Goal: Task Accomplishment & Management: Manage account settings

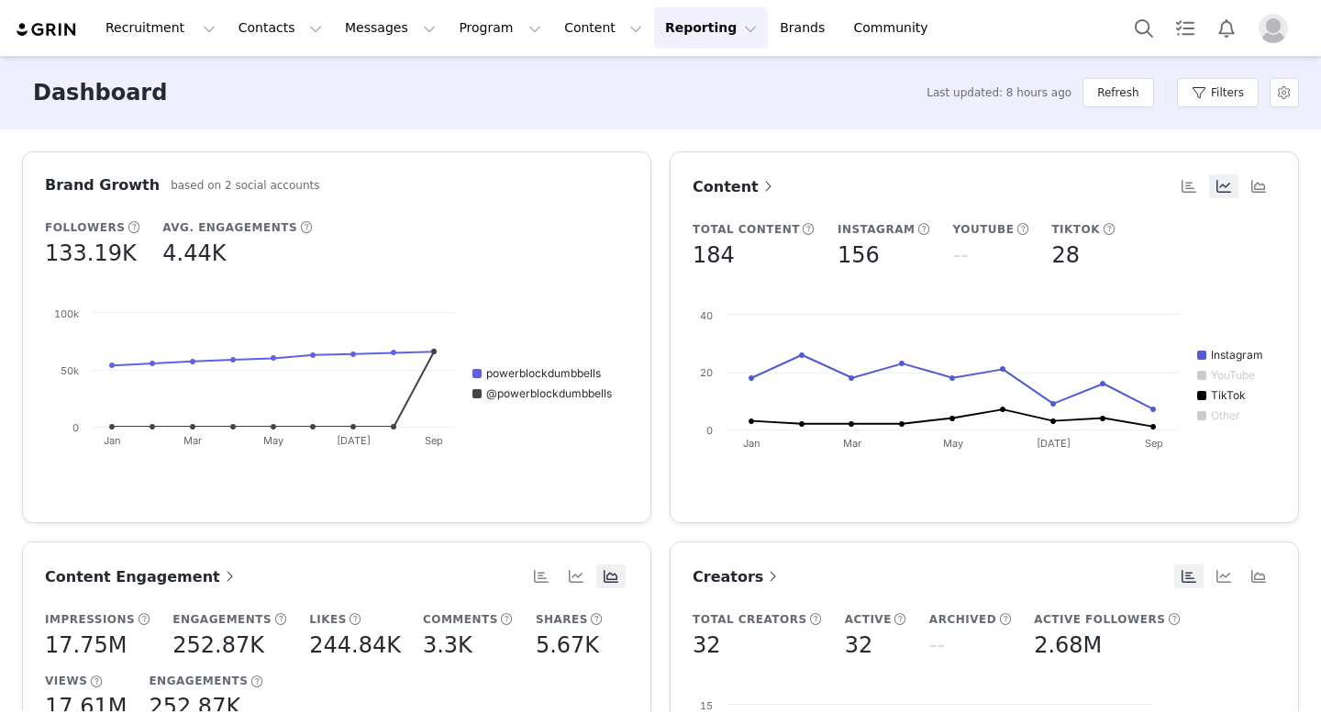
click at [1277, 28] on img "Profile" at bounding box center [1273, 28] width 29 height 29
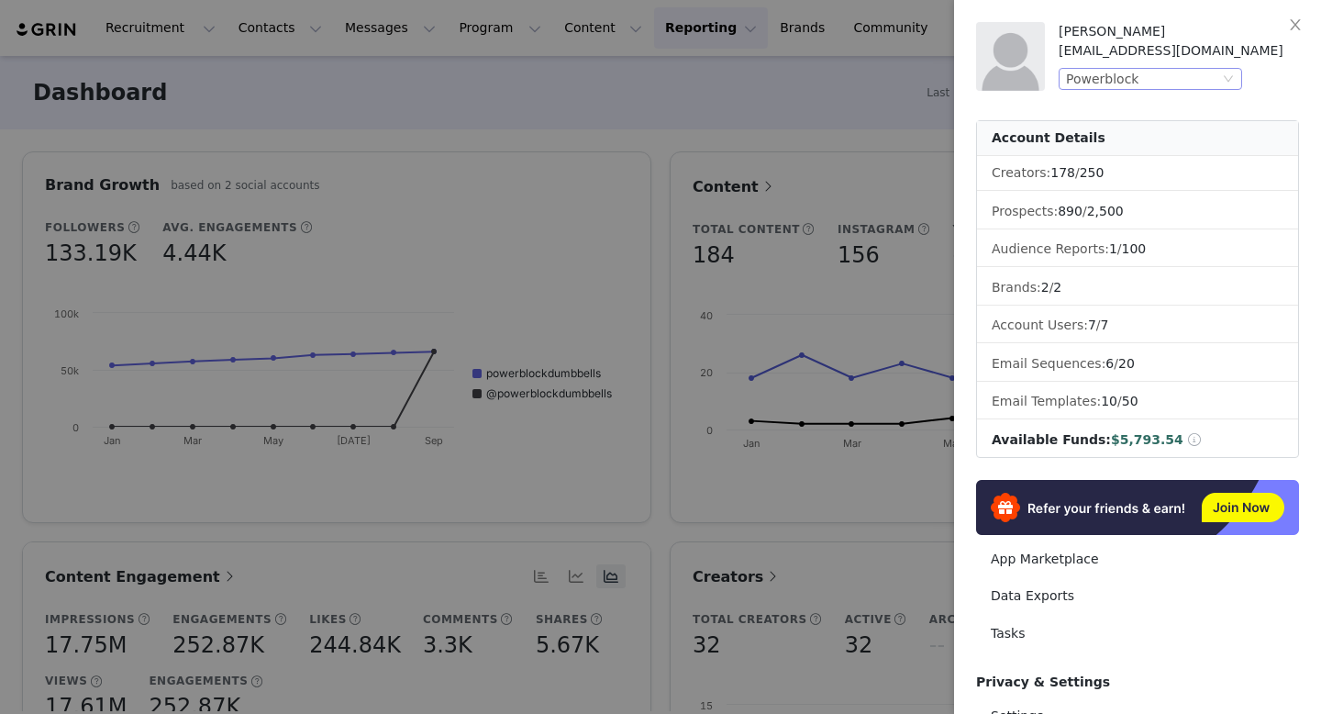
click at [1191, 77] on div "Powerblock" at bounding box center [1142, 79] width 153 height 20
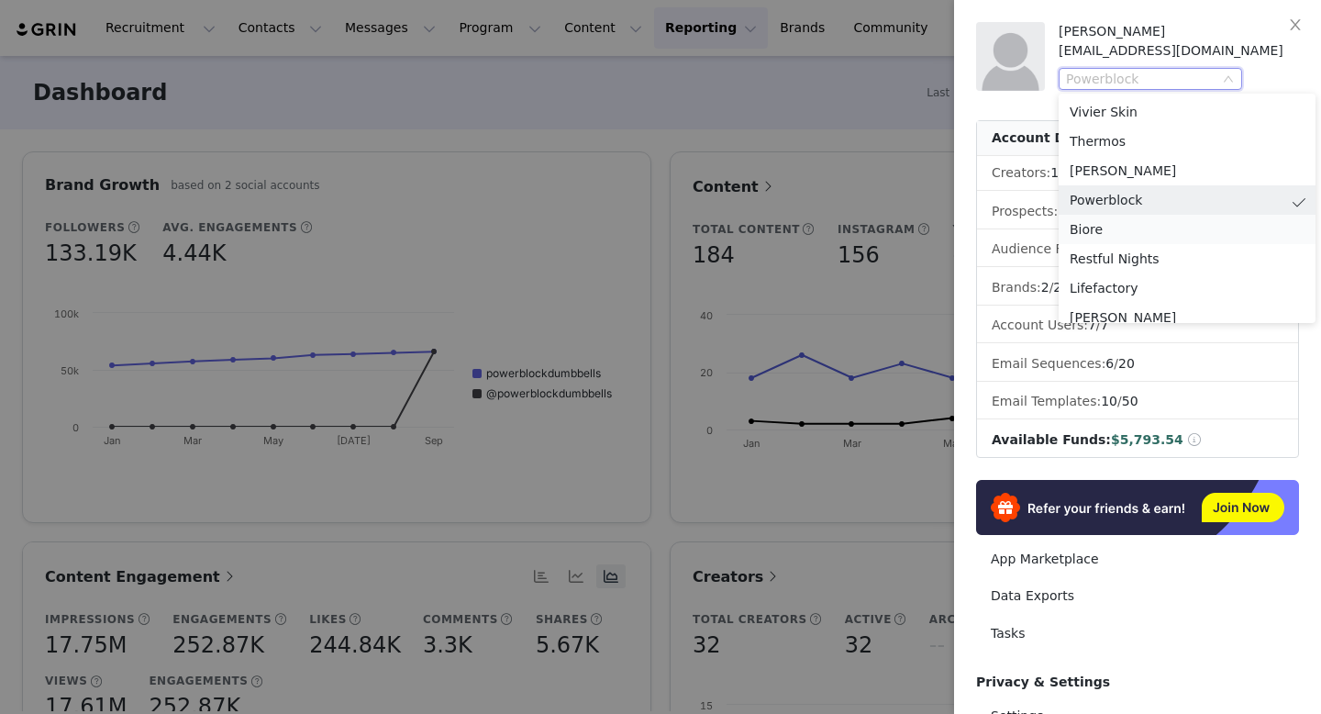
click at [1127, 235] on li "Biore" at bounding box center [1187, 229] width 257 height 29
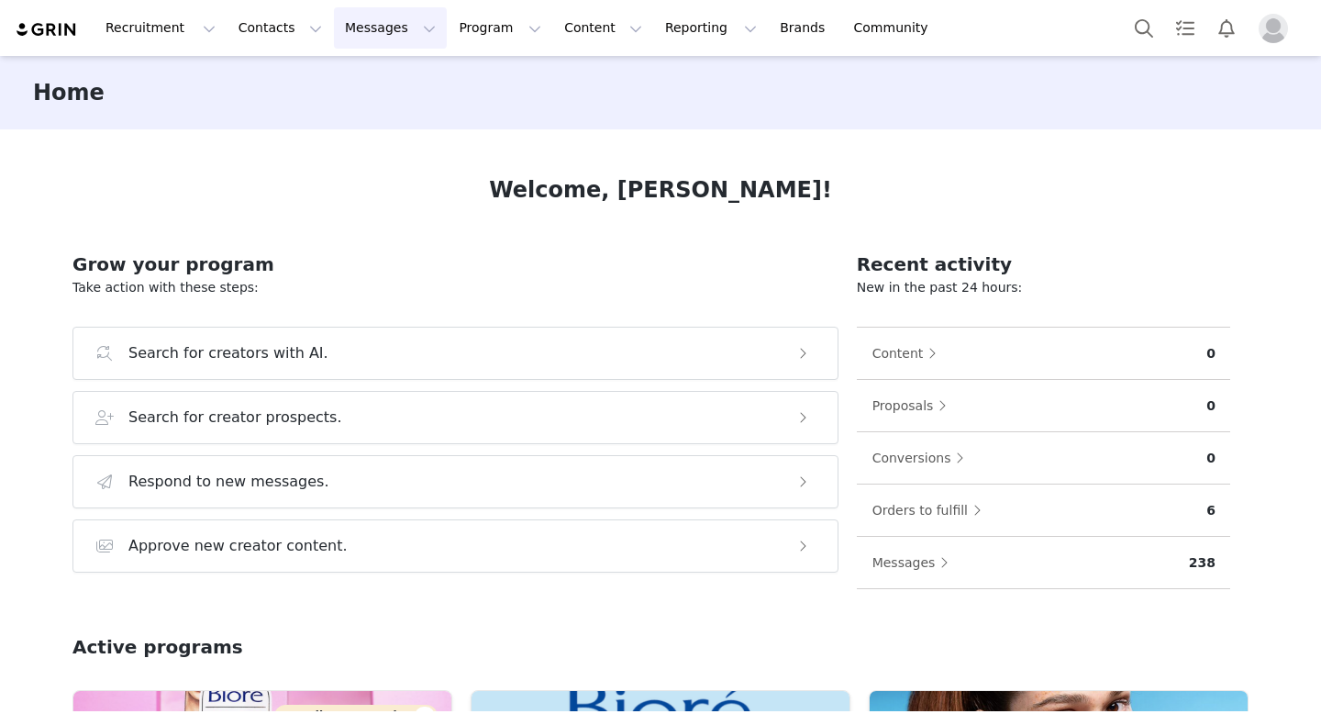
click at [350, 30] on button "Messages Messages" at bounding box center [390, 27] width 113 height 41
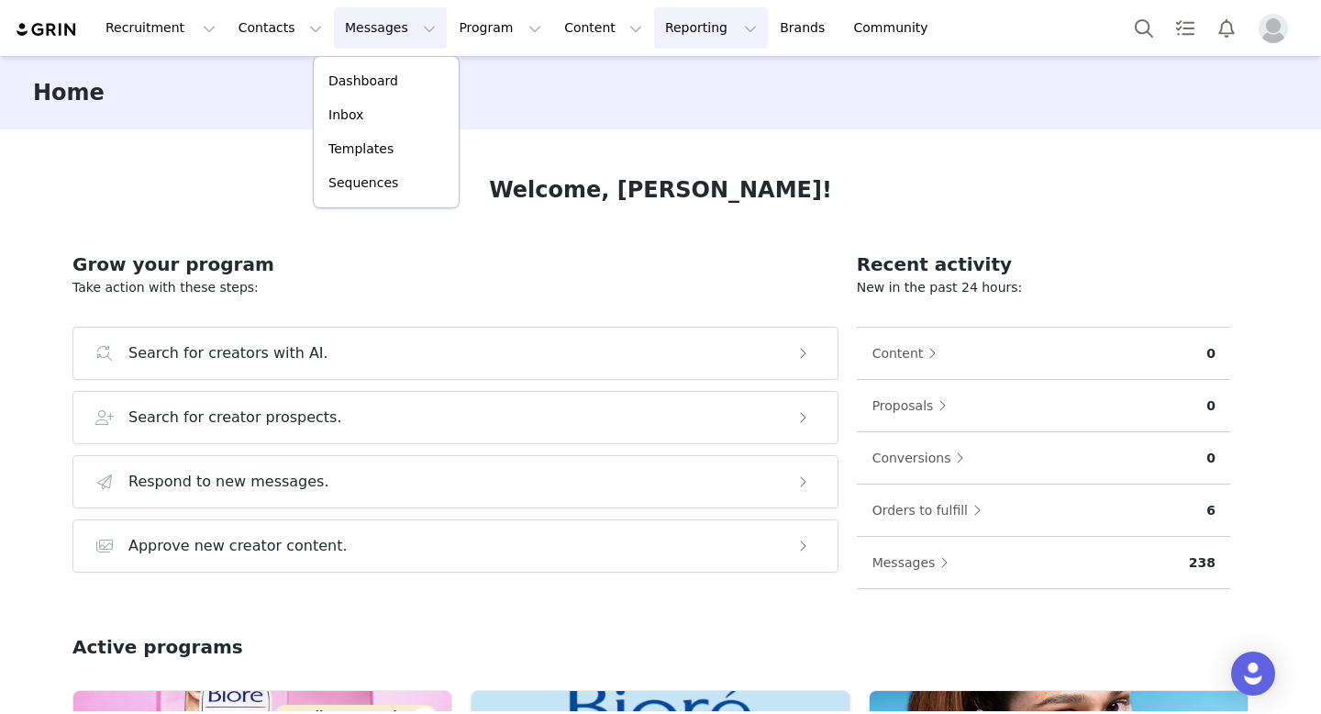
click at [656, 43] on button "Reporting Reporting" at bounding box center [711, 27] width 114 height 41
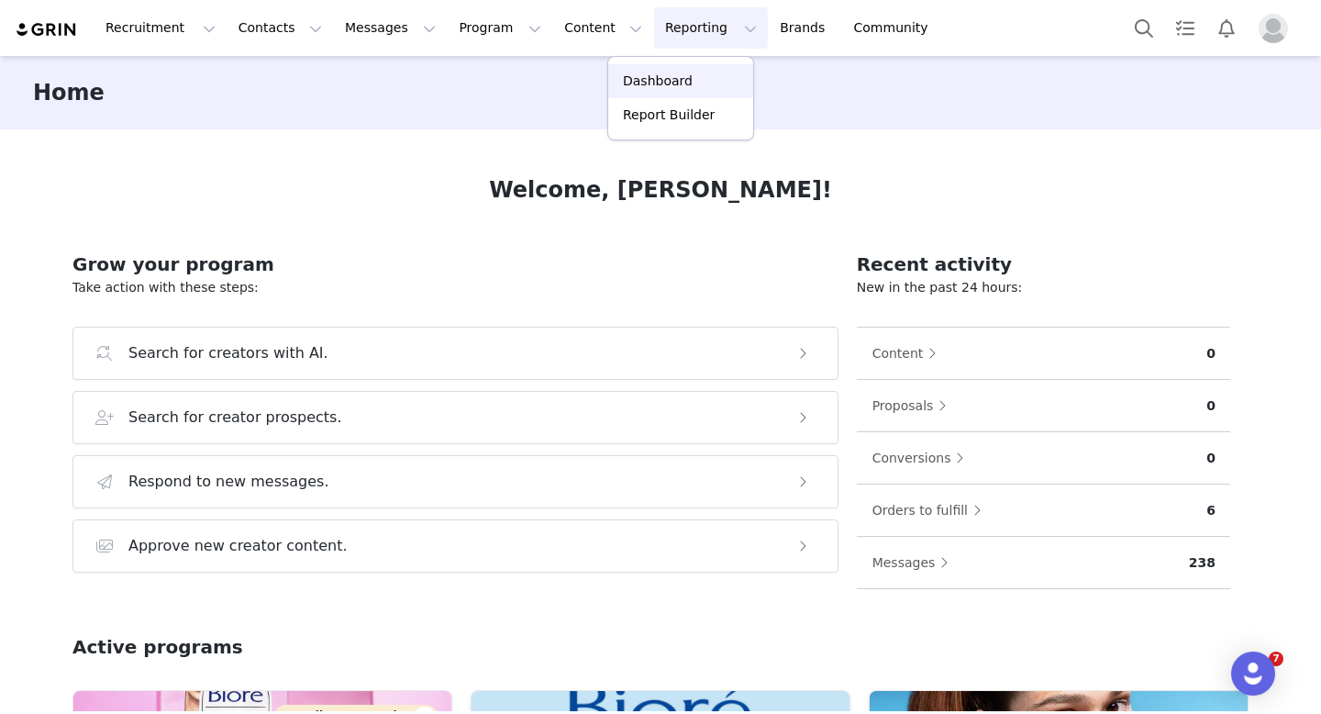
click at [652, 77] on p "Dashboard" at bounding box center [658, 81] width 70 height 19
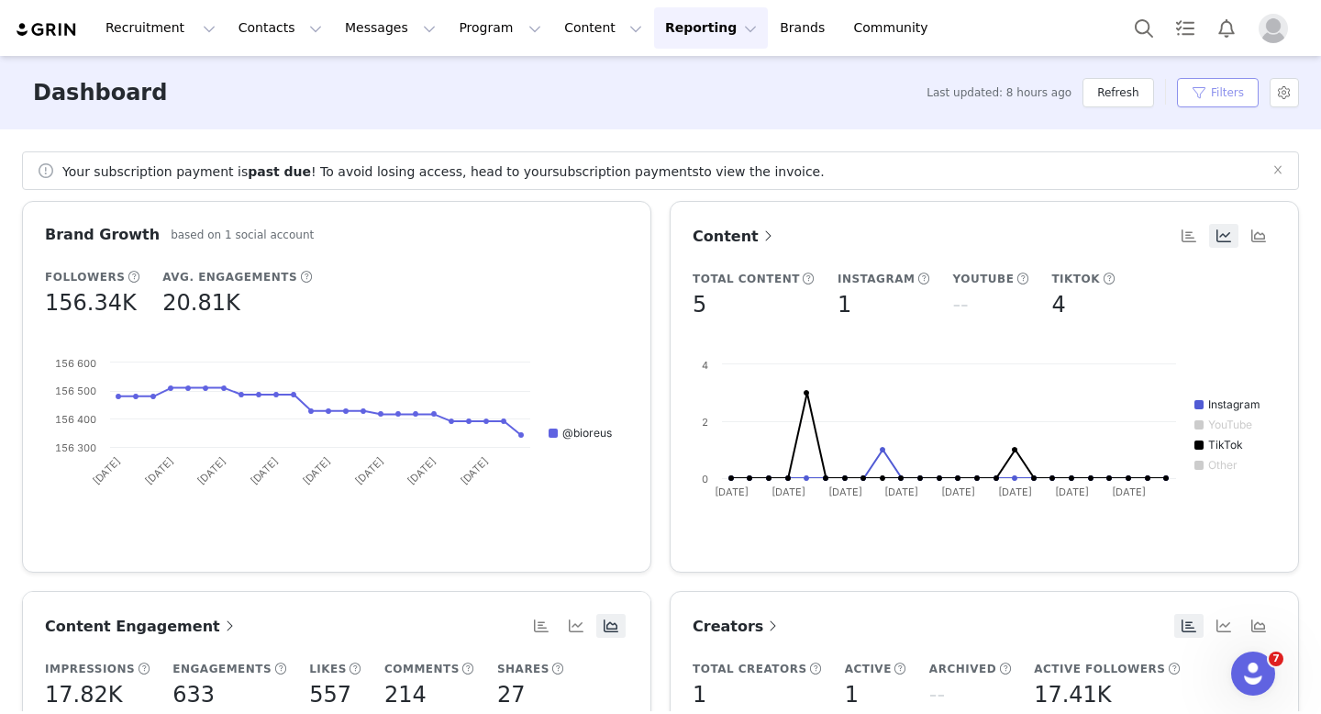
click at [1202, 92] on button "Filters" at bounding box center [1218, 92] width 82 height 29
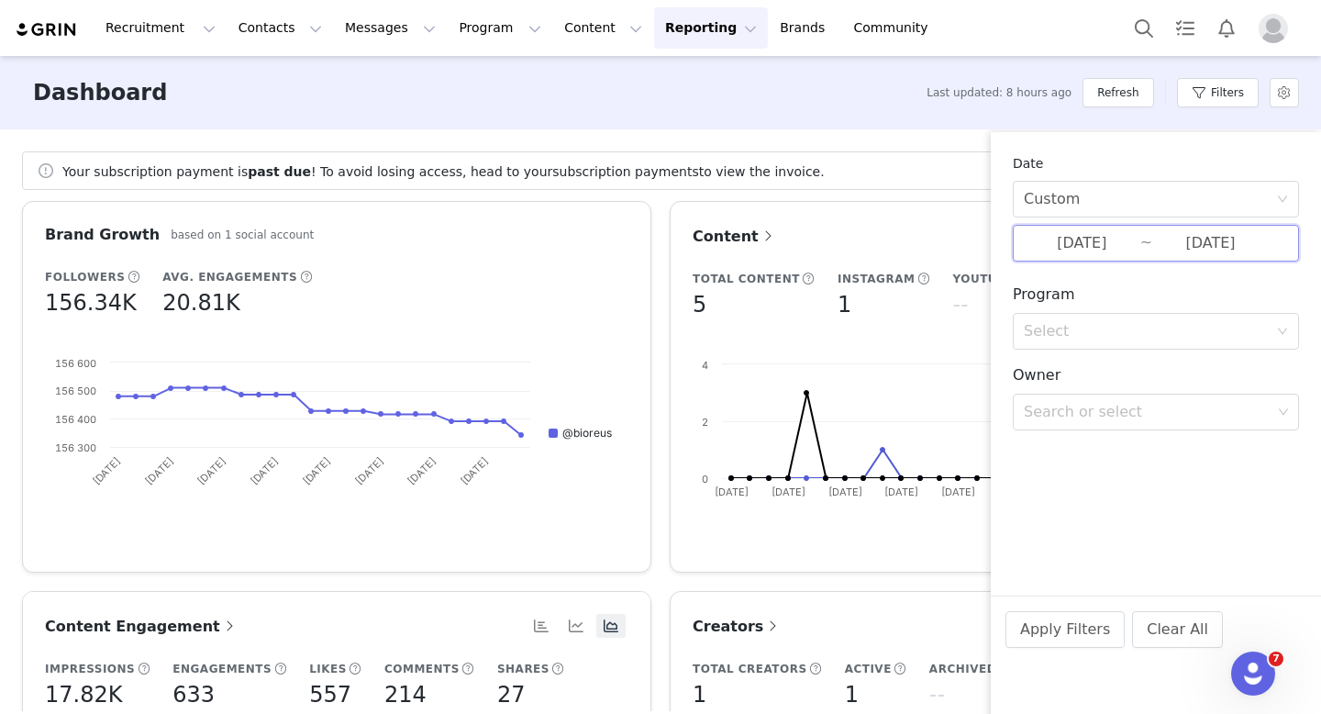
click at [1145, 249] on span "[DATE] ~ [DATE]" at bounding box center [1156, 243] width 286 height 37
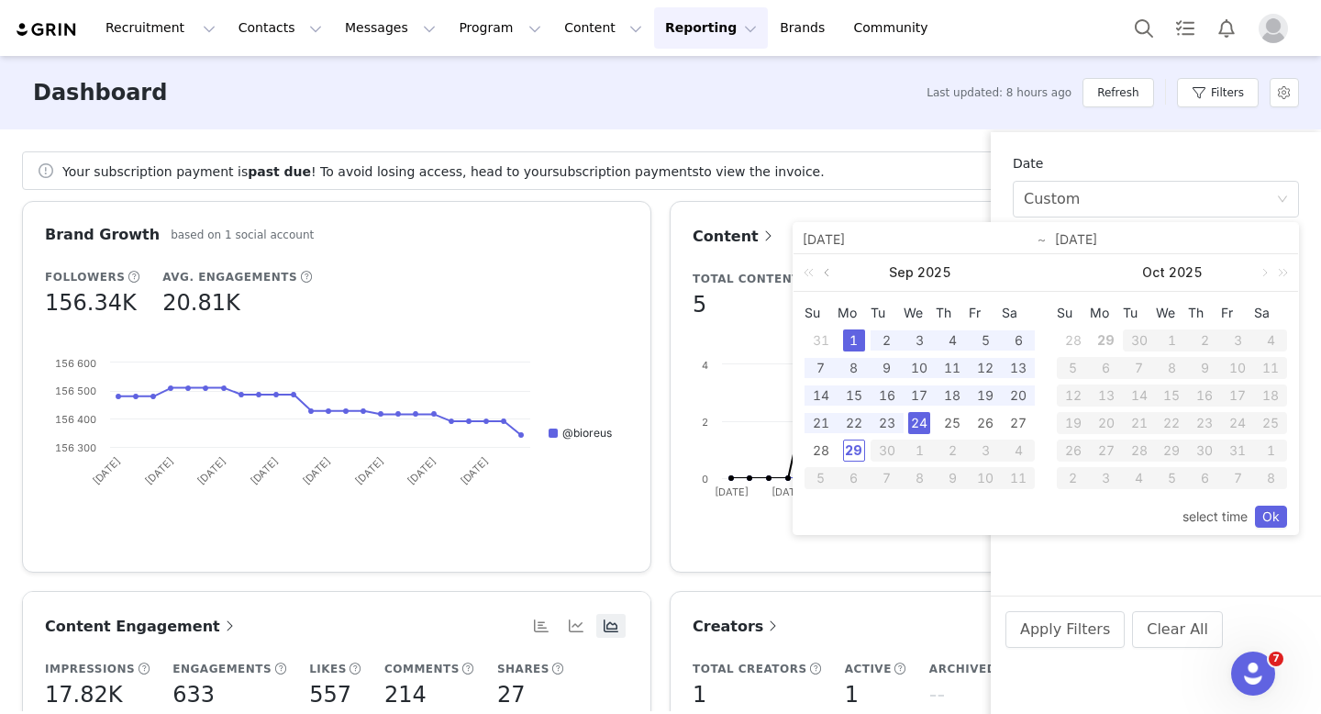
click at [830, 273] on link at bounding box center [828, 272] width 17 height 37
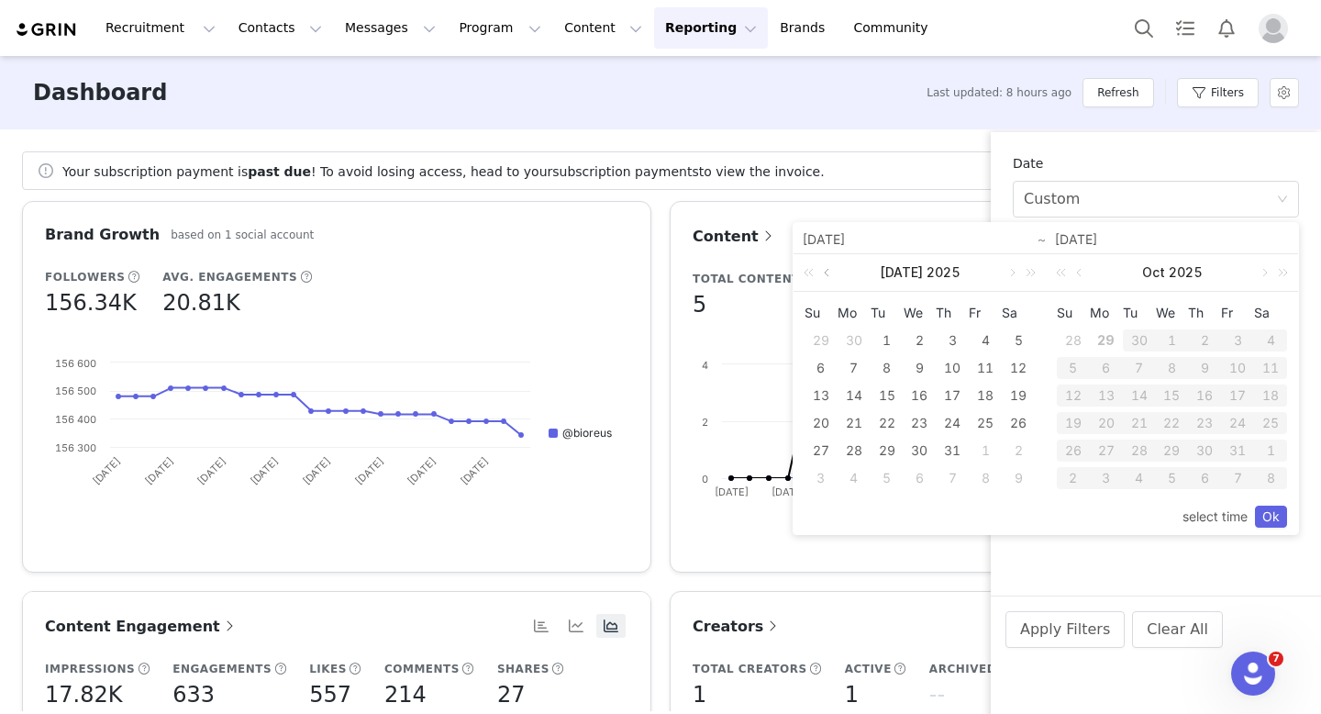
click at [830, 273] on link at bounding box center [828, 272] width 17 height 37
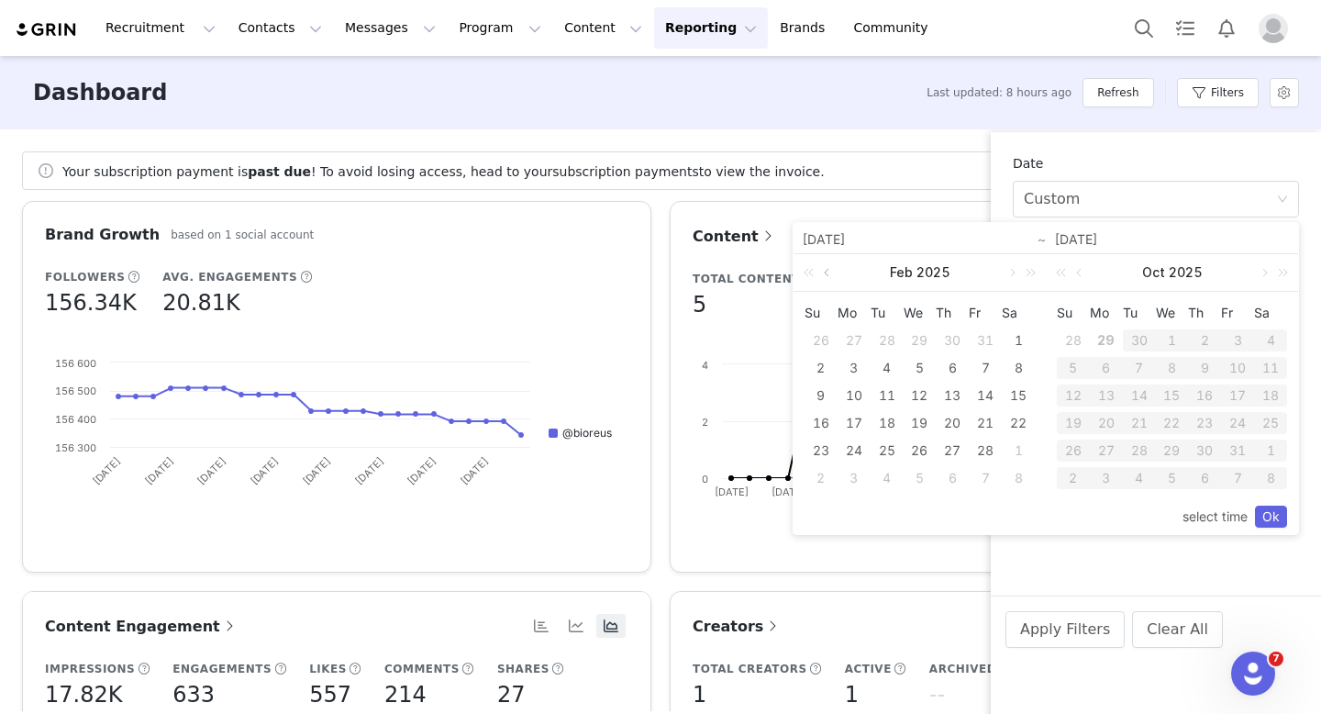
click at [830, 273] on link at bounding box center [828, 272] width 17 height 37
click at [923, 340] on div "1" at bounding box center [919, 340] width 22 height 22
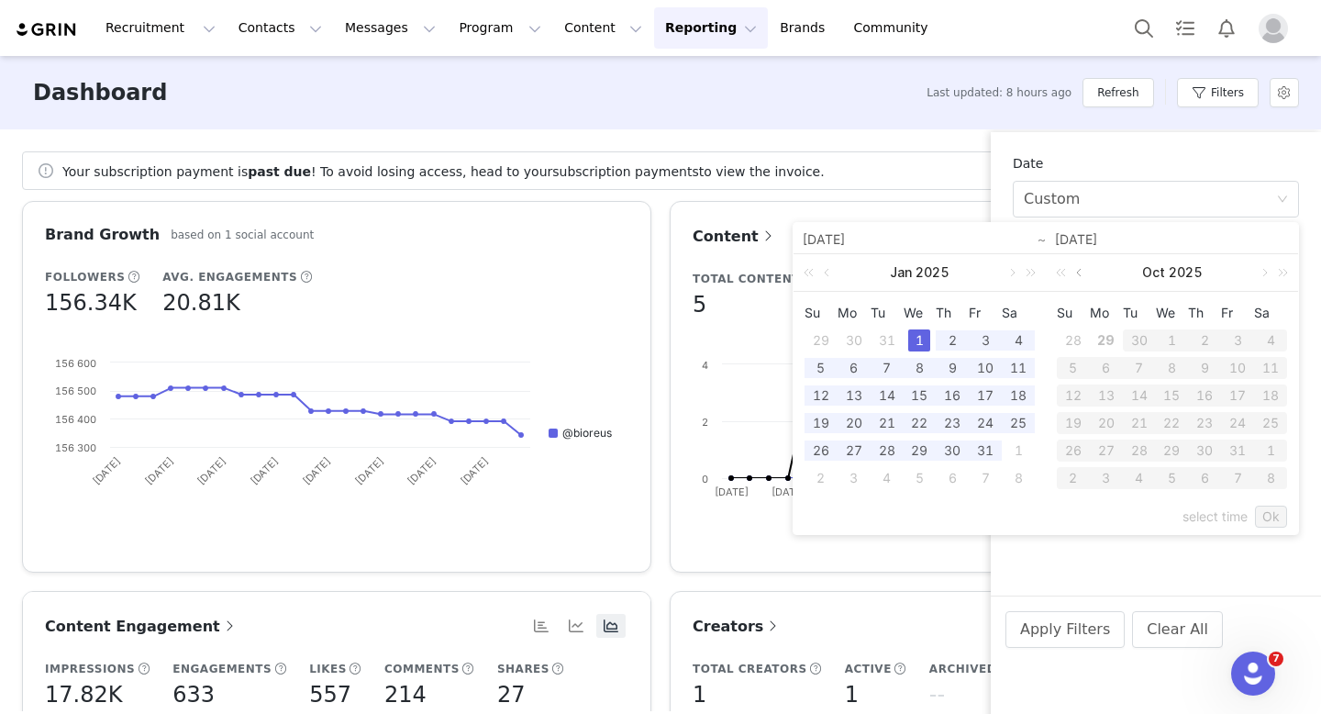
click at [1080, 273] on link at bounding box center [1081, 272] width 17 height 37
click at [1102, 451] on div "29" at bounding box center [1107, 451] width 22 height 22
type input "[DATE]"
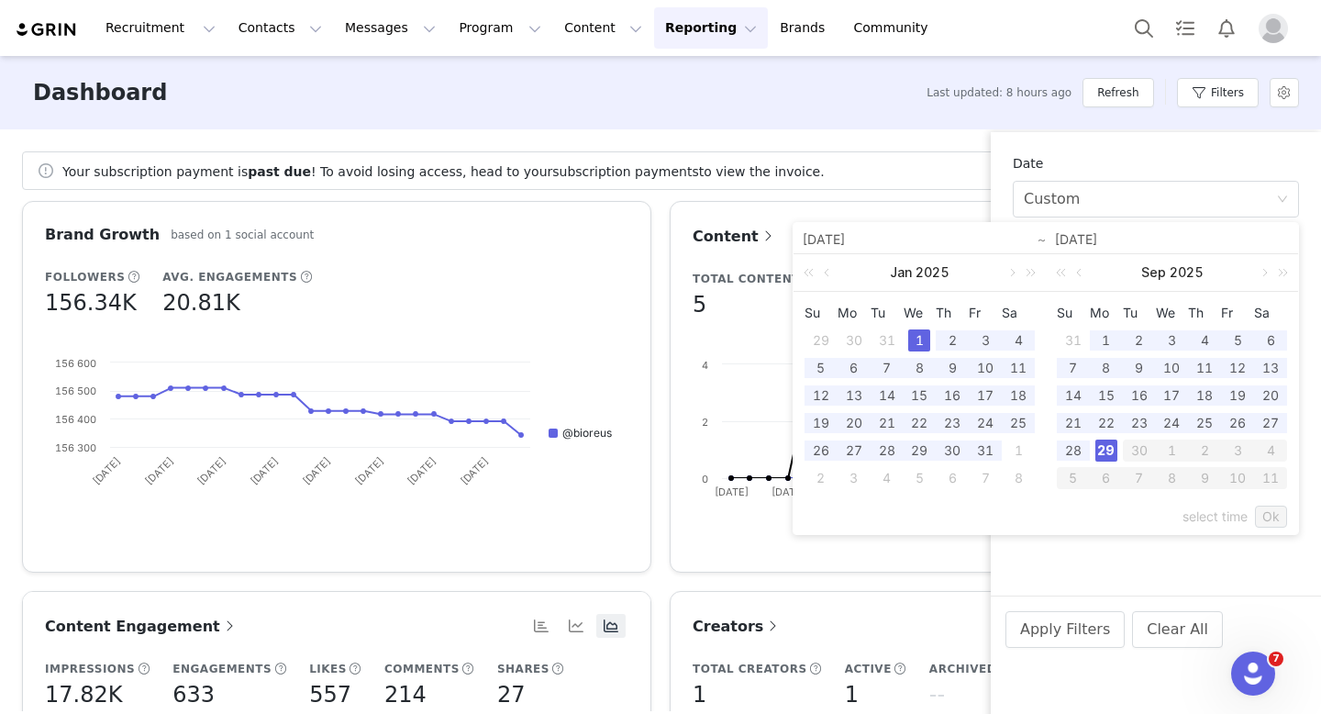
type input "[DATE]"
click at [1271, 517] on link "Ok" at bounding box center [1271, 517] width 32 height 22
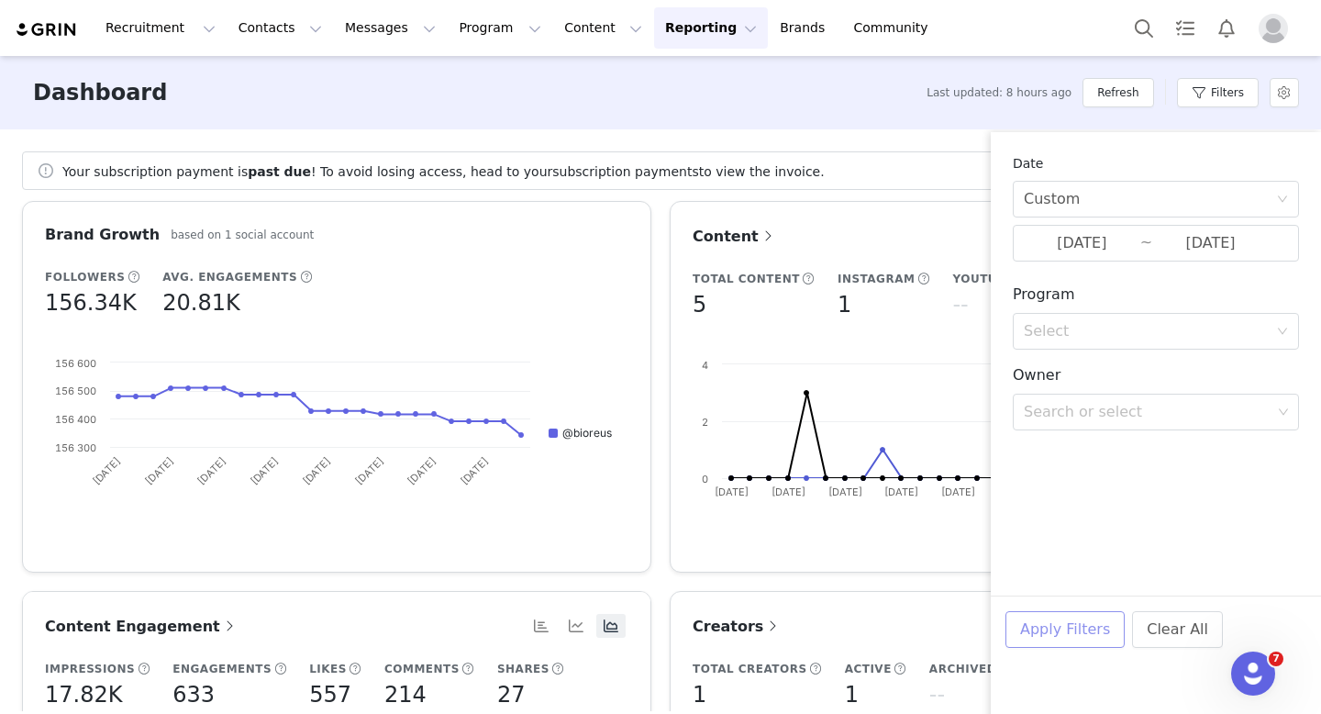
click at [1086, 634] on button "Apply Filters" at bounding box center [1065, 629] width 119 height 37
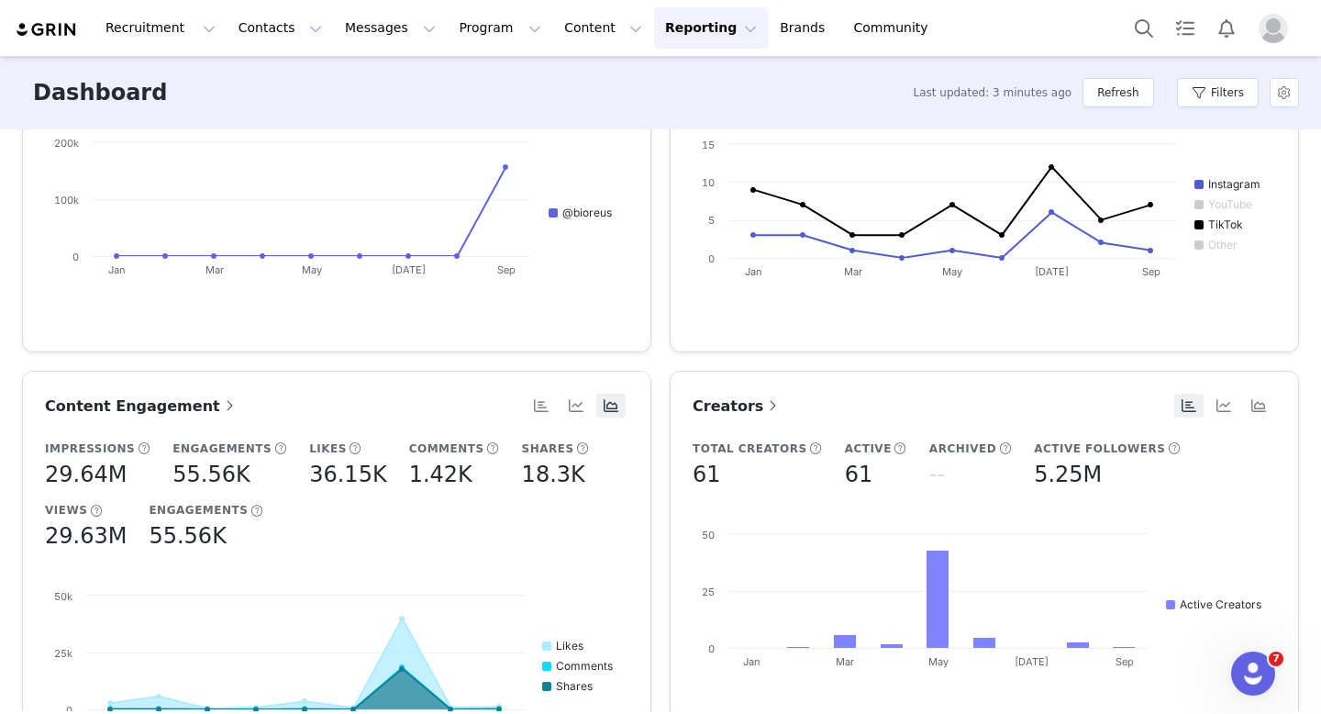
scroll to position [311, 0]
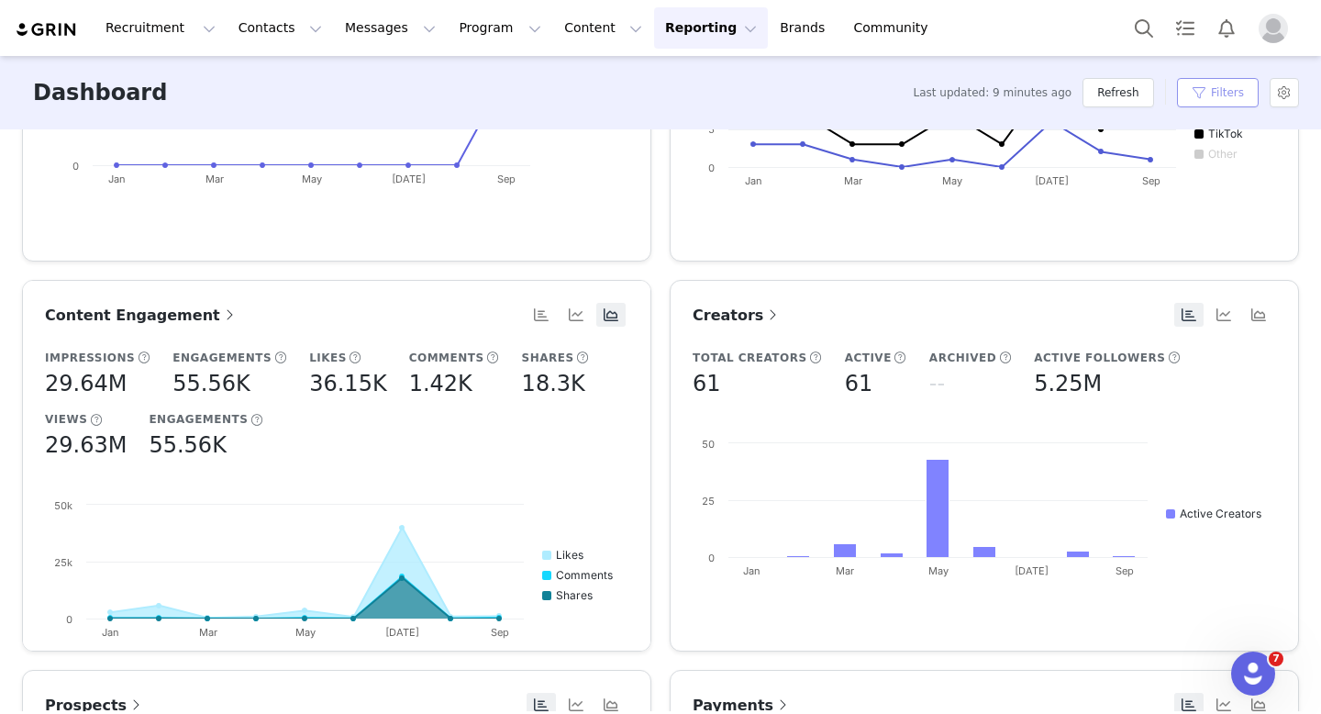
click at [1202, 90] on button "Filters" at bounding box center [1218, 92] width 82 height 29
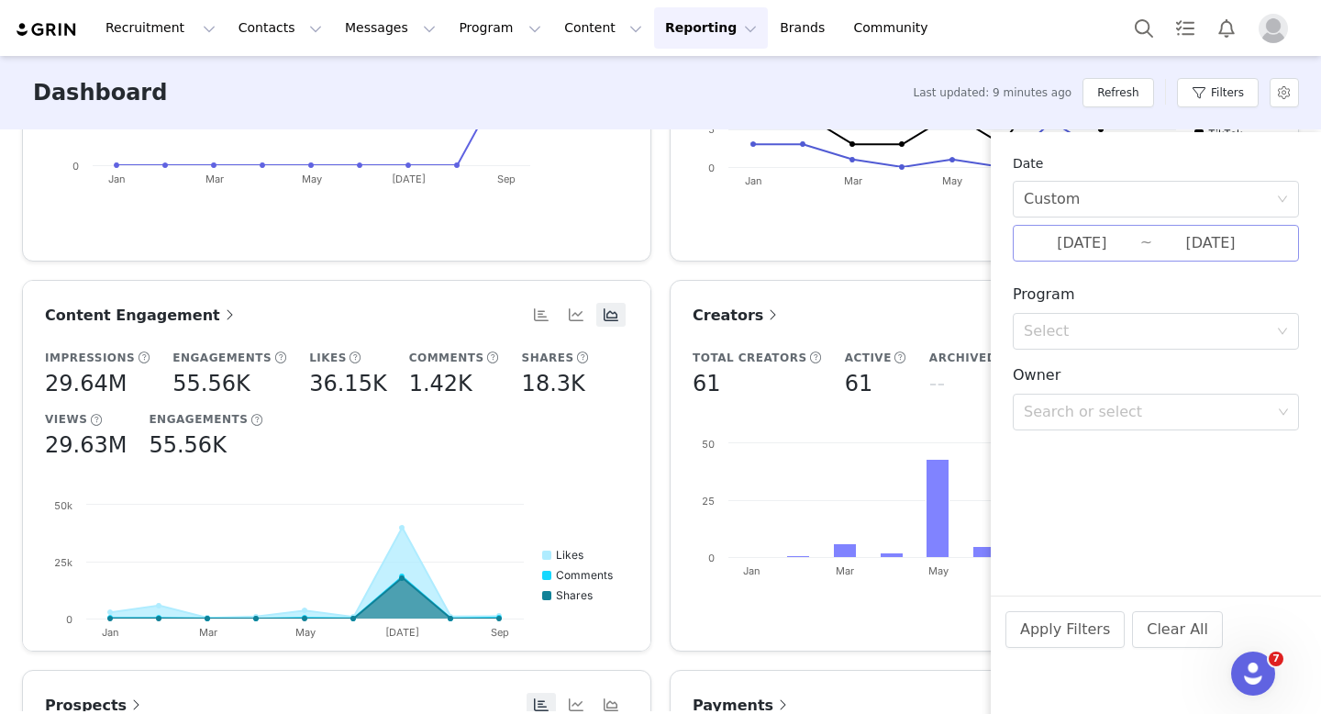
click at [1161, 250] on input "[DATE]" at bounding box center [1211, 243] width 117 height 24
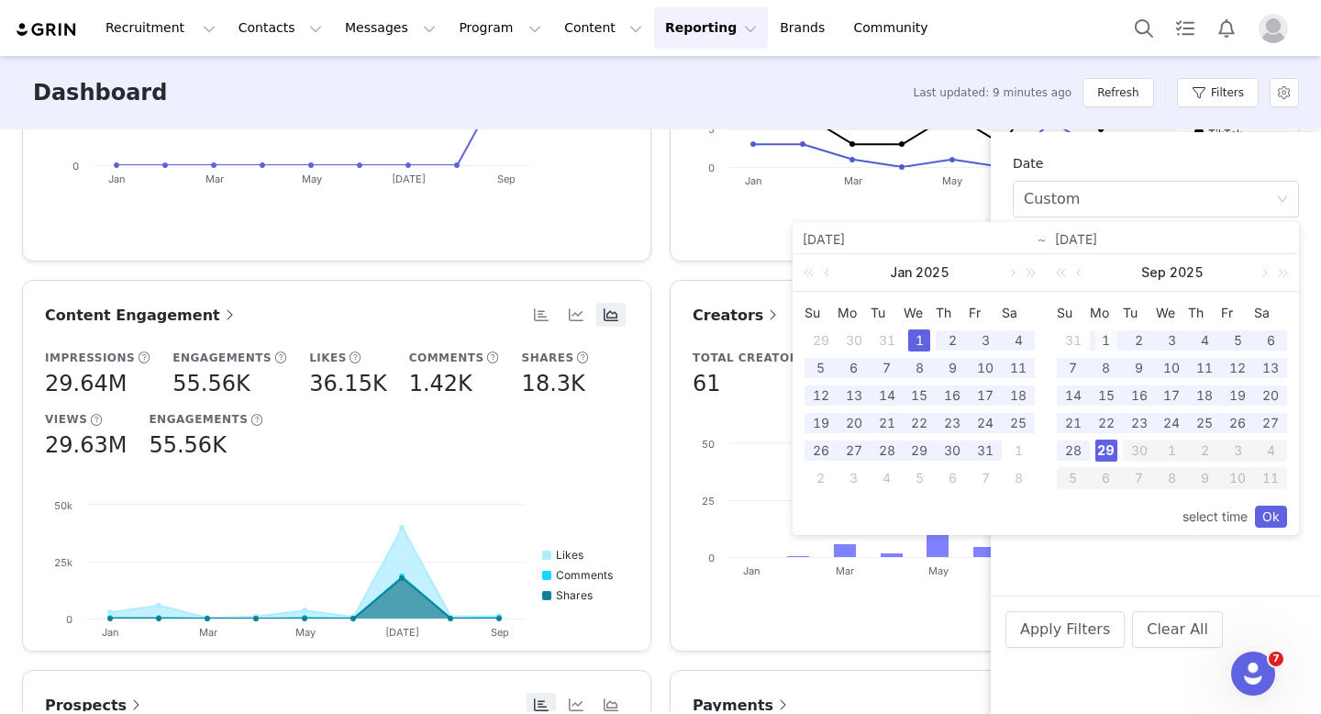
click at [1106, 337] on div "1" at bounding box center [1107, 340] width 22 height 22
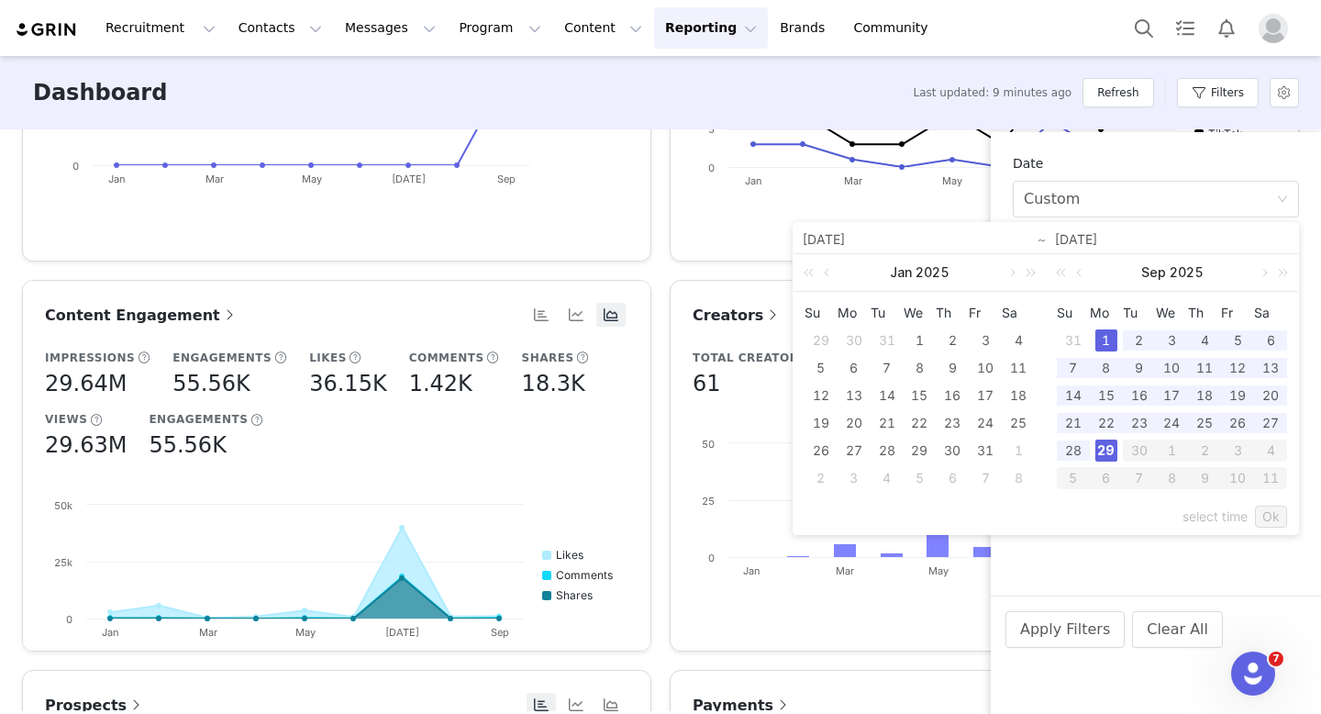
click at [1107, 447] on div "29" at bounding box center [1107, 451] width 22 height 22
type input "[DATE]"
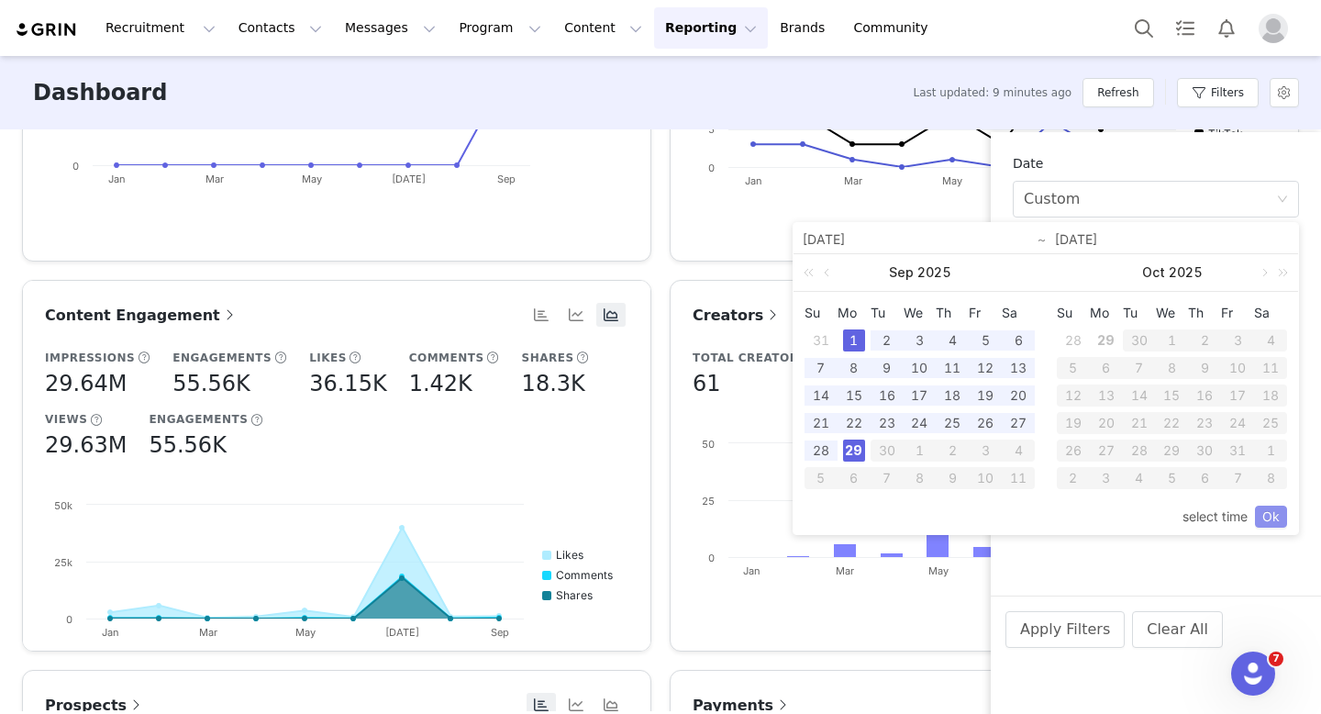
click at [1269, 514] on link "Ok" at bounding box center [1271, 517] width 32 height 22
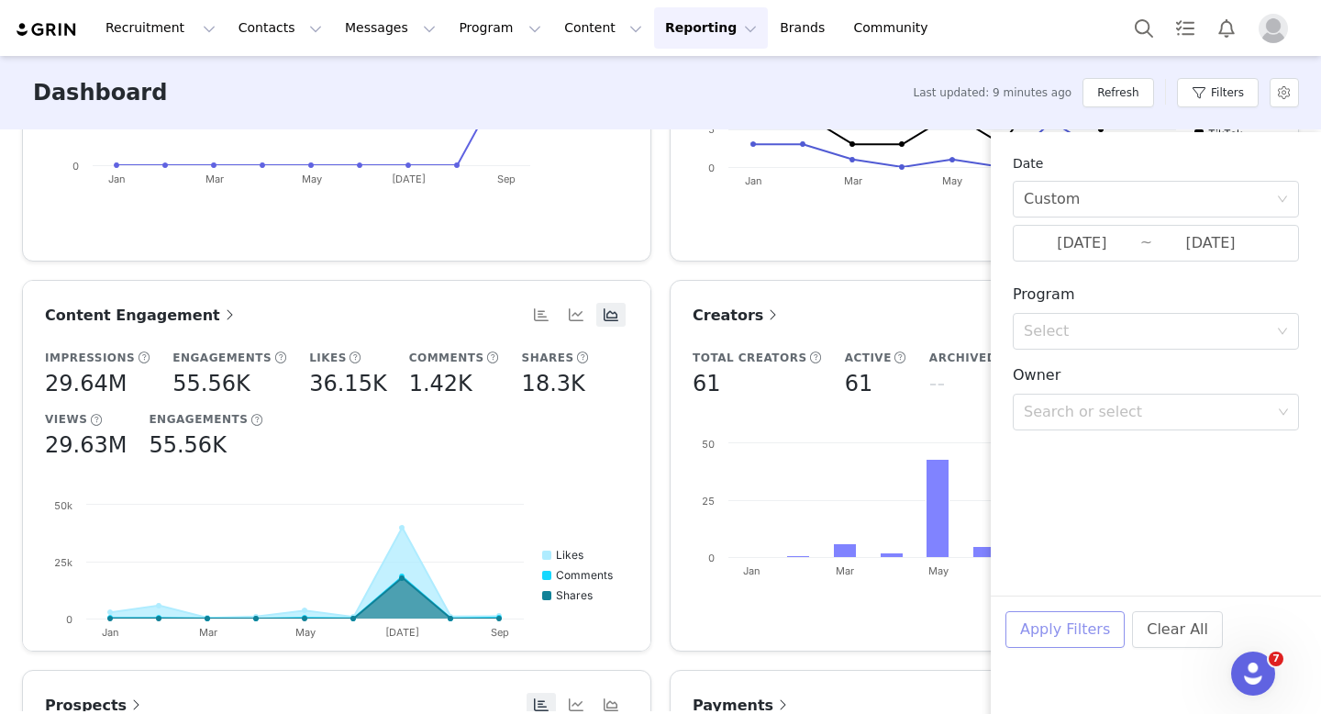
click at [1057, 620] on button "Apply Filters" at bounding box center [1065, 629] width 119 height 37
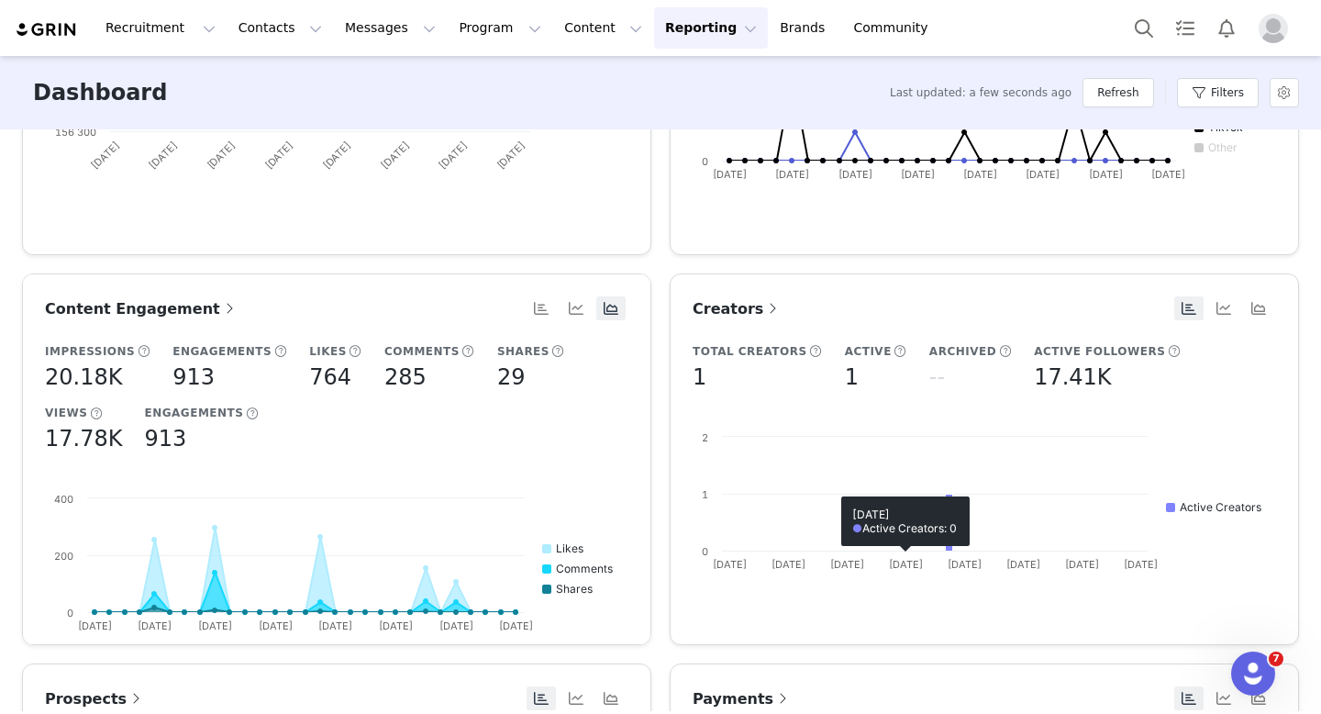
scroll to position [316, 0]
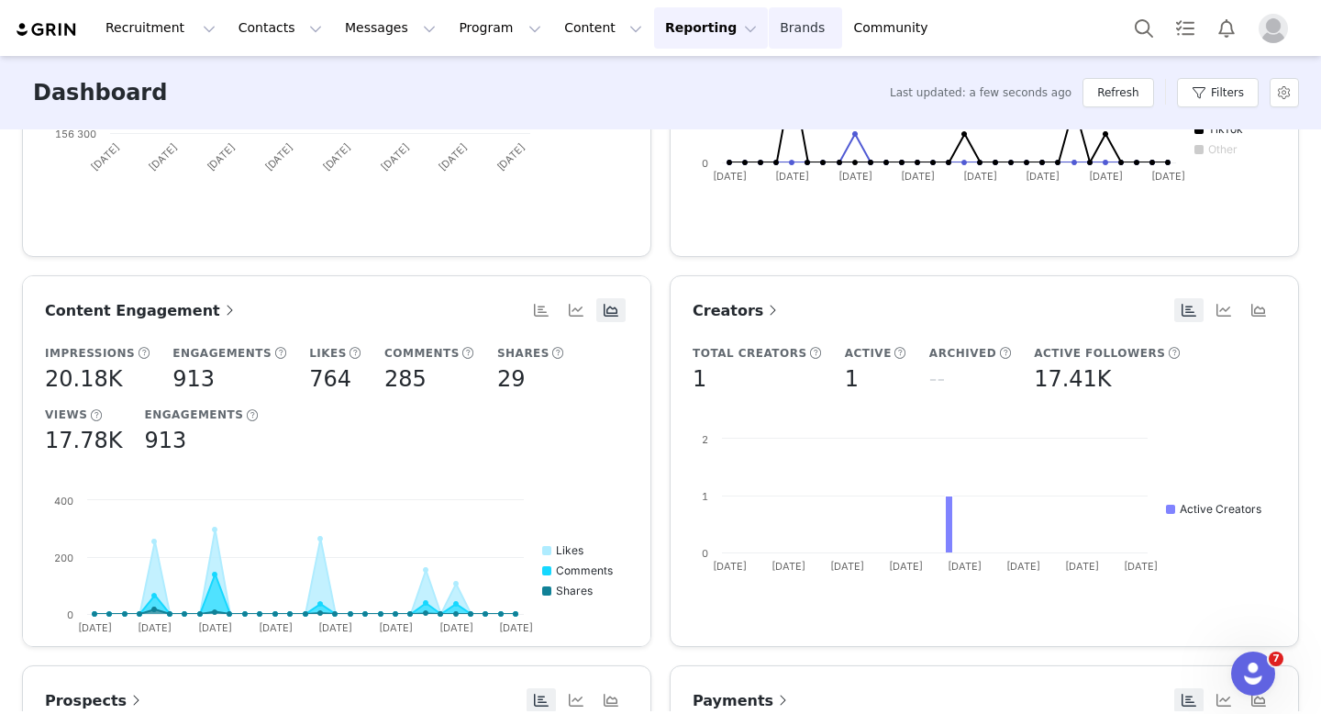
click at [769, 10] on link "Brands Brands" at bounding box center [805, 27] width 72 height 41
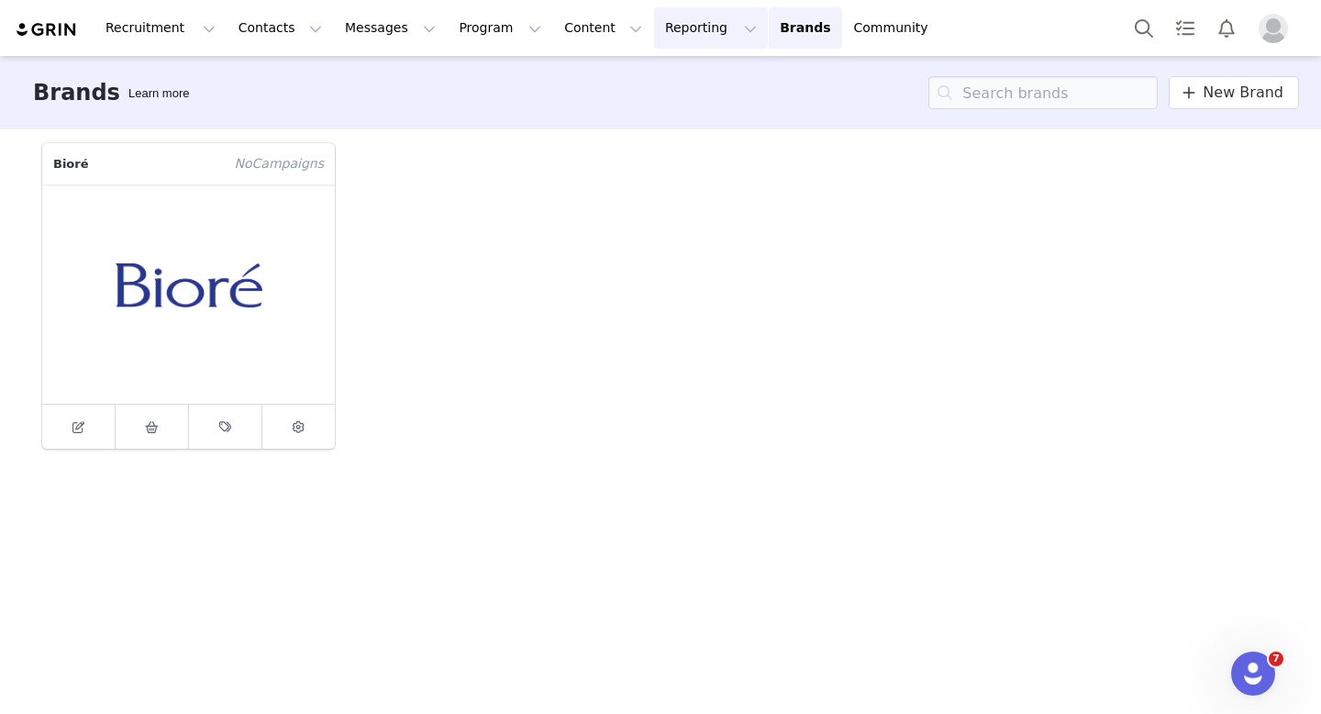
click at [654, 37] on button "Reporting Reporting" at bounding box center [711, 27] width 114 height 41
click at [645, 117] on p "Report Builder" at bounding box center [669, 115] width 92 height 19
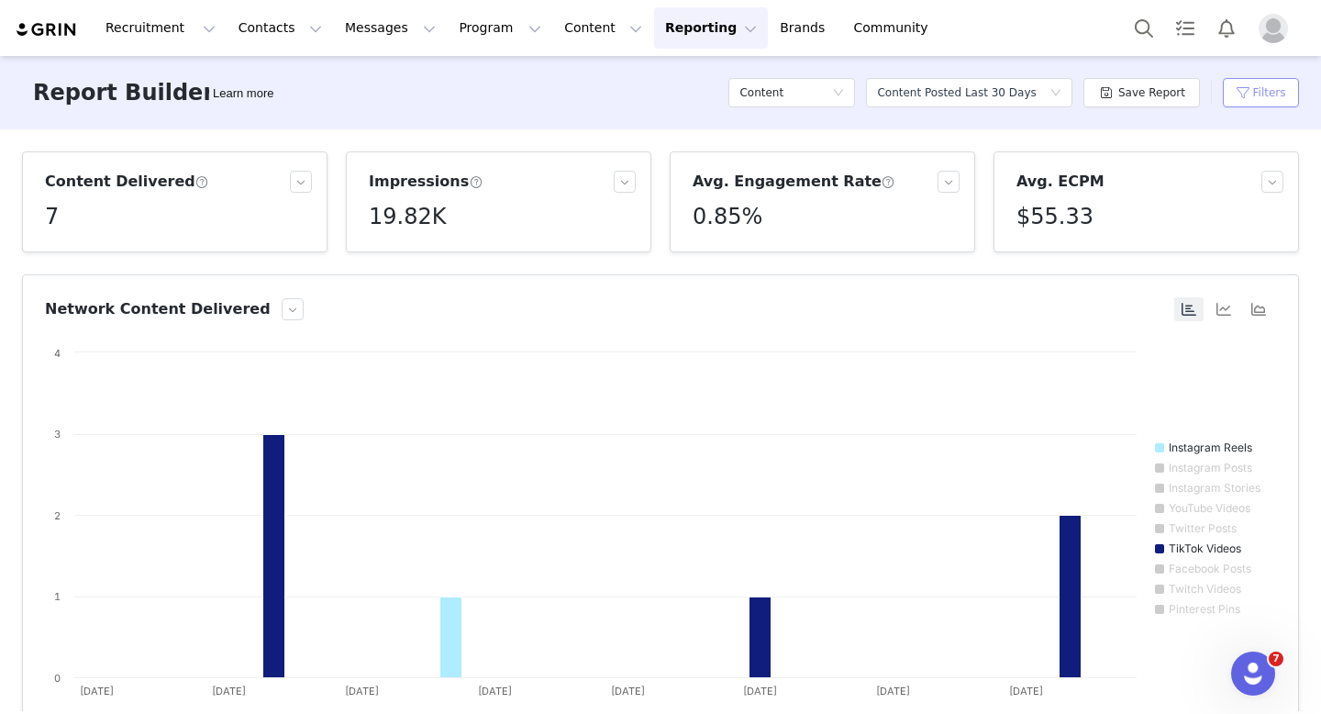
click at [1274, 95] on button "Filters" at bounding box center [1261, 92] width 76 height 29
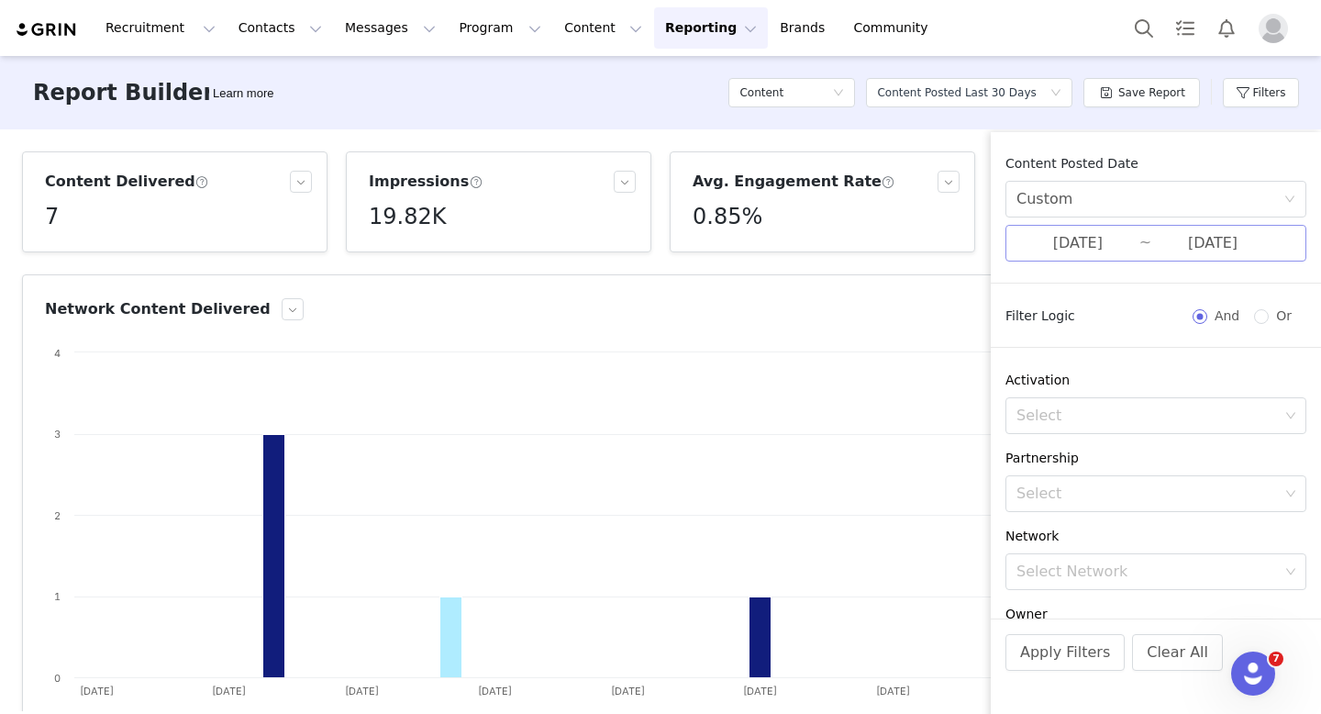
click at [1160, 251] on input "[DATE]" at bounding box center [1213, 243] width 123 height 24
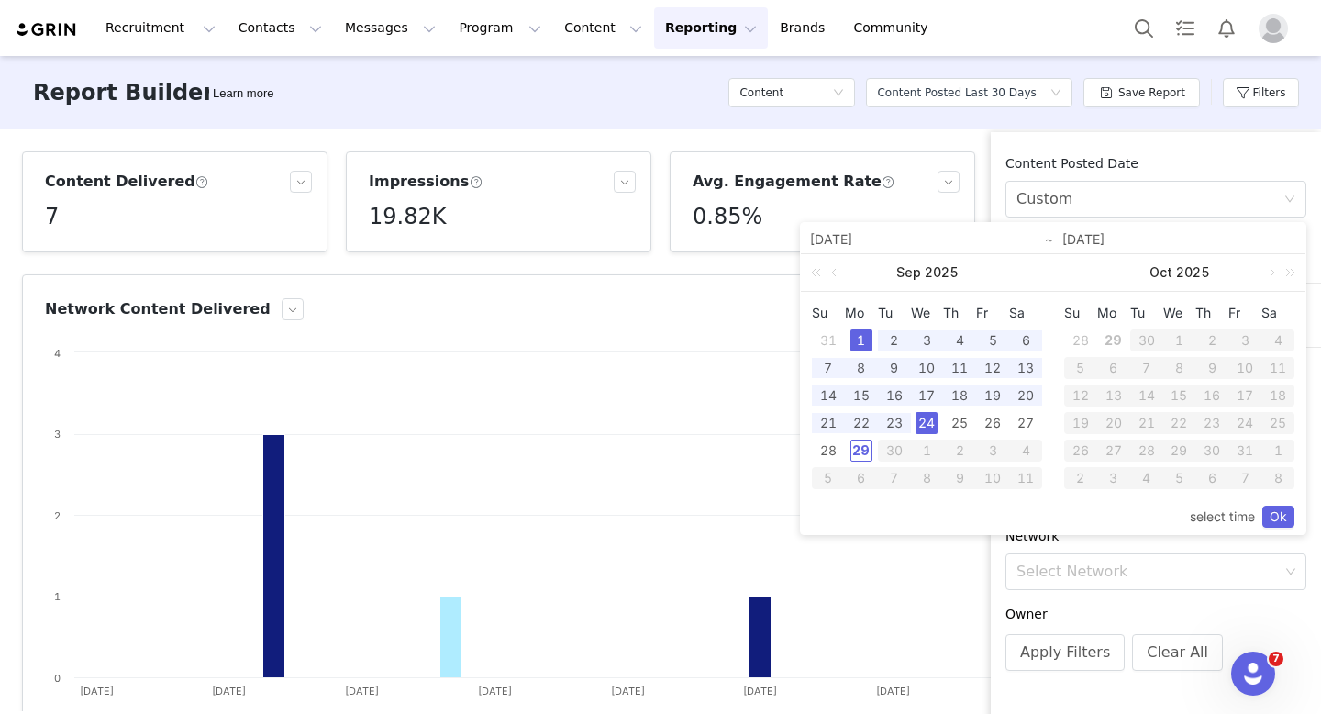
click at [862, 339] on div "1" at bounding box center [862, 340] width 22 height 22
click at [862, 448] on div "29" at bounding box center [862, 451] width 22 height 22
type input "[DATE]"
click at [1288, 518] on link "Ok" at bounding box center [1279, 517] width 32 height 22
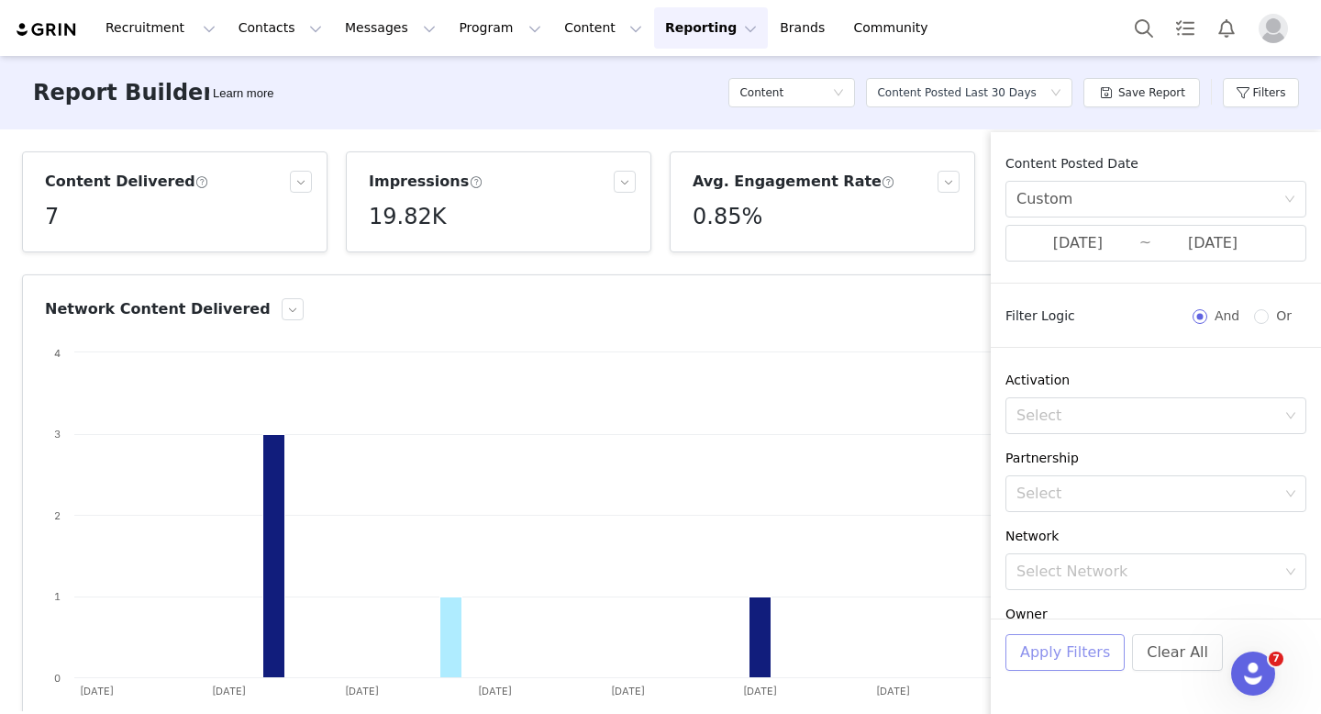
click at [1055, 649] on button "Apply Filters" at bounding box center [1065, 652] width 119 height 37
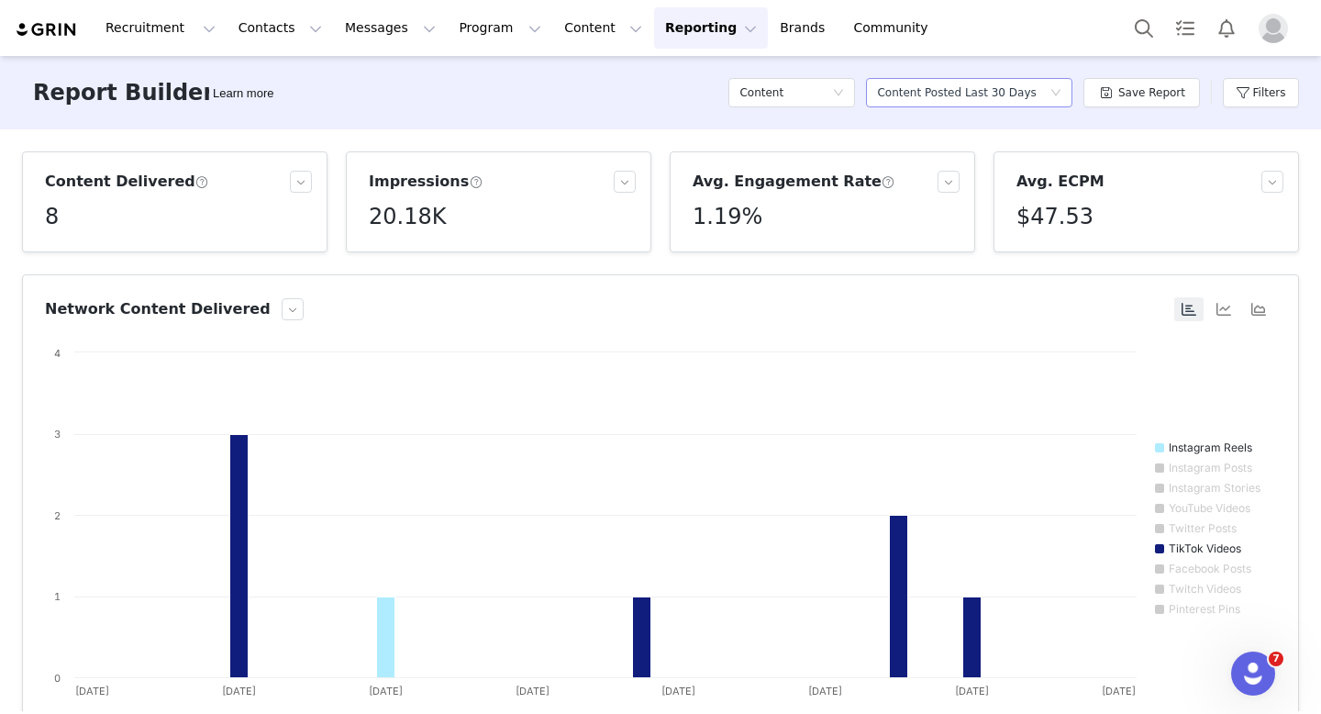
click at [1041, 91] on div "Select a report Content Posted Last 30 Days" at bounding box center [963, 93] width 173 height 28
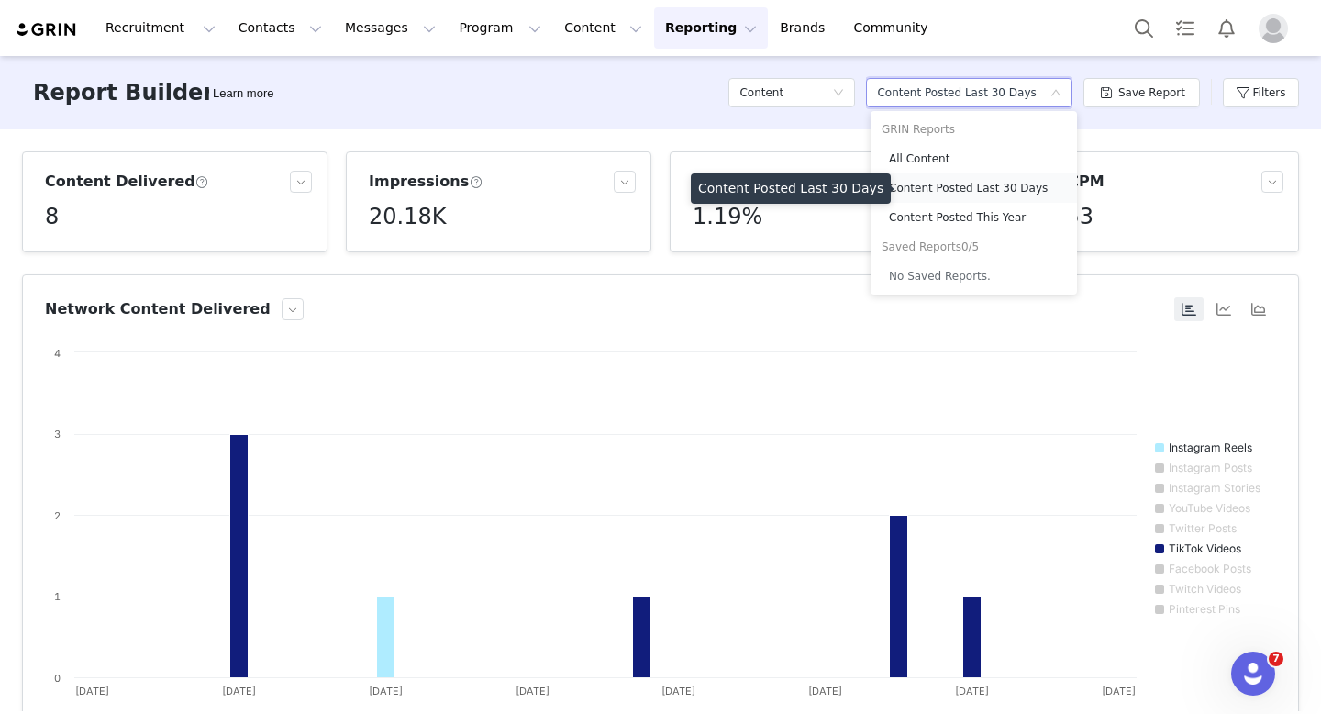
click at [984, 189] on h5 "Content Posted Last 30 Days" at bounding box center [977, 188] width 177 height 20
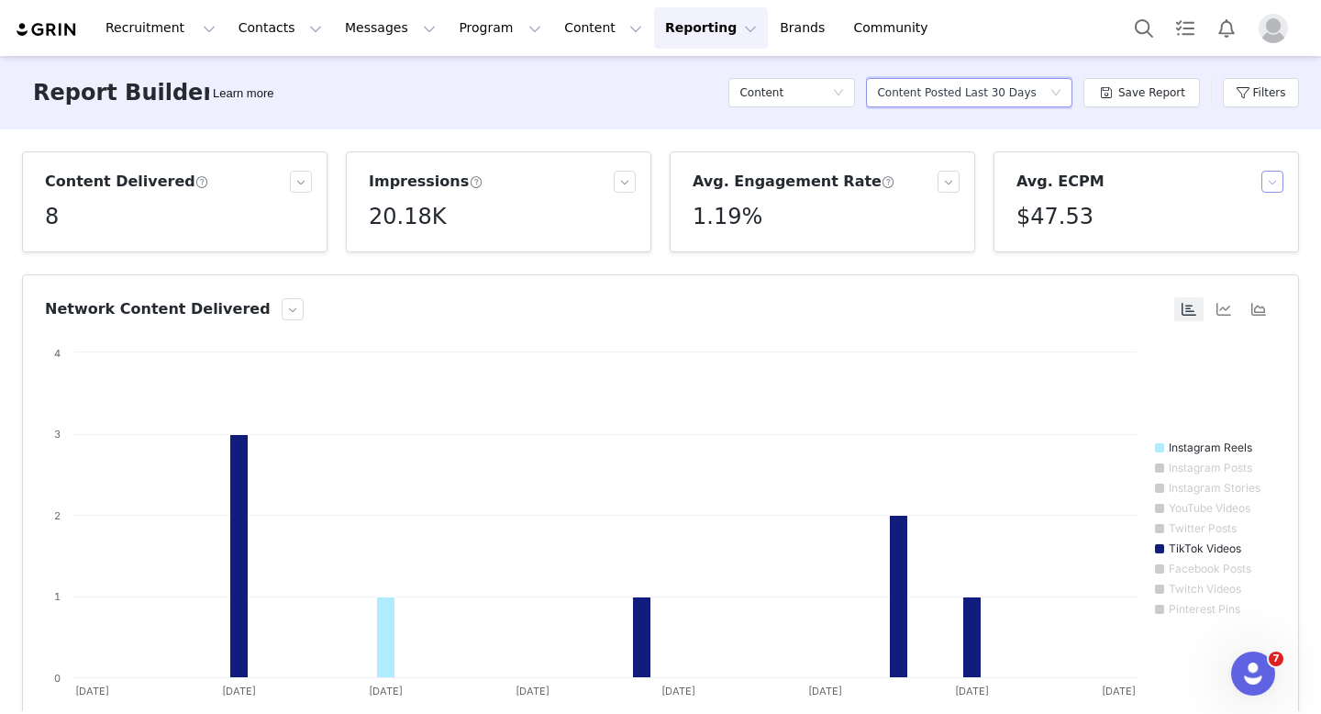
click at [1266, 178] on button "button" at bounding box center [1273, 182] width 22 height 22
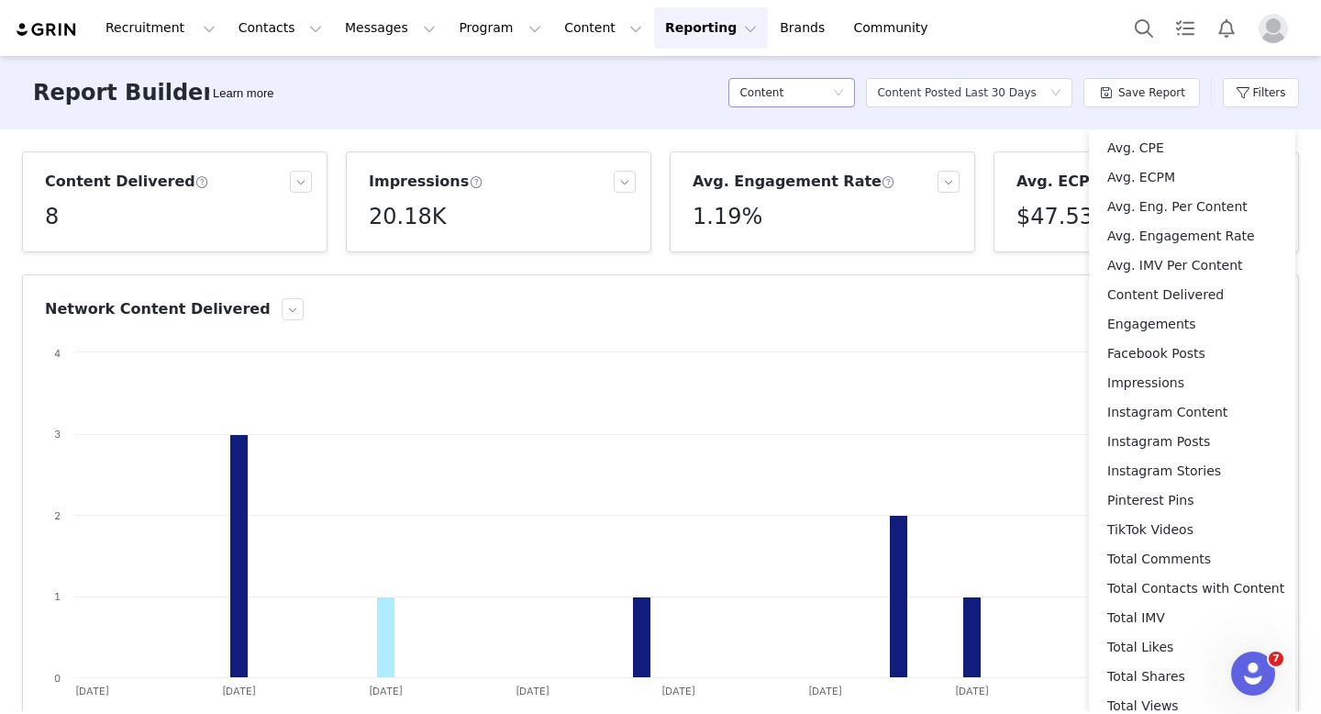
click at [828, 93] on div "Content" at bounding box center [786, 93] width 93 height 28
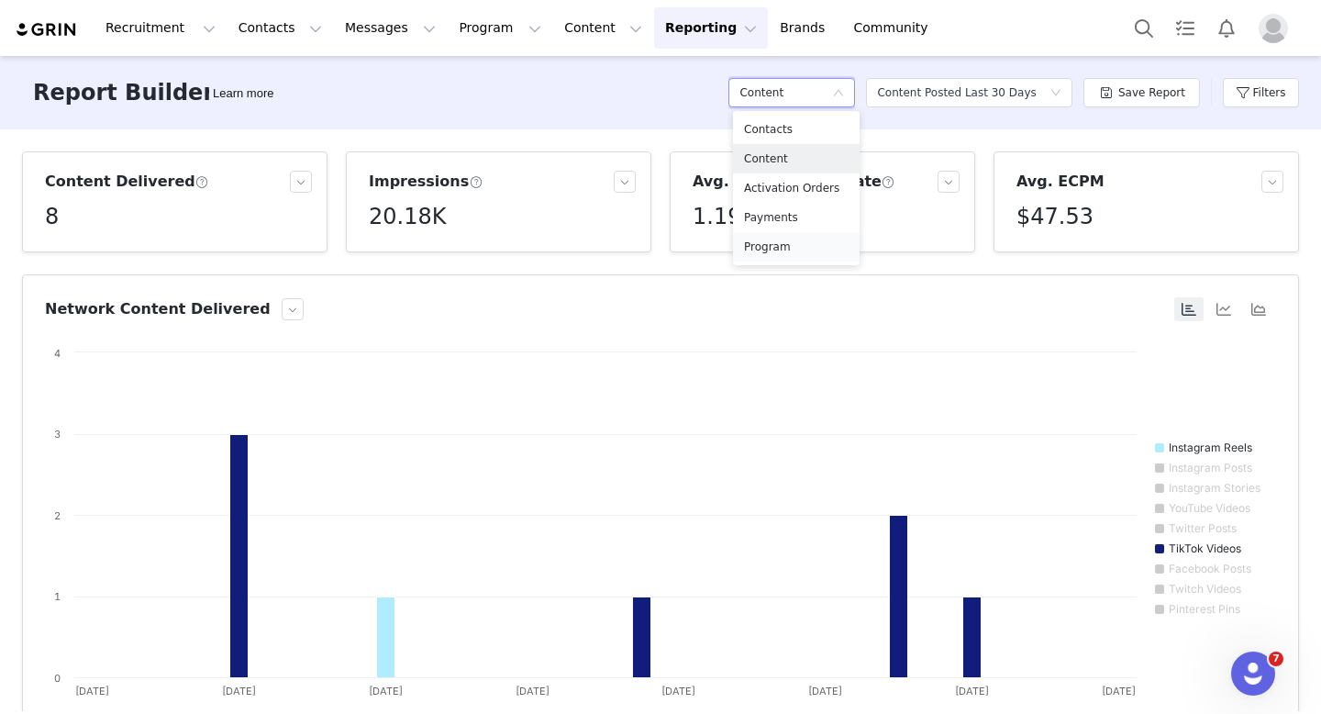
click at [784, 240] on h5 "Program" at bounding box center [796, 247] width 105 height 20
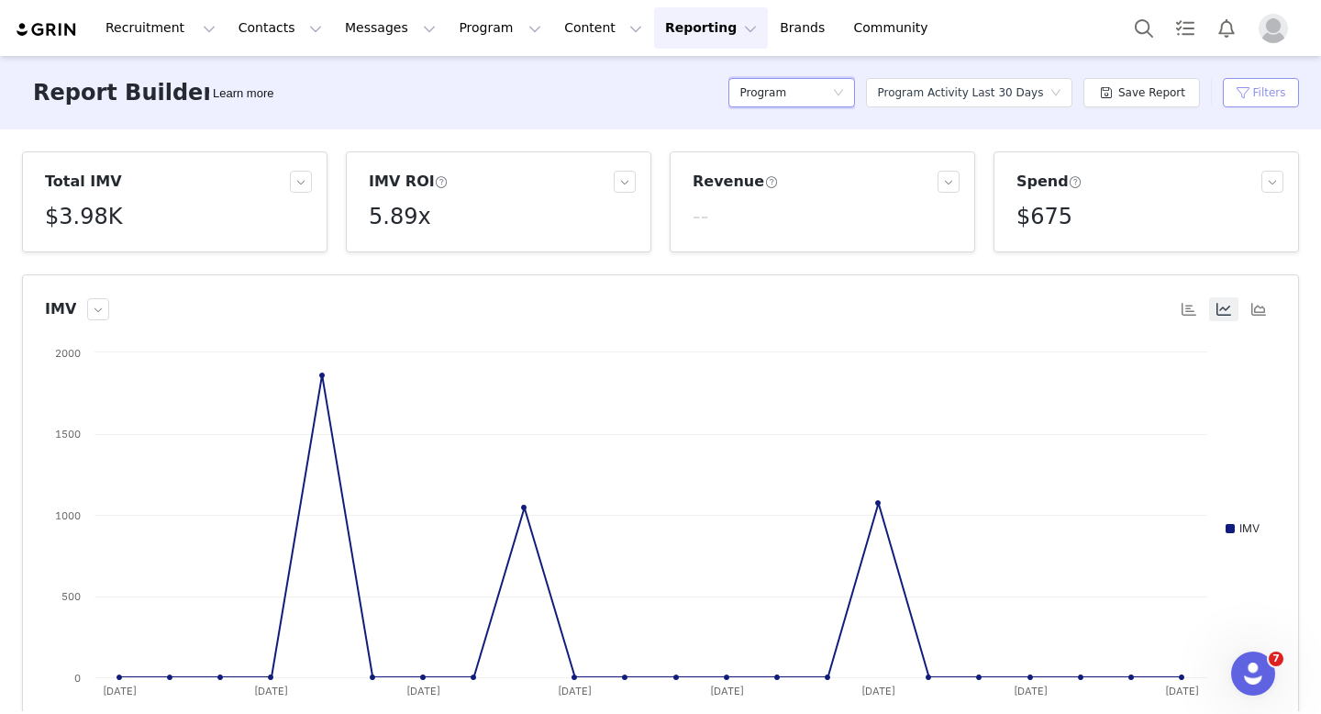
click at [1267, 88] on button "Filters" at bounding box center [1261, 92] width 76 height 29
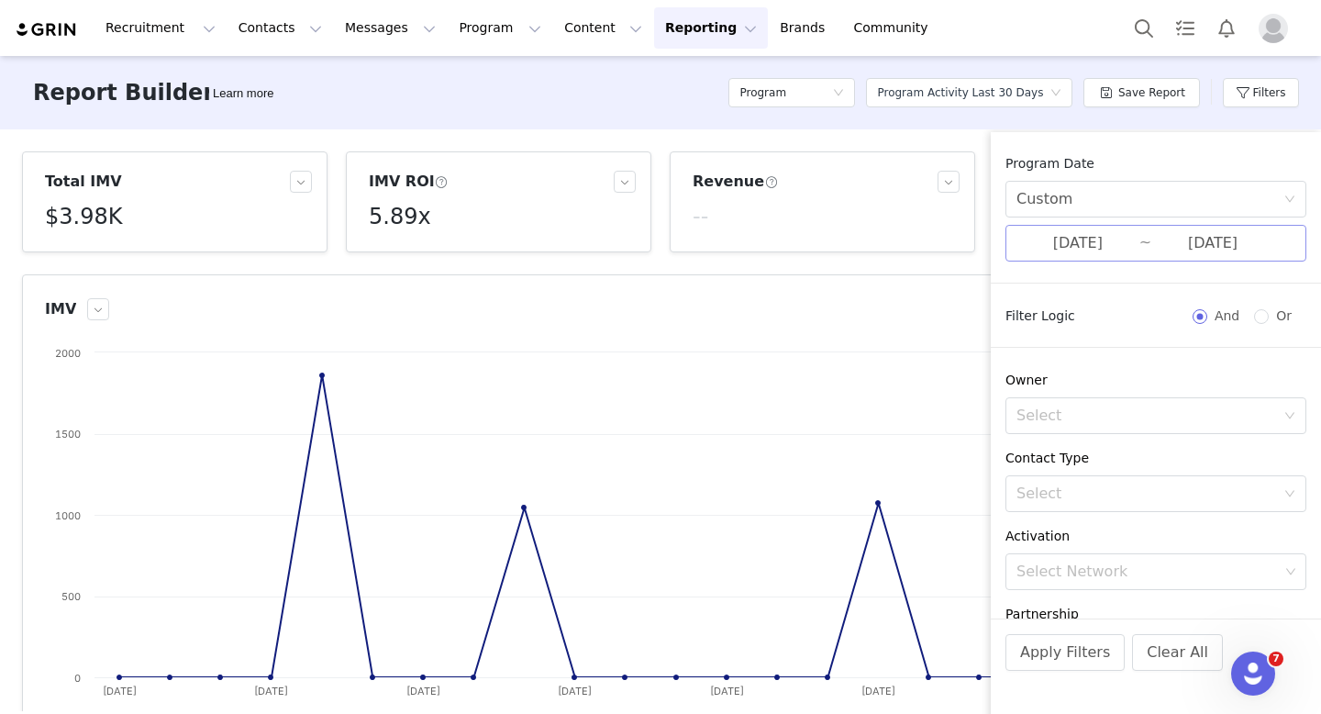
click at [1192, 248] on input "[DATE]" at bounding box center [1213, 243] width 123 height 24
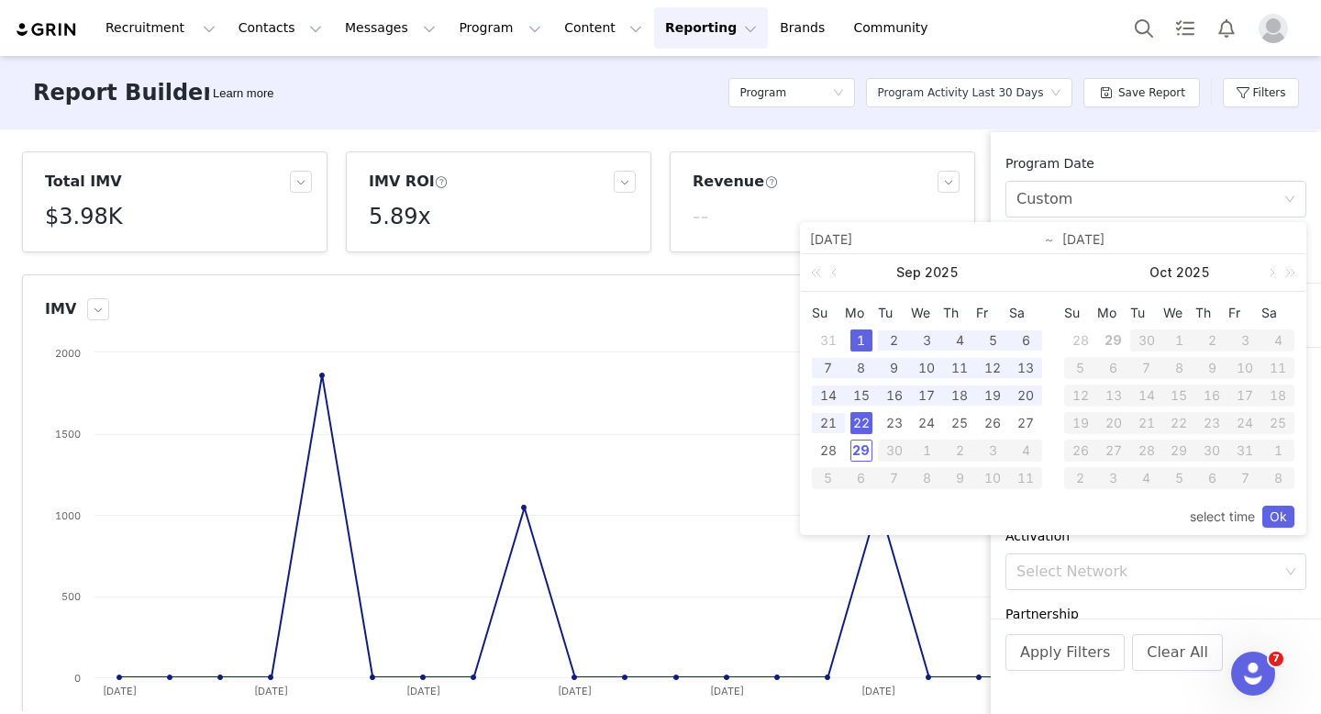
click at [860, 338] on div "1" at bounding box center [862, 340] width 22 height 22
click at [862, 451] on div "29" at bounding box center [862, 451] width 22 height 22
type input "[DATE]"
click at [1275, 518] on link "Ok" at bounding box center [1279, 517] width 32 height 22
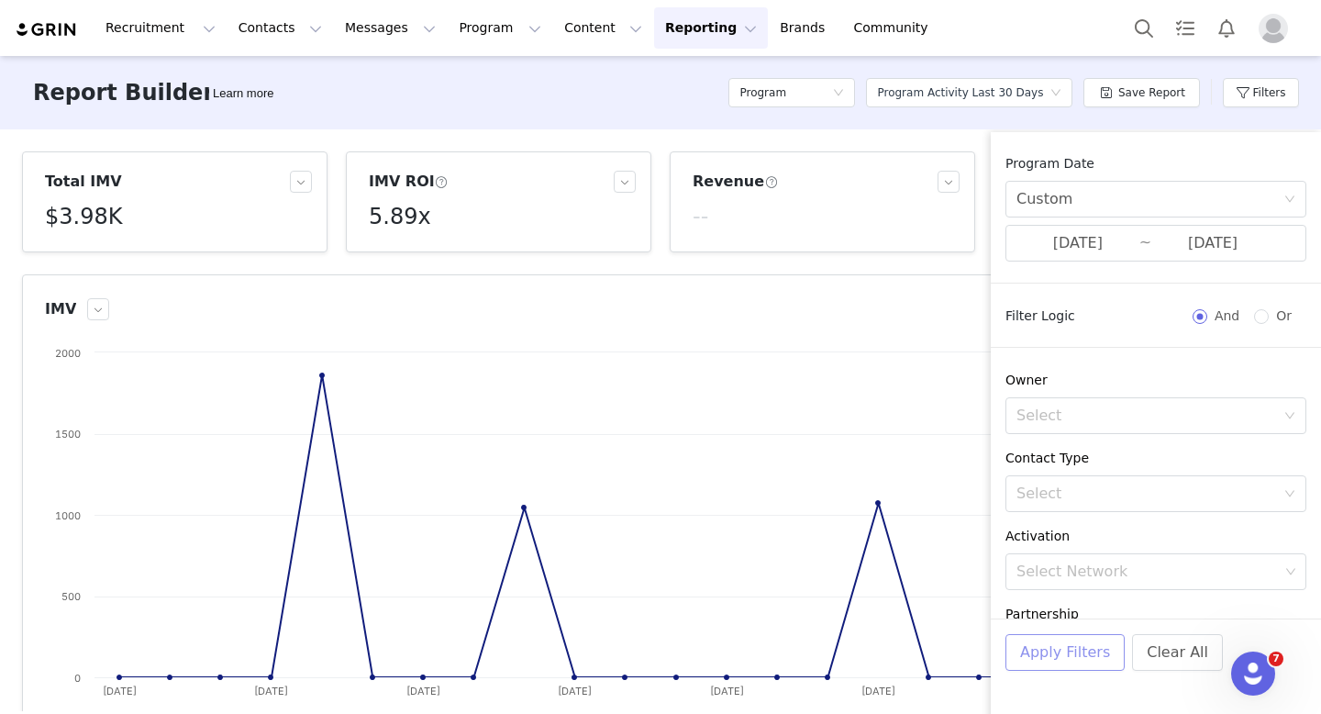
click at [1056, 648] on button "Apply Filters" at bounding box center [1065, 652] width 119 height 37
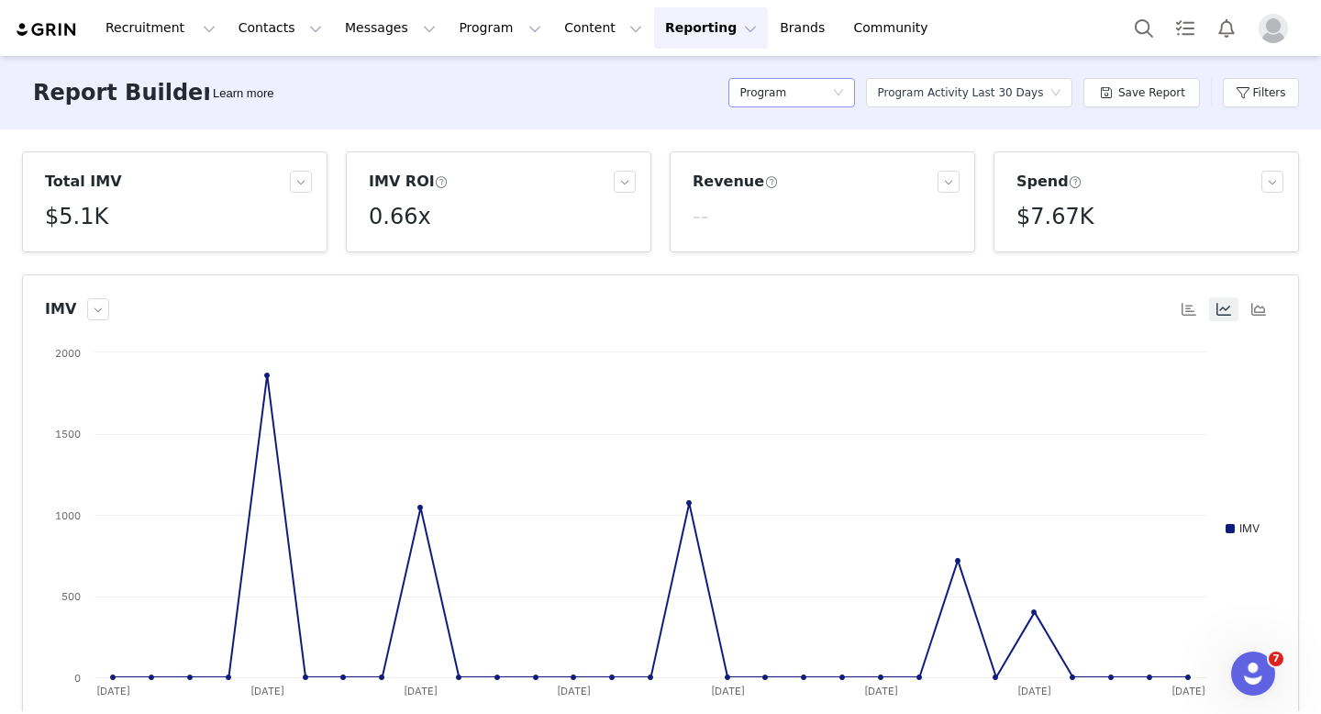
click at [829, 91] on div "Program" at bounding box center [786, 93] width 93 height 28
click at [789, 147] on li "Content" at bounding box center [796, 158] width 127 height 29
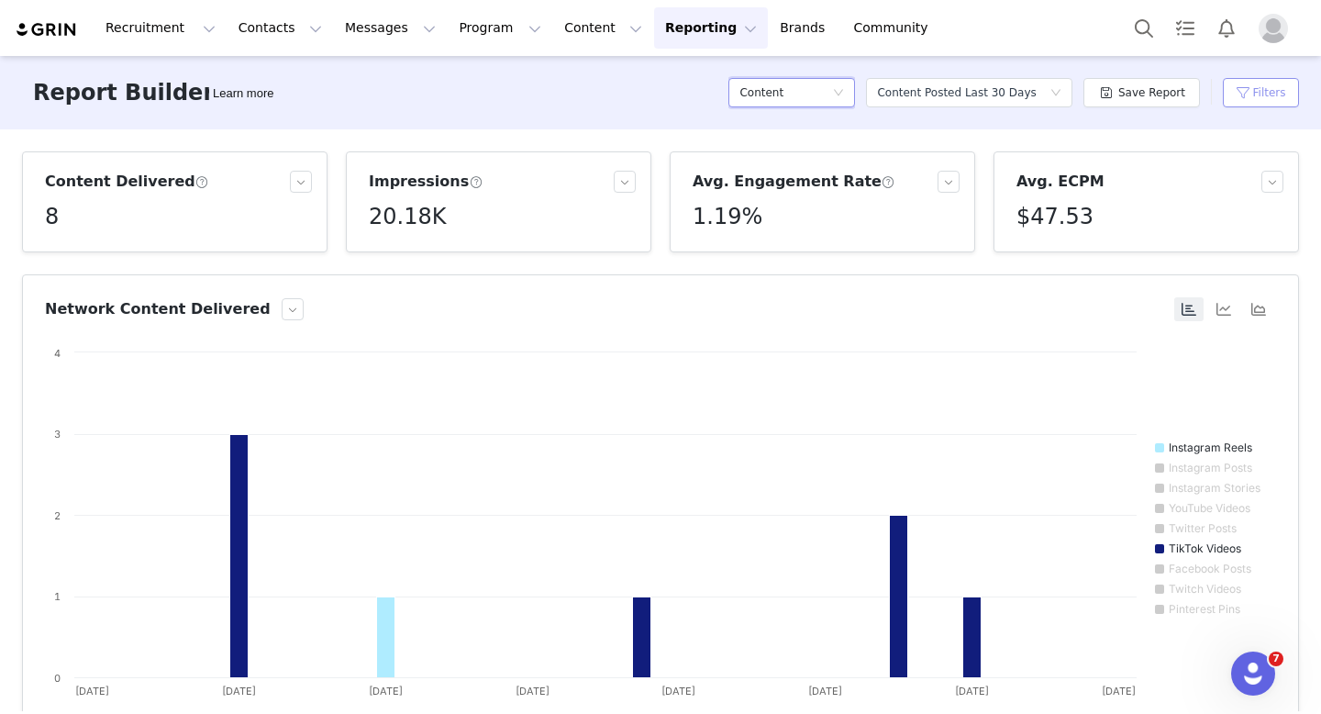
click at [1265, 103] on button "Filters" at bounding box center [1261, 92] width 76 height 29
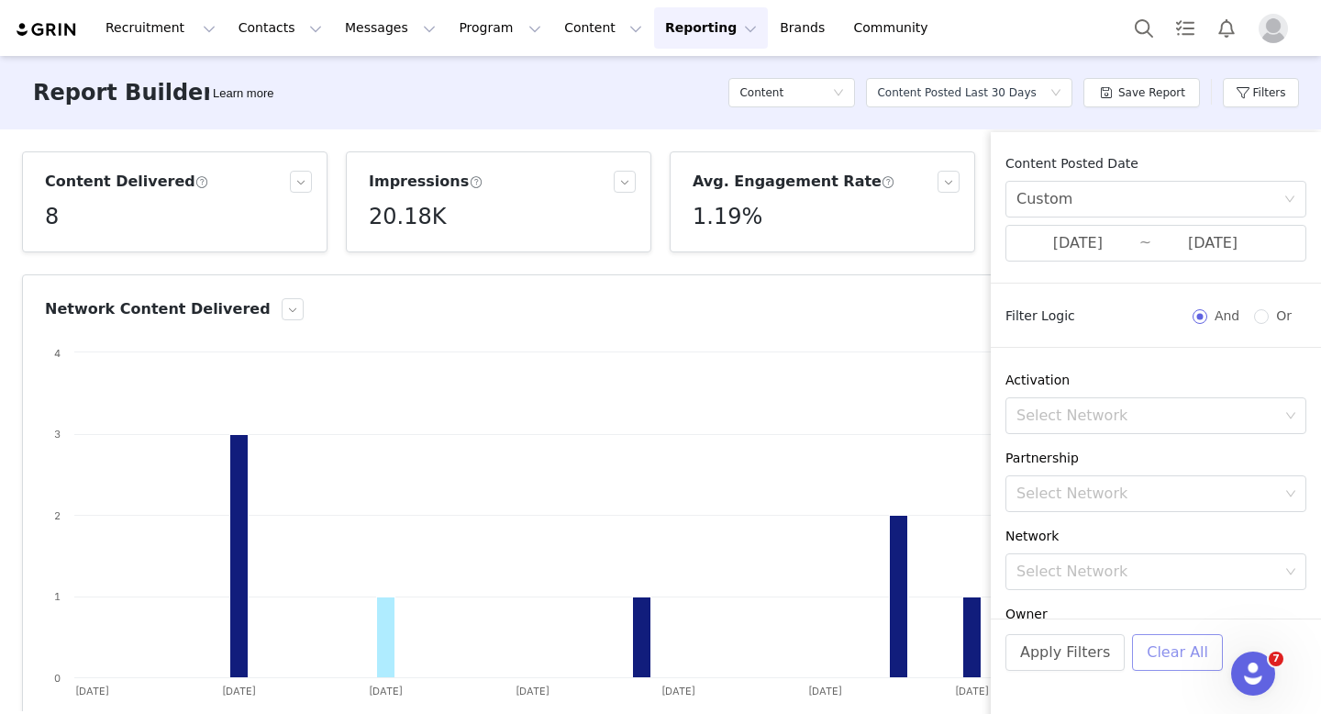
click at [1146, 656] on button "Clear All" at bounding box center [1177, 652] width 91 height 37
radio input "false"
radio input "true"
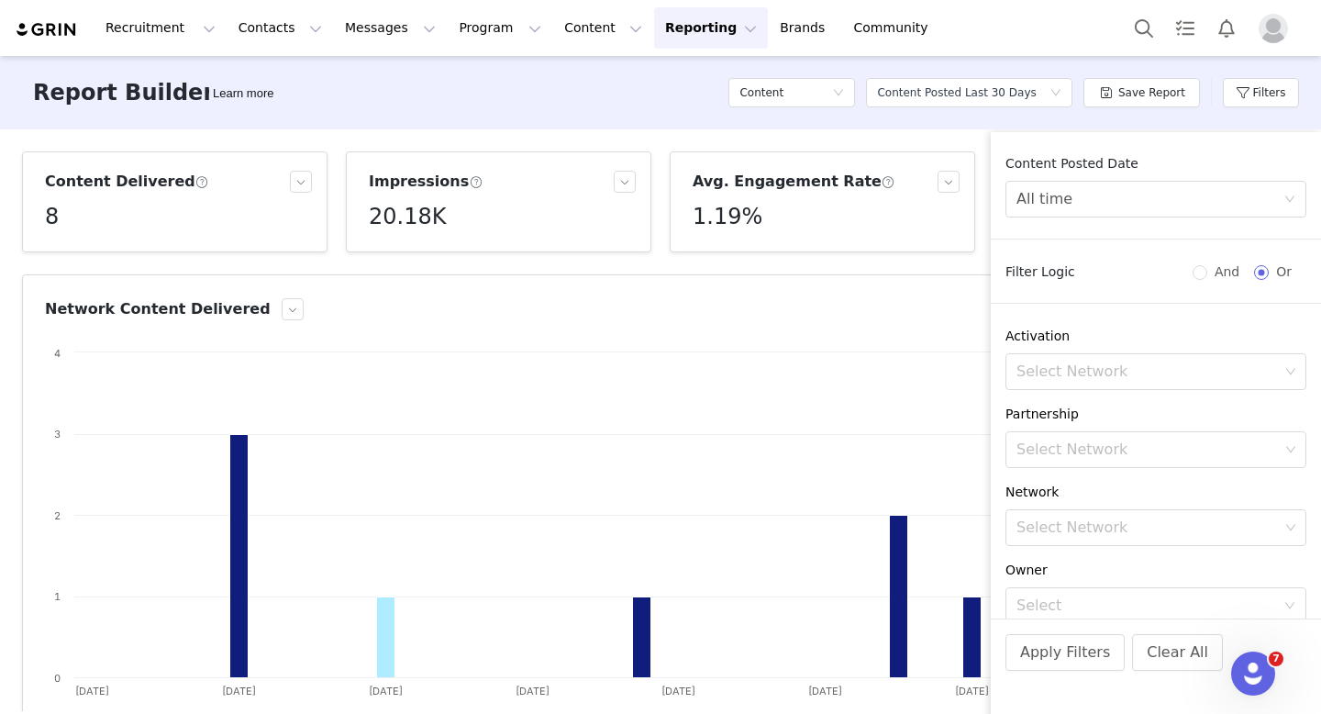
click at [1297, 141] on div "Content Posted Date All time Filter Logic And Or Activation Select Network Part…" at bounding box center [1156, 434] width 330 height 604
click at [1044, 653] on button "Apply Filters" at bounding box center [1065, 652] width 119 height 37
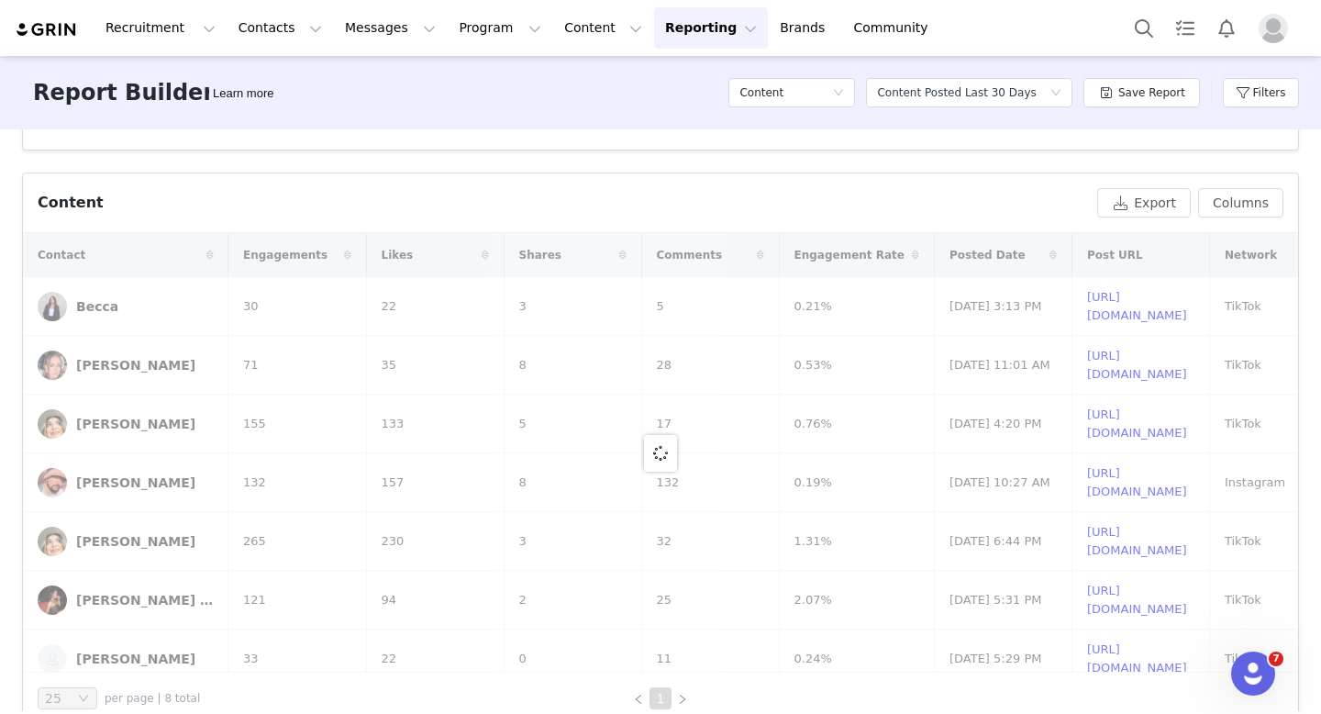
scroll to position [607, 0]
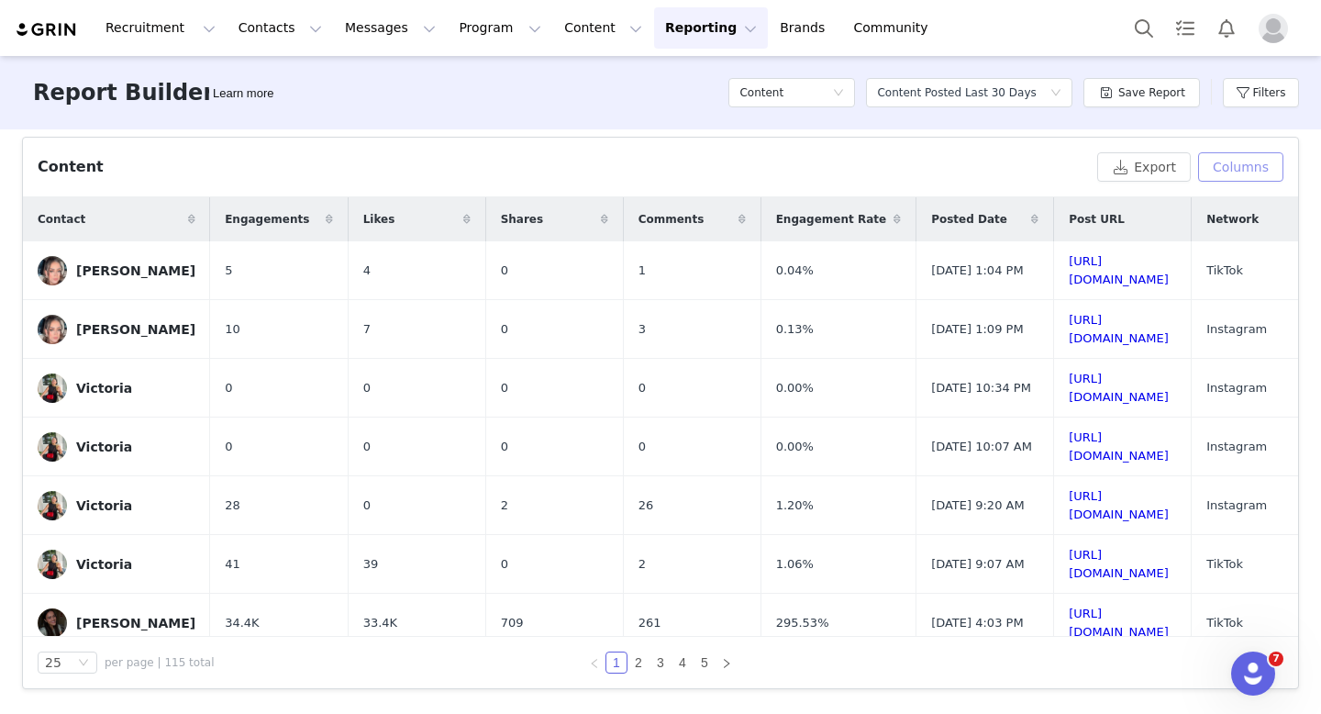
click at [1249, 175] on button "Columns" at bounding box center [1240, 166] width 85 height 29
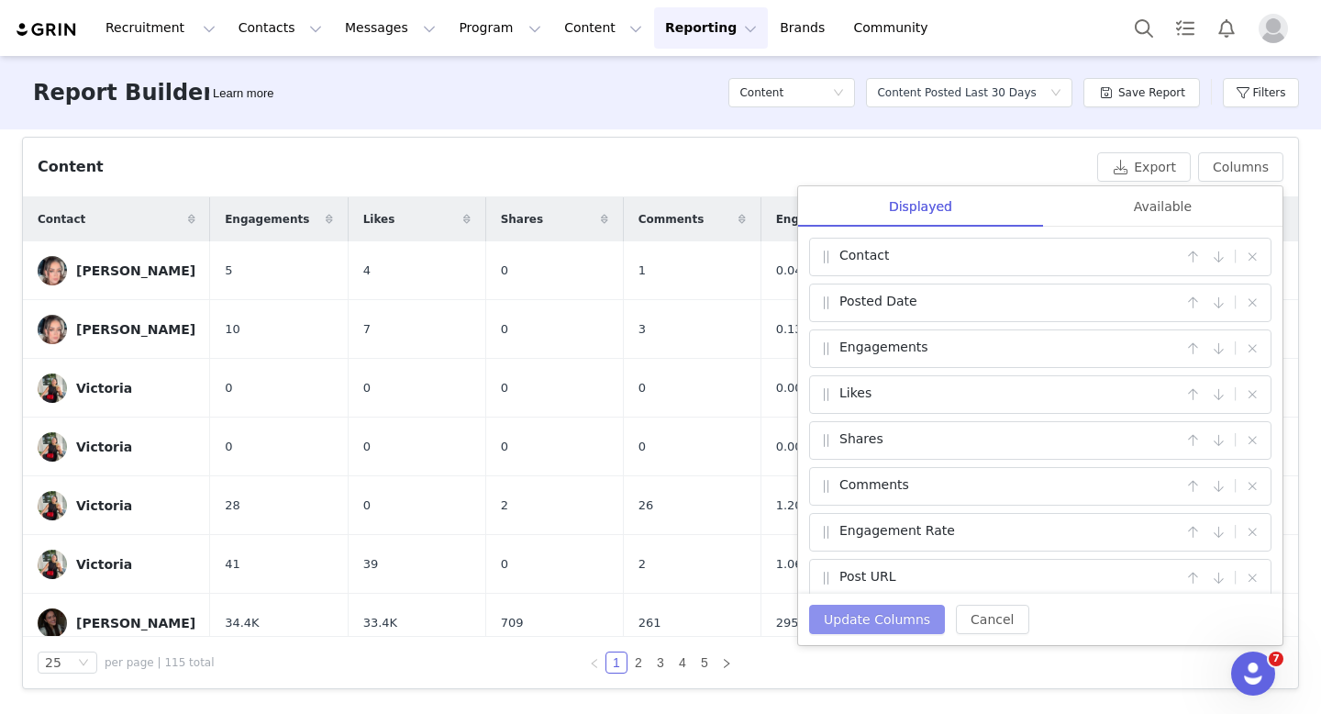
click at [862, 614] on button "Update Columns" at bounding box center [877, 619] width 136 height 29
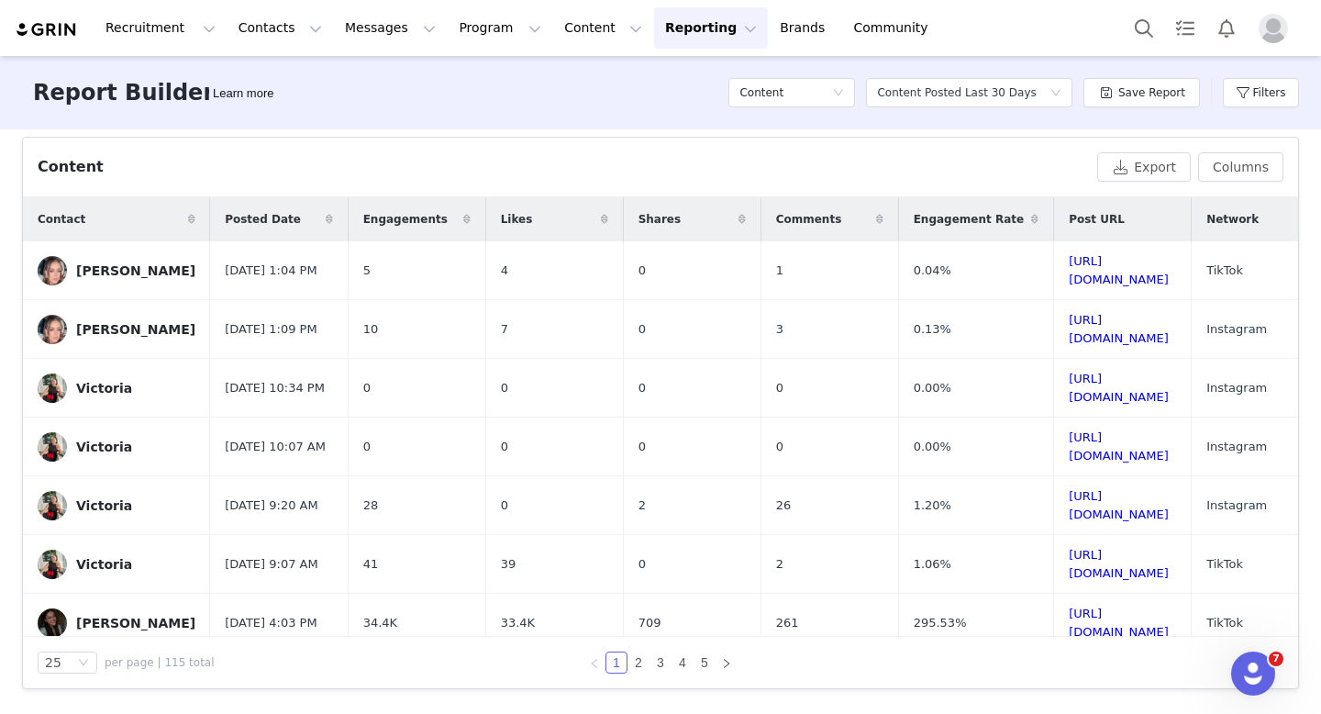
click at [326, 217] on icon at bounding box center [329, 219] width 7 height 11
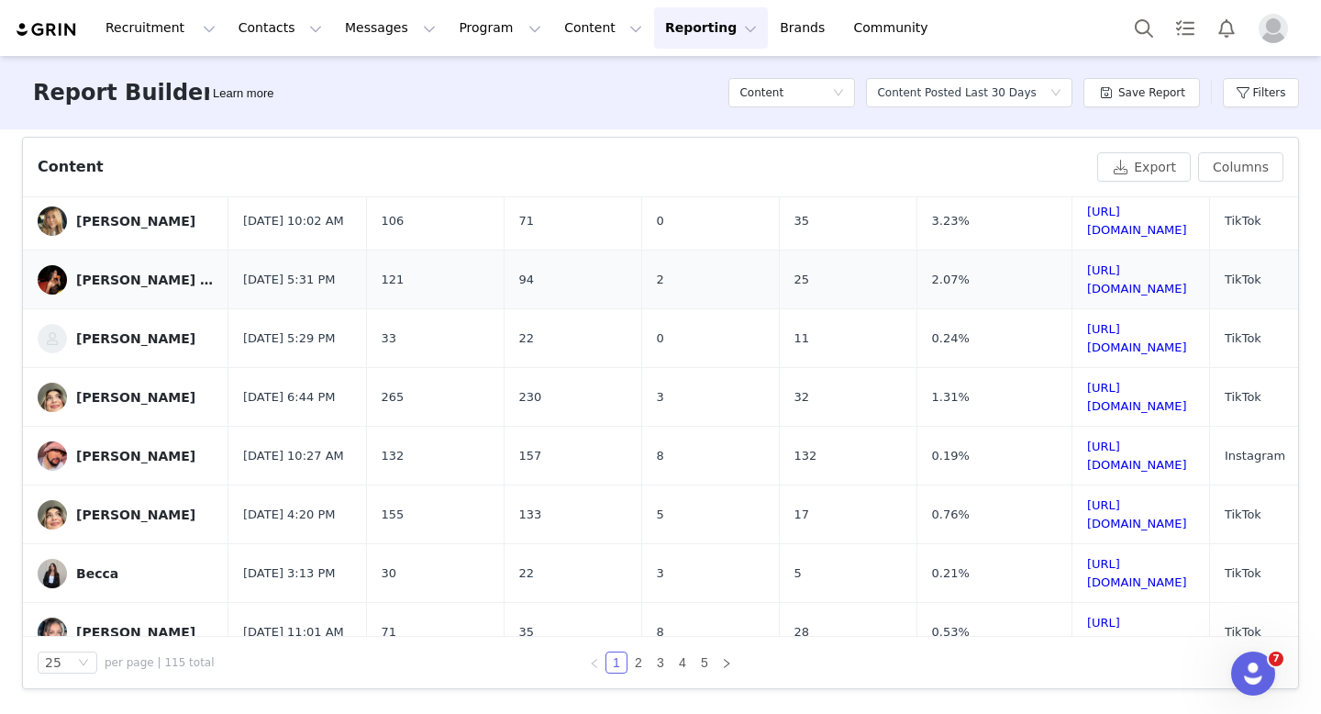
scroll to position [0, 0]
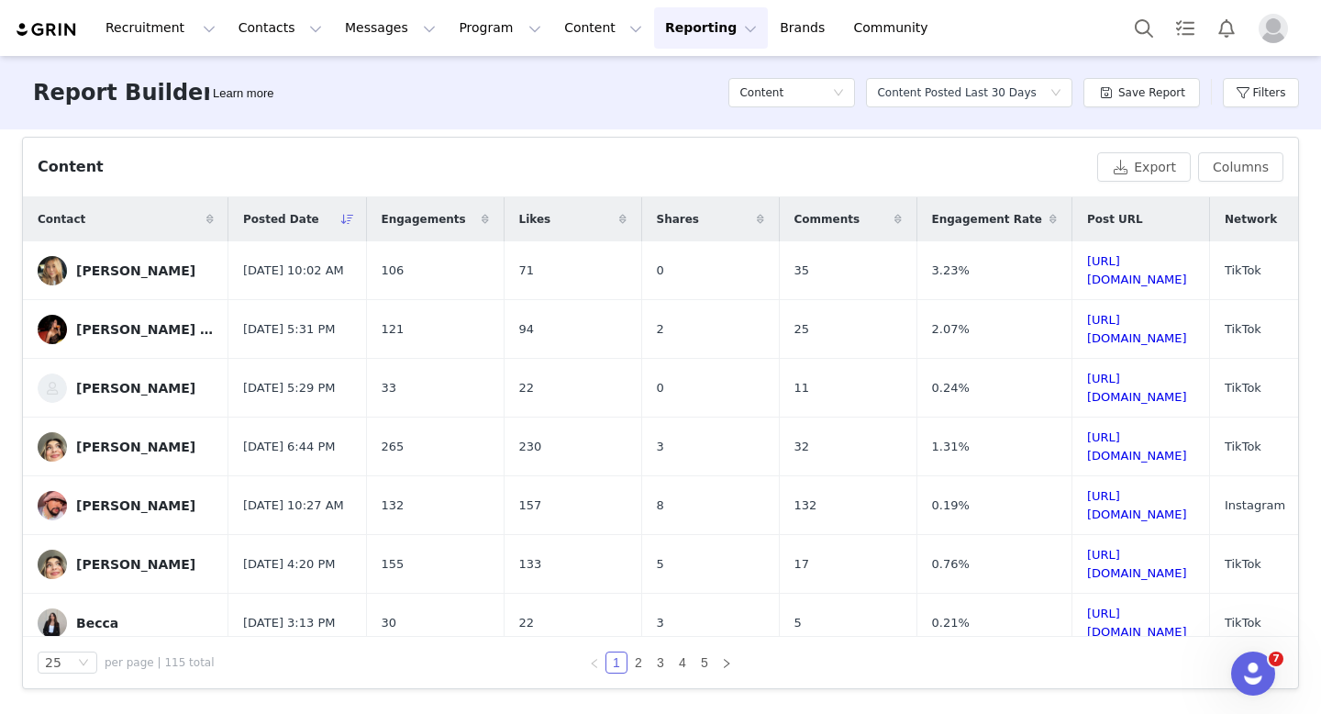
click at [341, 218] on icon at bounding box center [347, 219] width 13 height 11
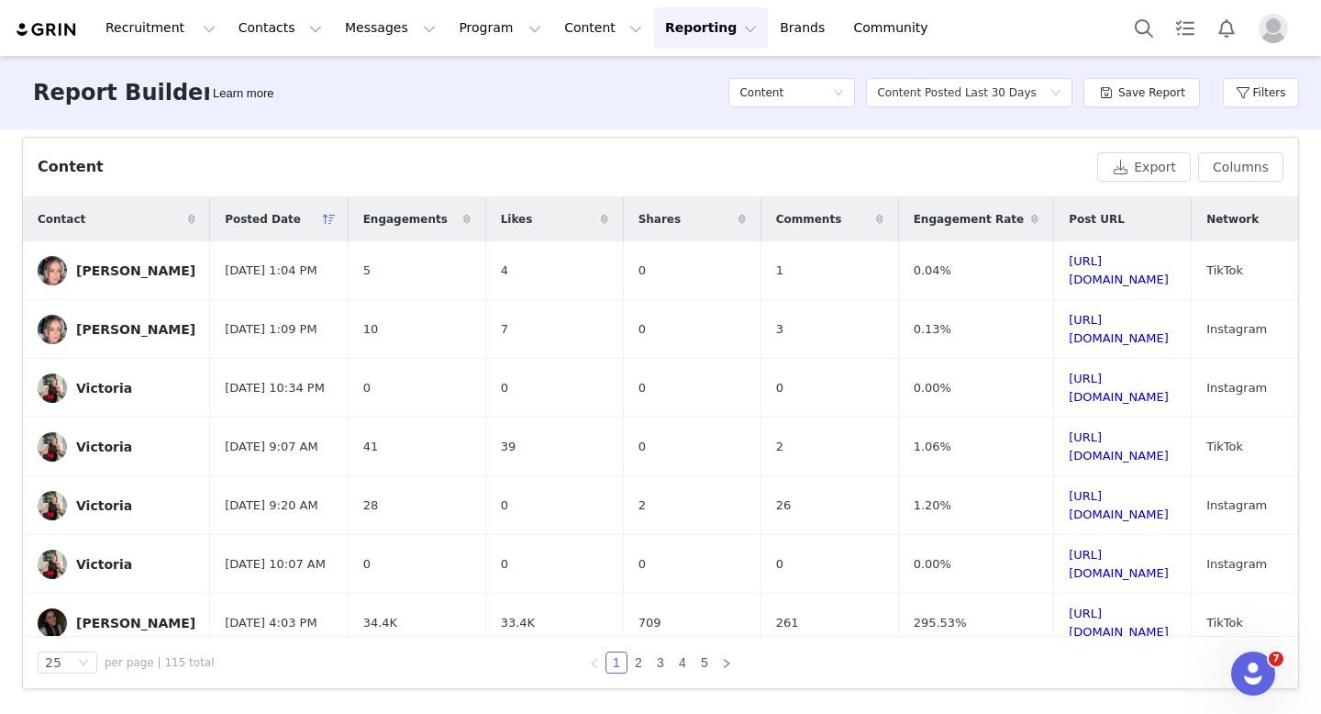
click at [323, 219] on icon at bounding box center [329, 219] width 13 height 11
click at [1229, 166] on button "Columns" at bounding box center [1240, 166] width 85 height 29
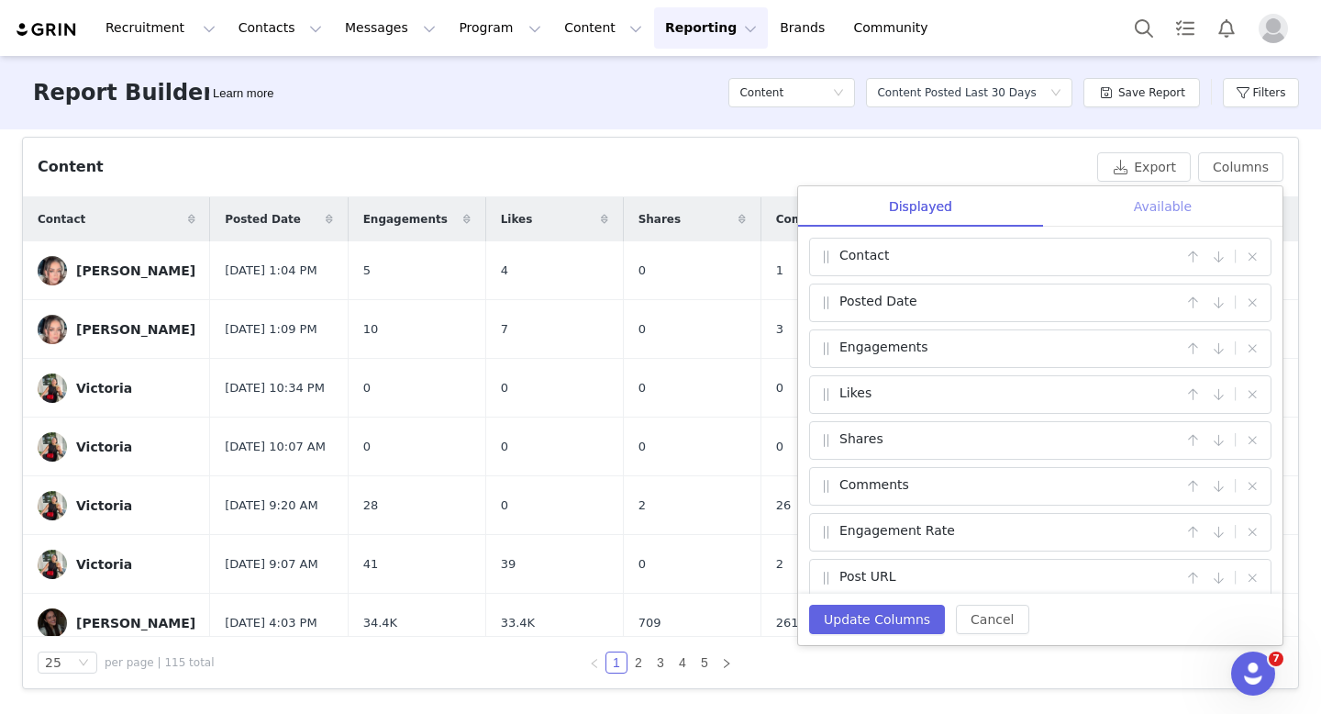
click at [1139, 207] on div "Available" at bounding box center [1162, 206] width 239 height 41
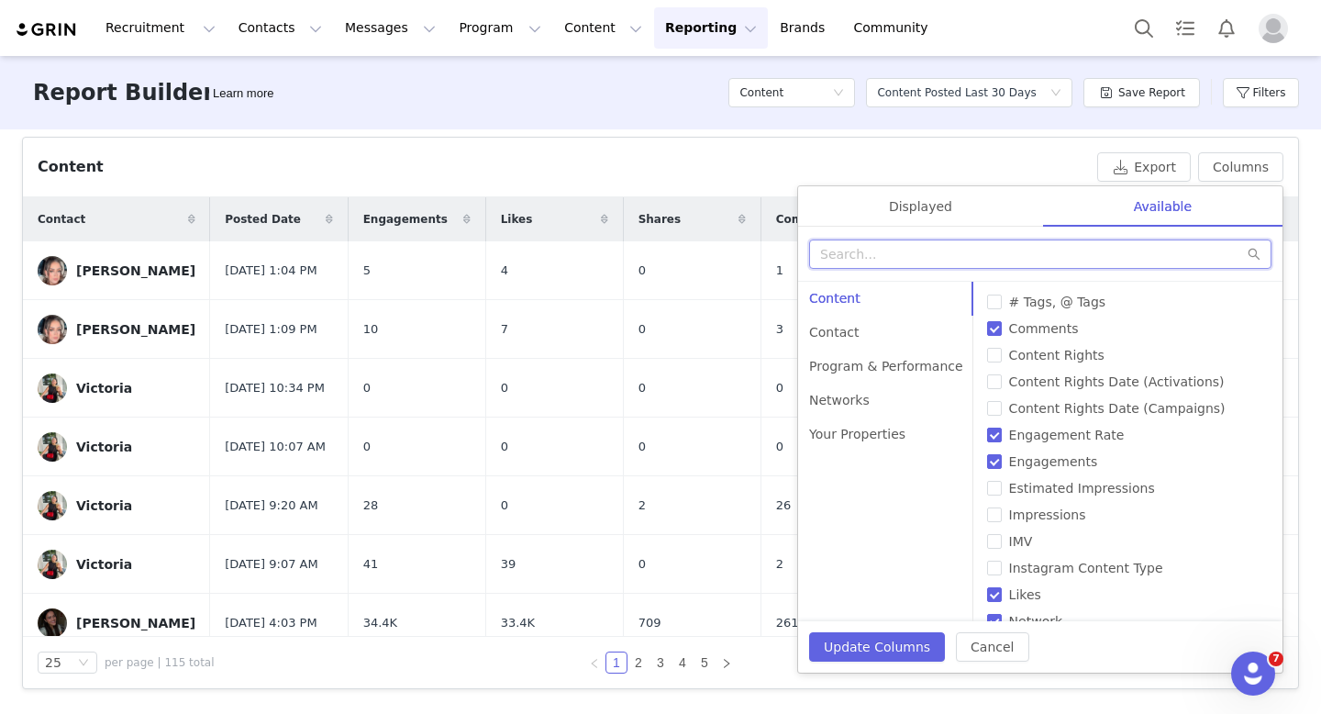
click at [1074, 257] on input "text" at bounding box center [1040, 253] width 462 height 29
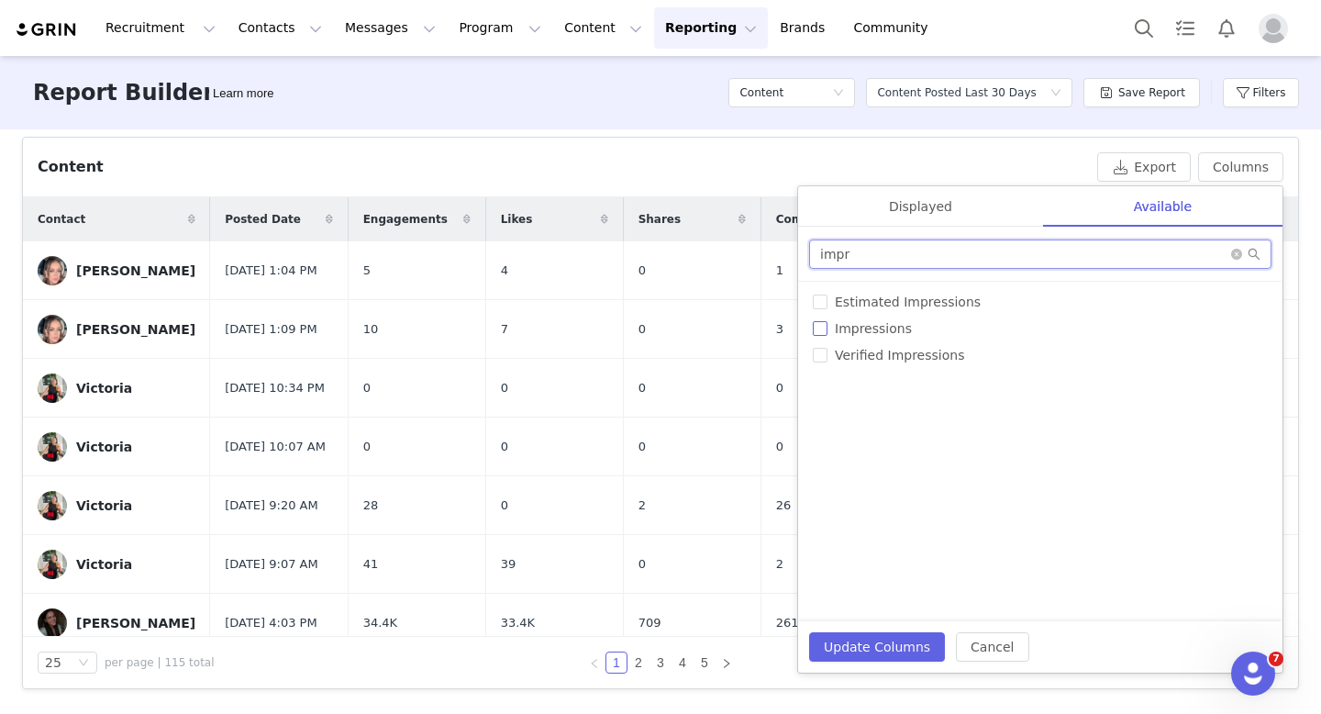
type input "impr"
click at [821, 329] on input "Impressions" at bounding box center [820, 328] width 15 height 15
checkbox input "true"
click at [890, 655] on button "Update Columns" at bounding box center [877, 646] width 136 height 29
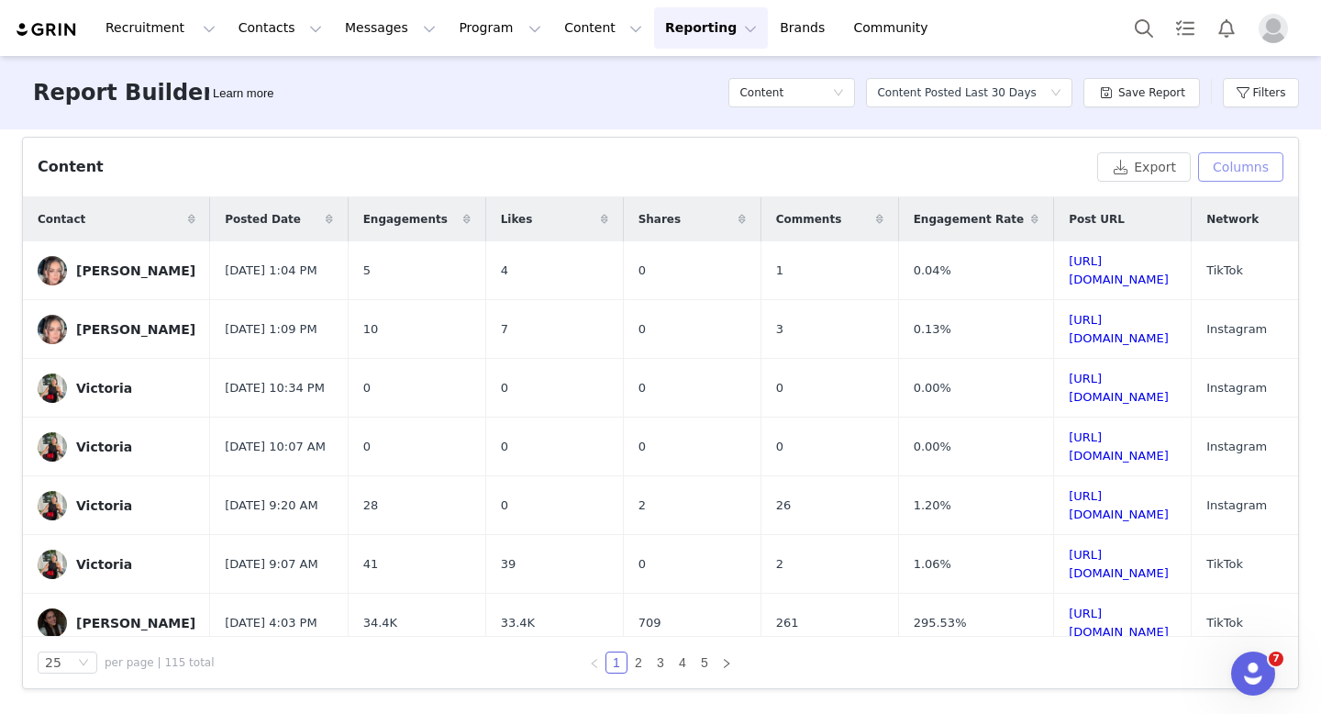
click at [1249, 174] on button "Columns" at bounding box center [1240, 166] width 85 height 29
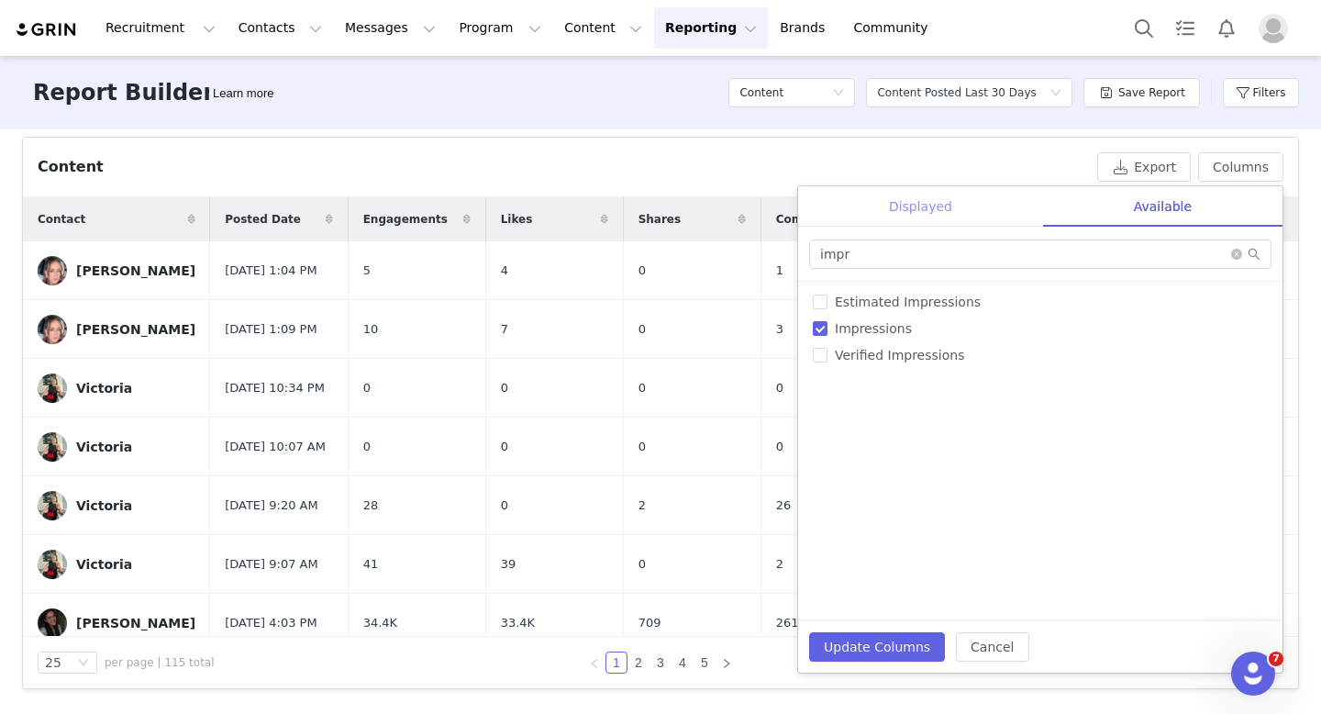
click at [954, 188] on div "Displayed" at bounding box center [920, 206] width 245 height 41
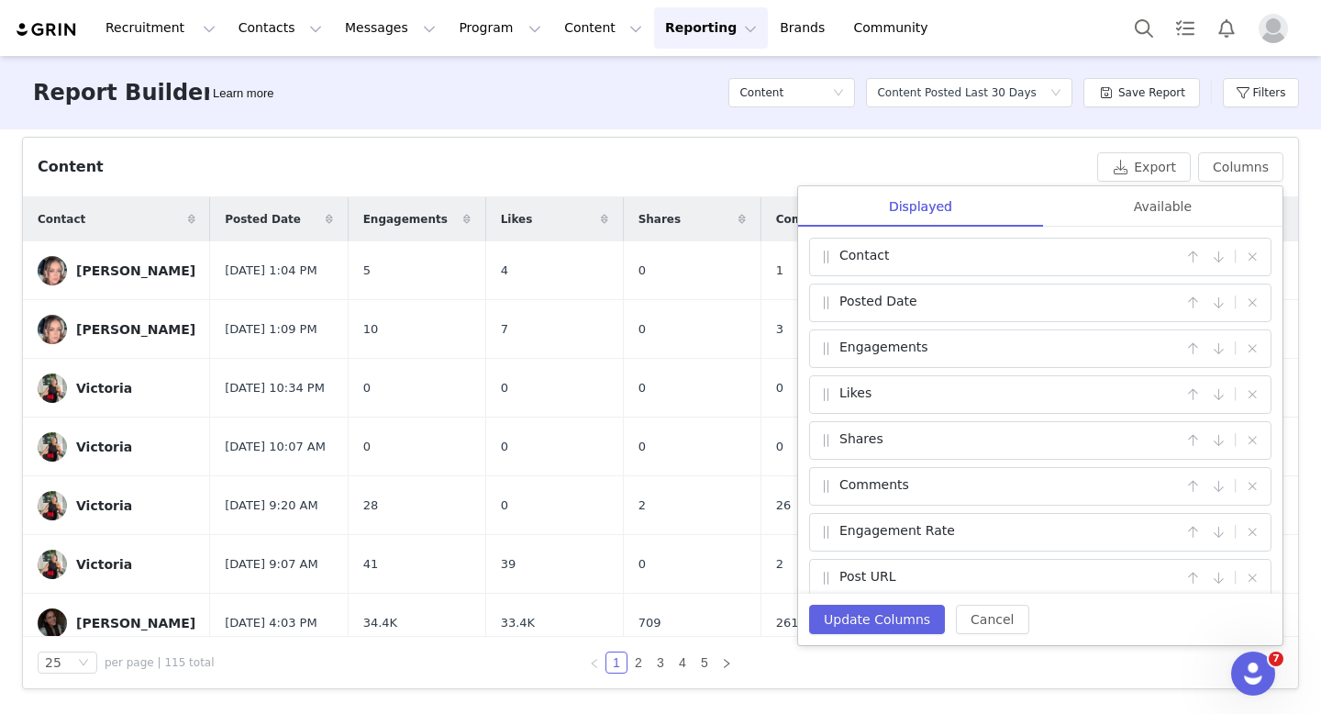
scroll to position [106, 0]
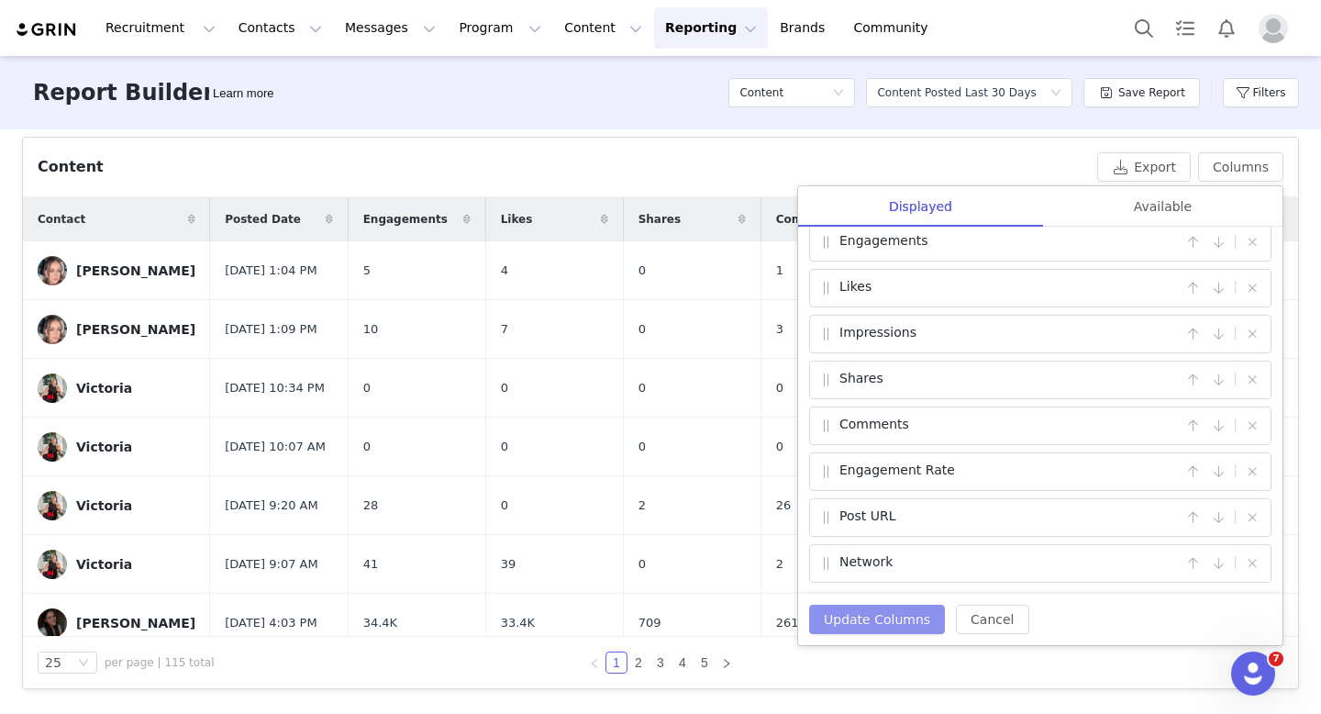
click at [879, 618] on button "Update Columns" at bounding box center [877, 619] width 136 height 29
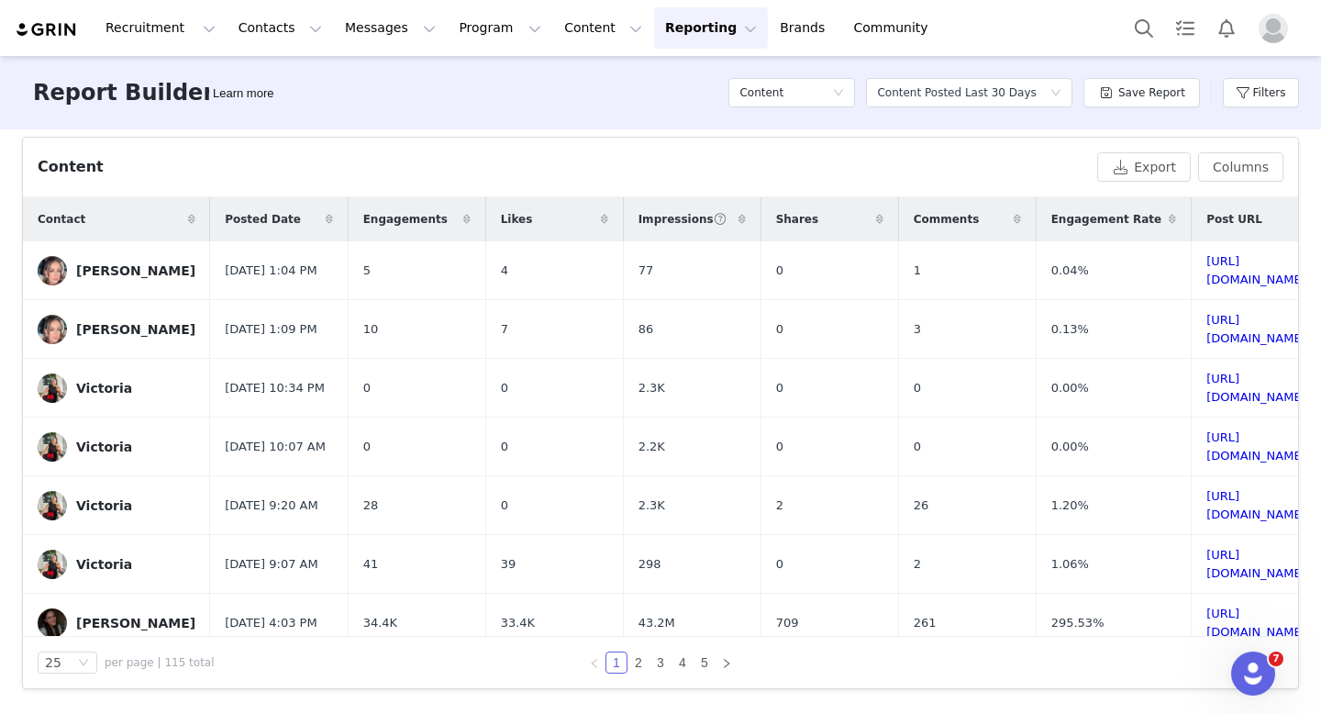
click at [739, 220] on icon at bounding box center [742, 219] width 7 height 11
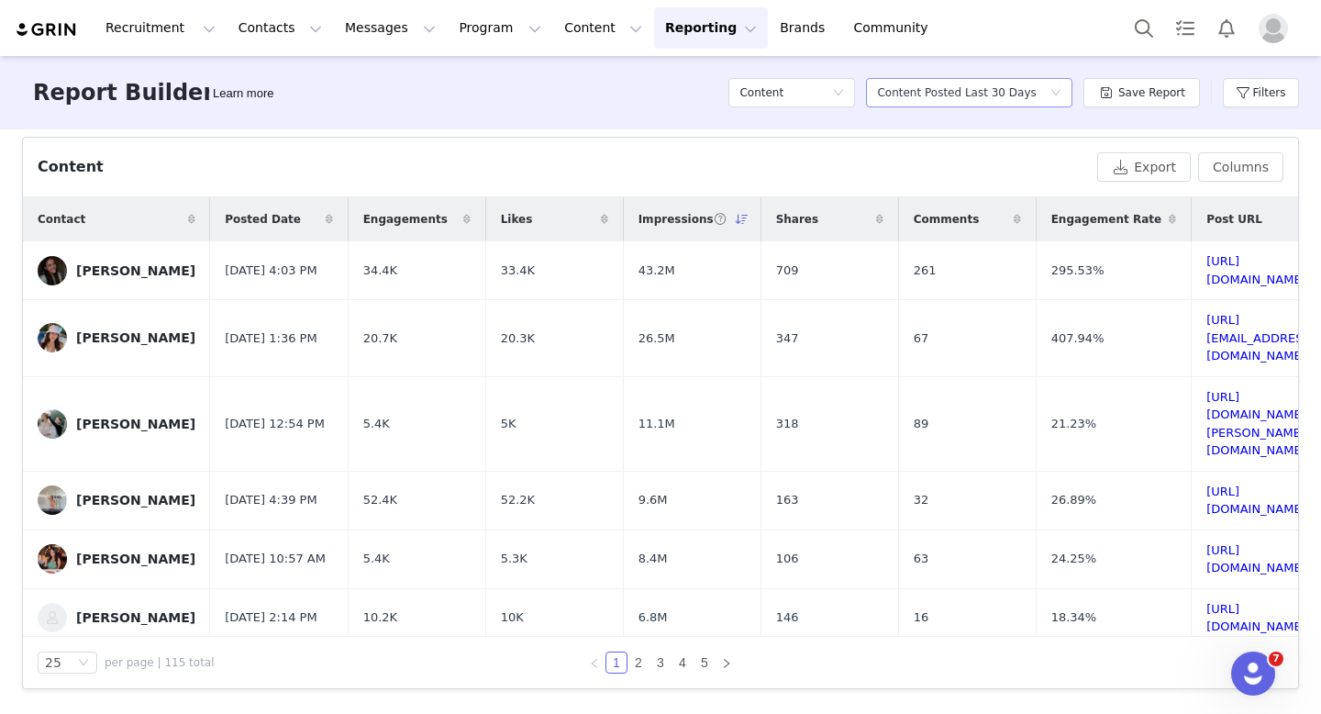
click at [961, 92] on div "Content Posted Last 30 Days" at bounding box center [956, 93] width 159 height 28
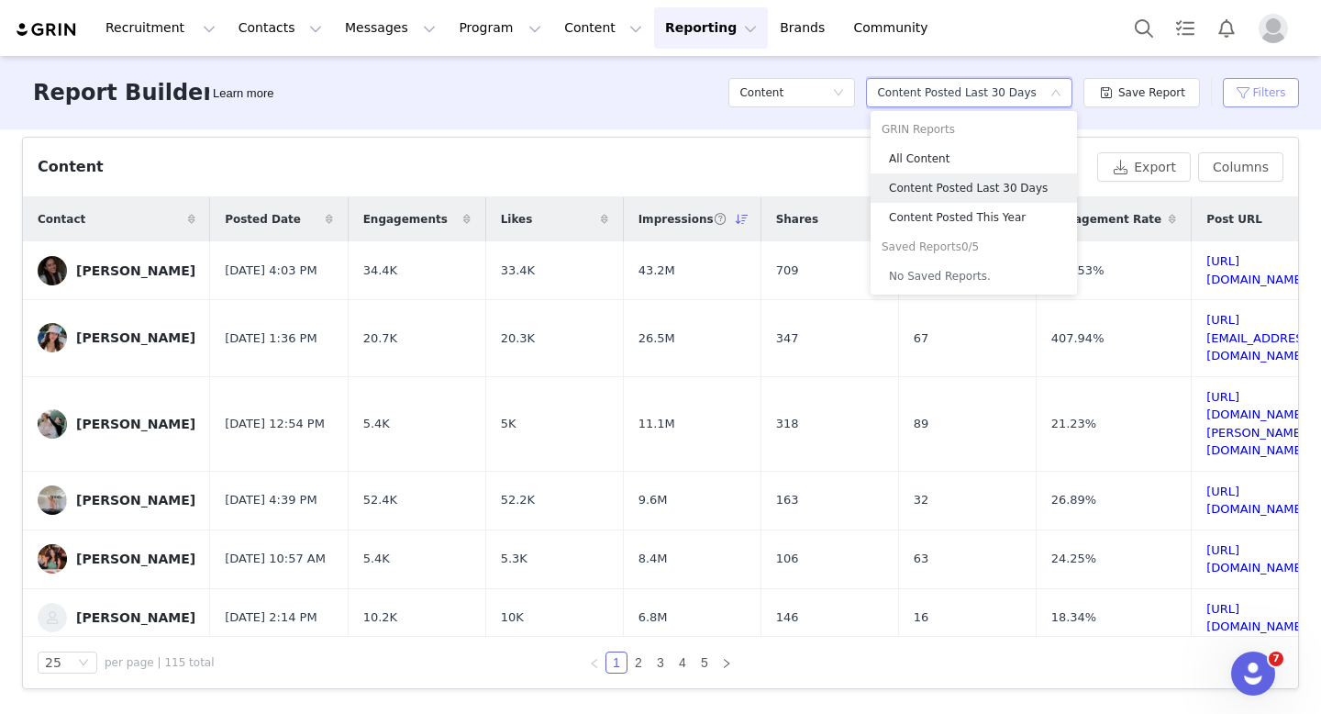
click at [1240, 94] on button "Filters" at bounding box center [1261, 92] width 76 height 29
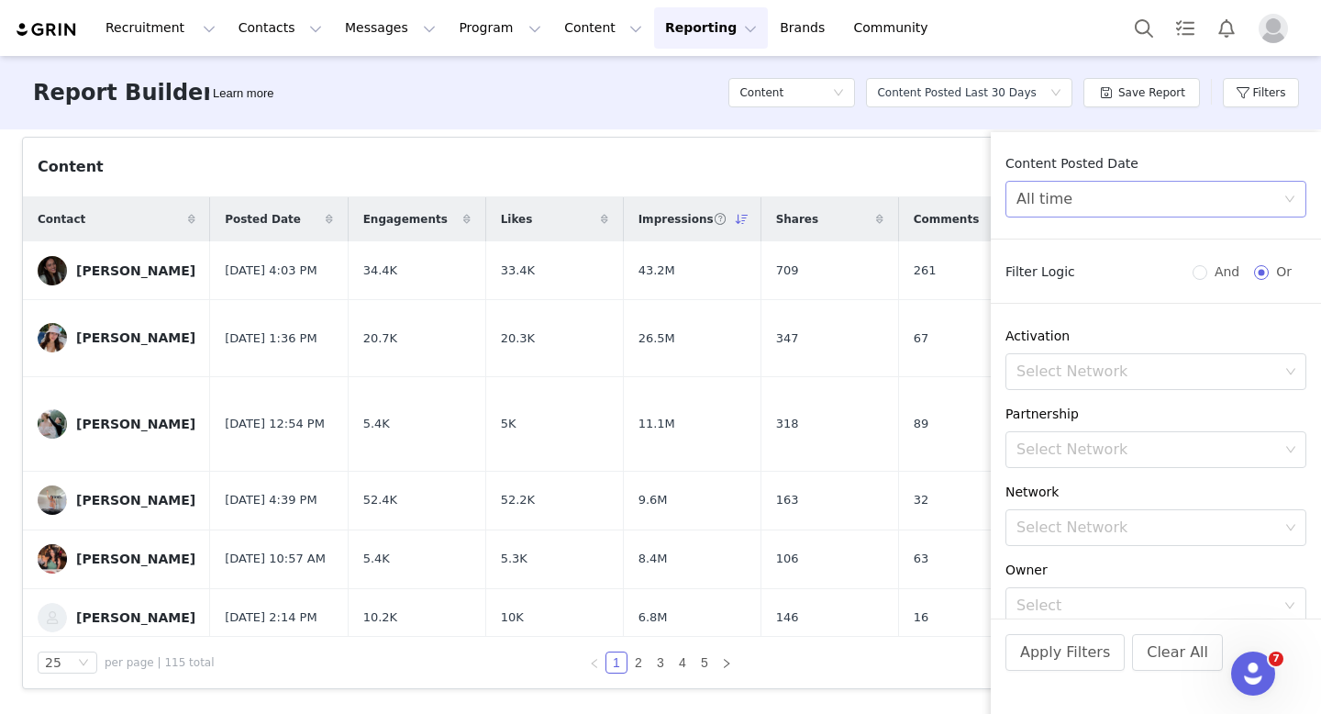
click at [1113, 202] on div "All time" at bounding box center [1150, 199] width 267 height 35
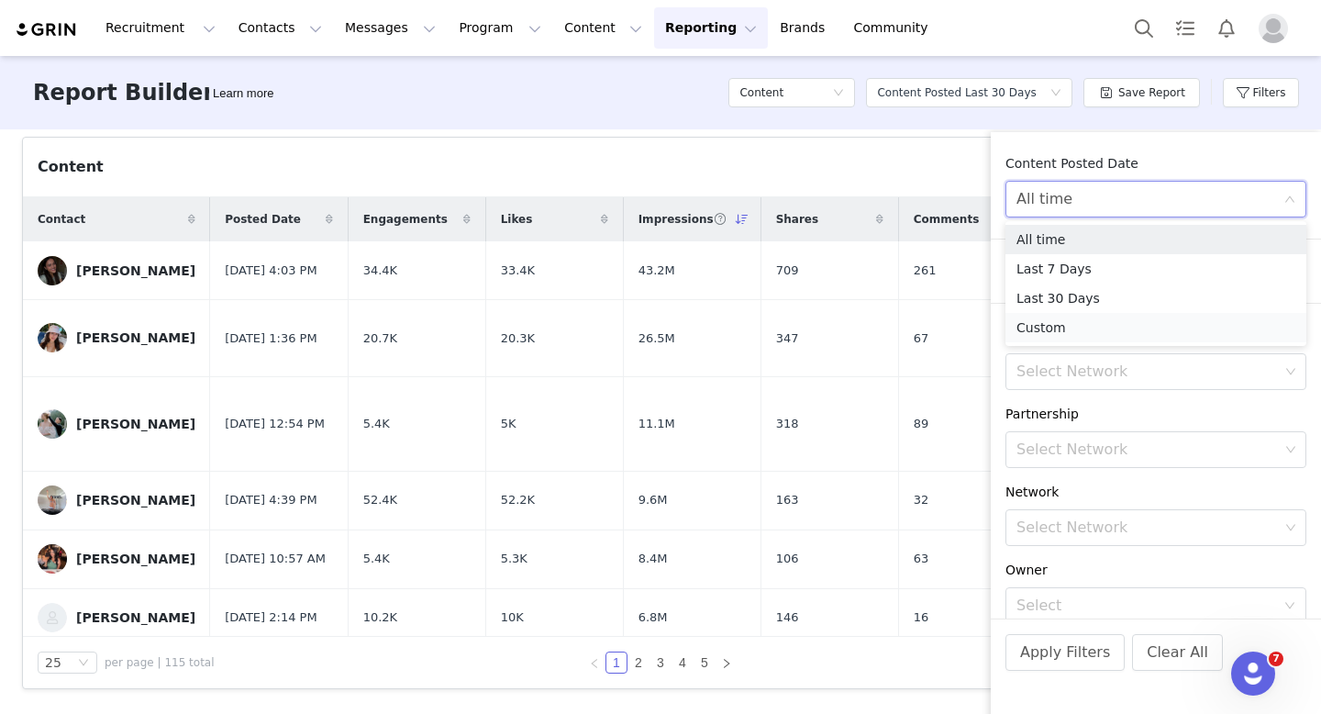
click at [1082, 337] on li "Custom" at bounding box center [1156, 327] width 301 height 29
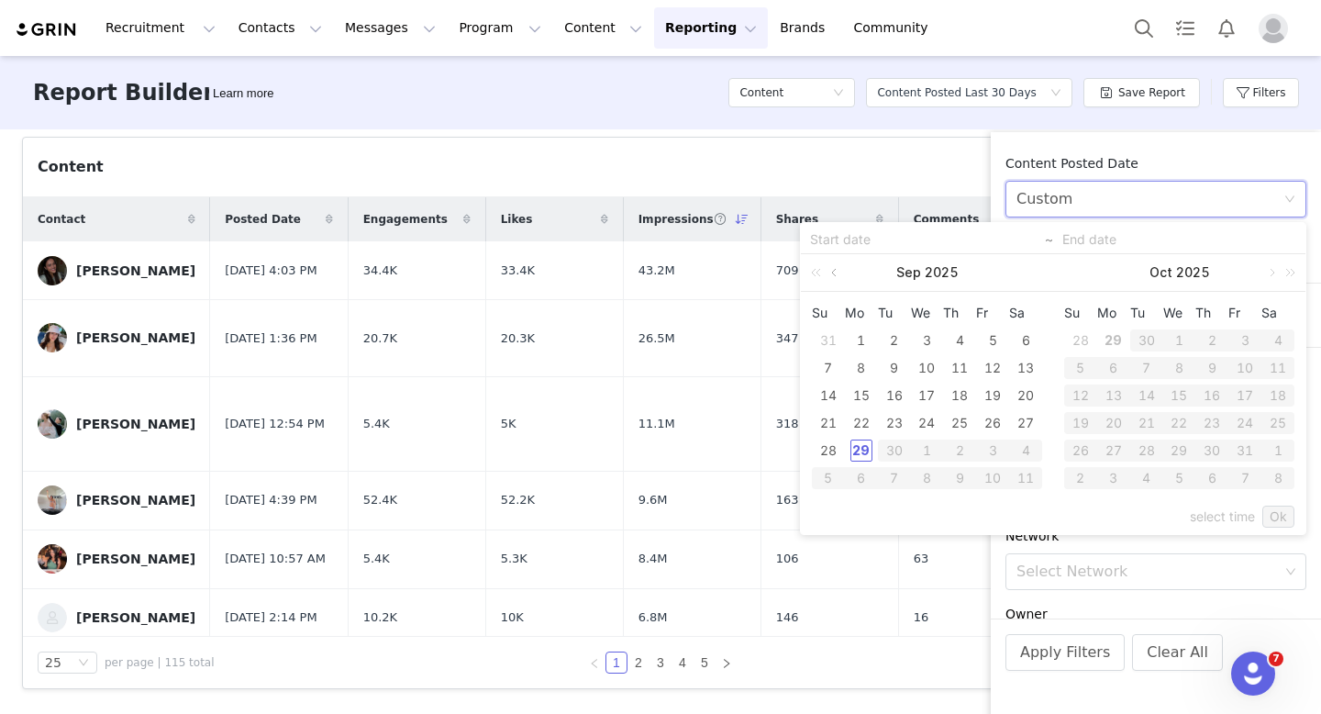
click at [840, 275] on link at bounding box center [836, 272] width 17 height 37
click at [888, 335] on div "1" at bounding box center [895, 340] width 22 height 22
type input "[DATE]"
click at [1084, 273] on link at bounding box center [1088, 272] width 17 height 37
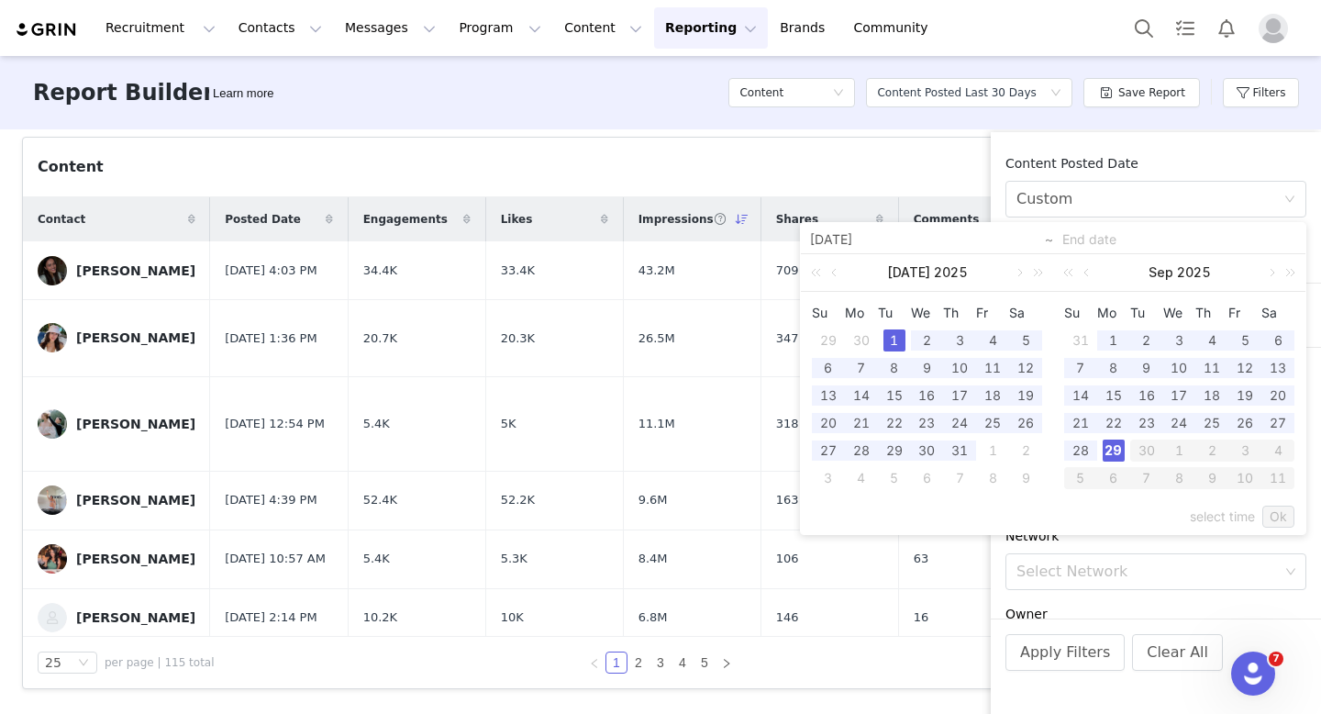
click at [1111, 448] on div "29" at bounding box center [1114, 451] width 22 height 22
type input "[DATE]"
click at [1279, 513] on link "Ok" at bounding box center [1279, 517] width 32 height 22
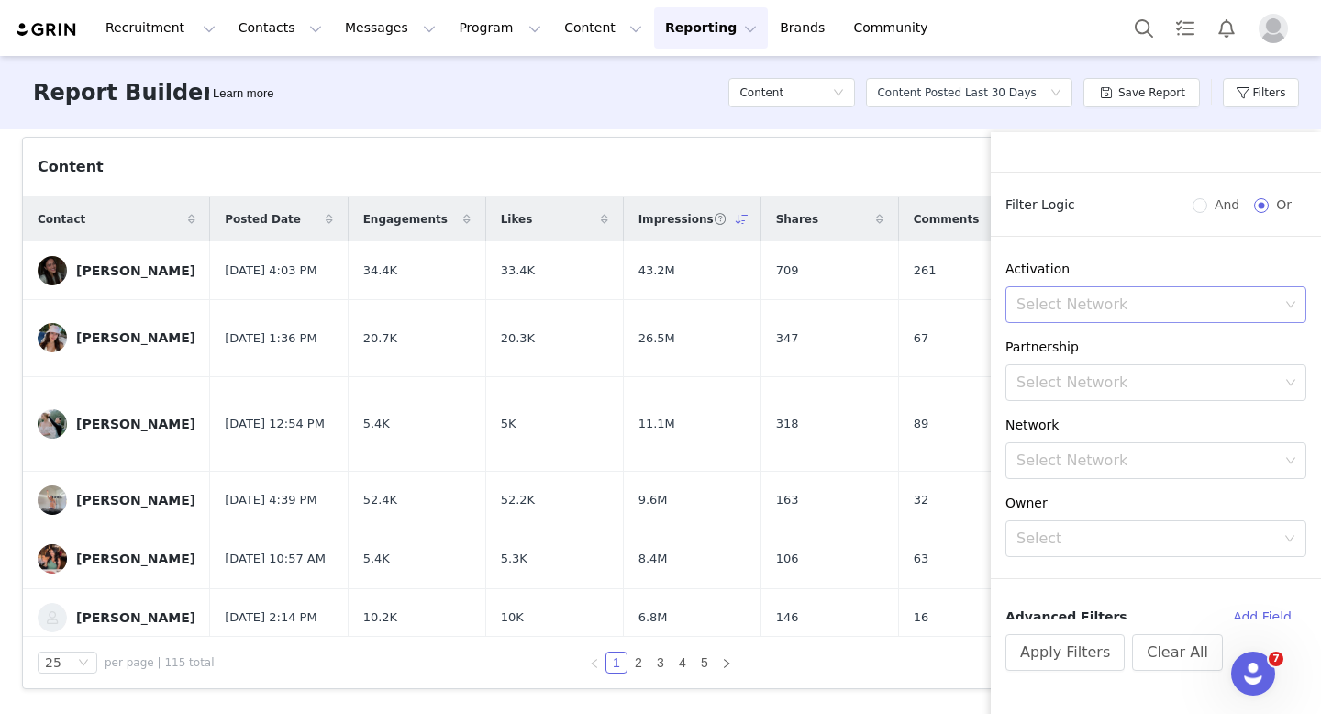
scroll to position [124, 0]
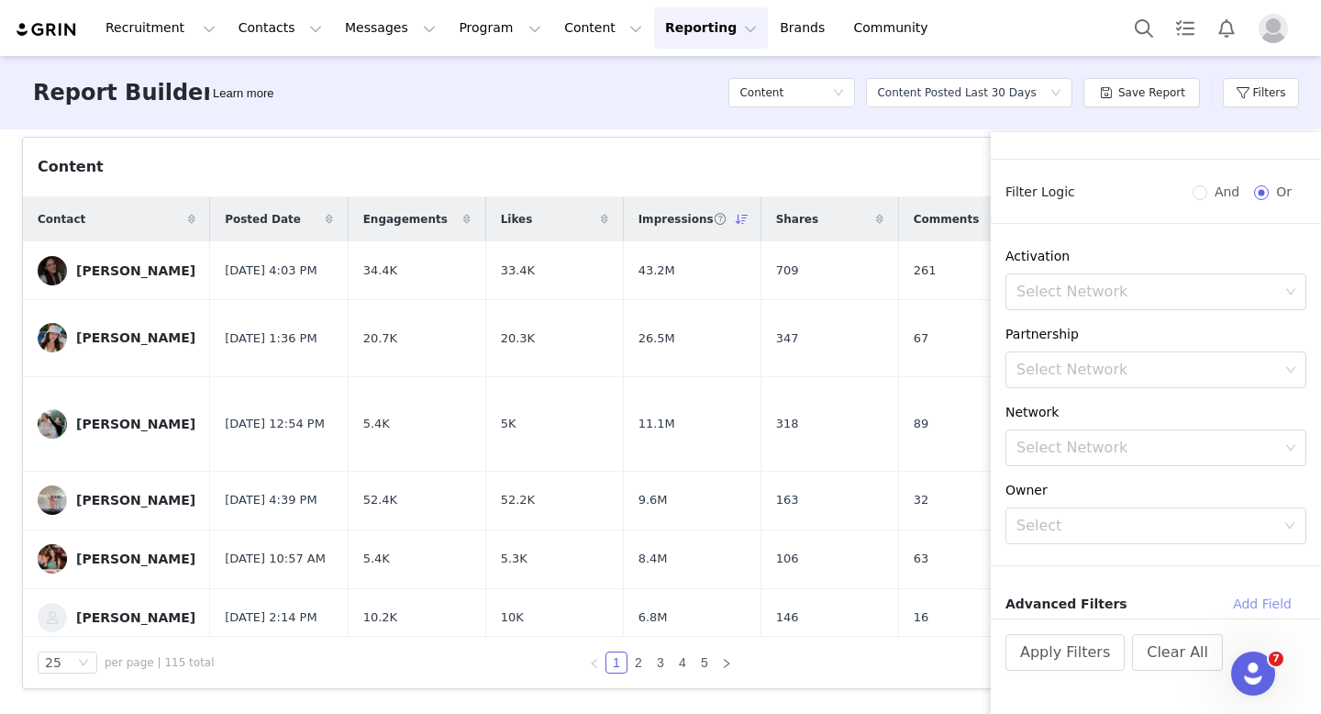
click at [1266, 601] on button "Add Field" at bounding box center [1263, 603] width 88 height 29
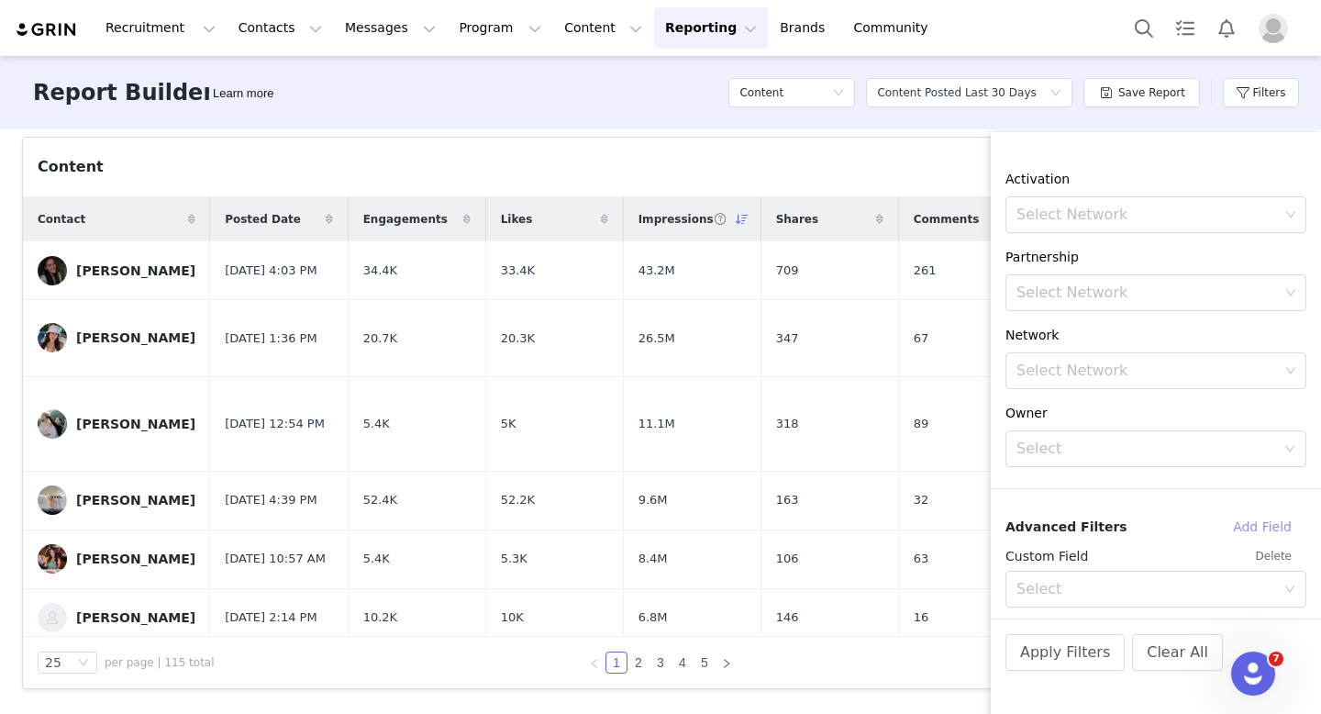
scroll to position [205, 0]
click at [1156, 580] on div "Select" at bounding box center [1146, 585] width 259 height 18
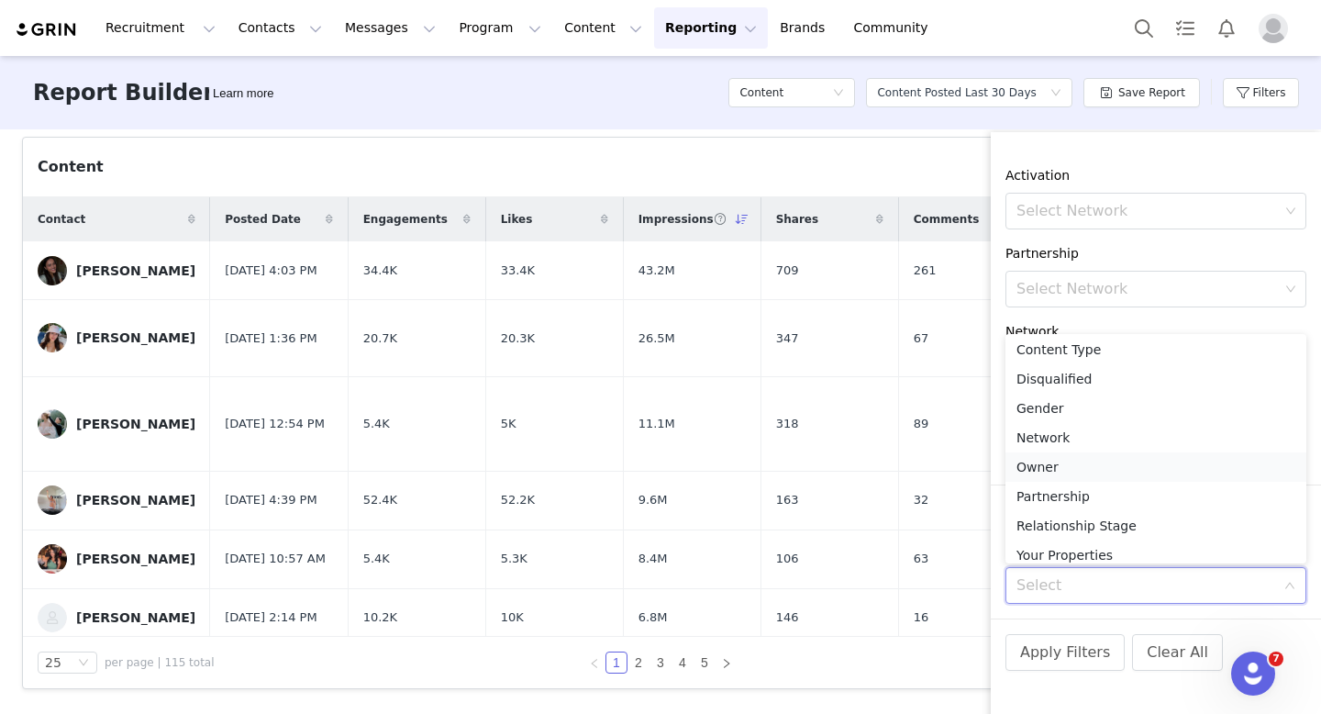
scroll to position [248, 0]
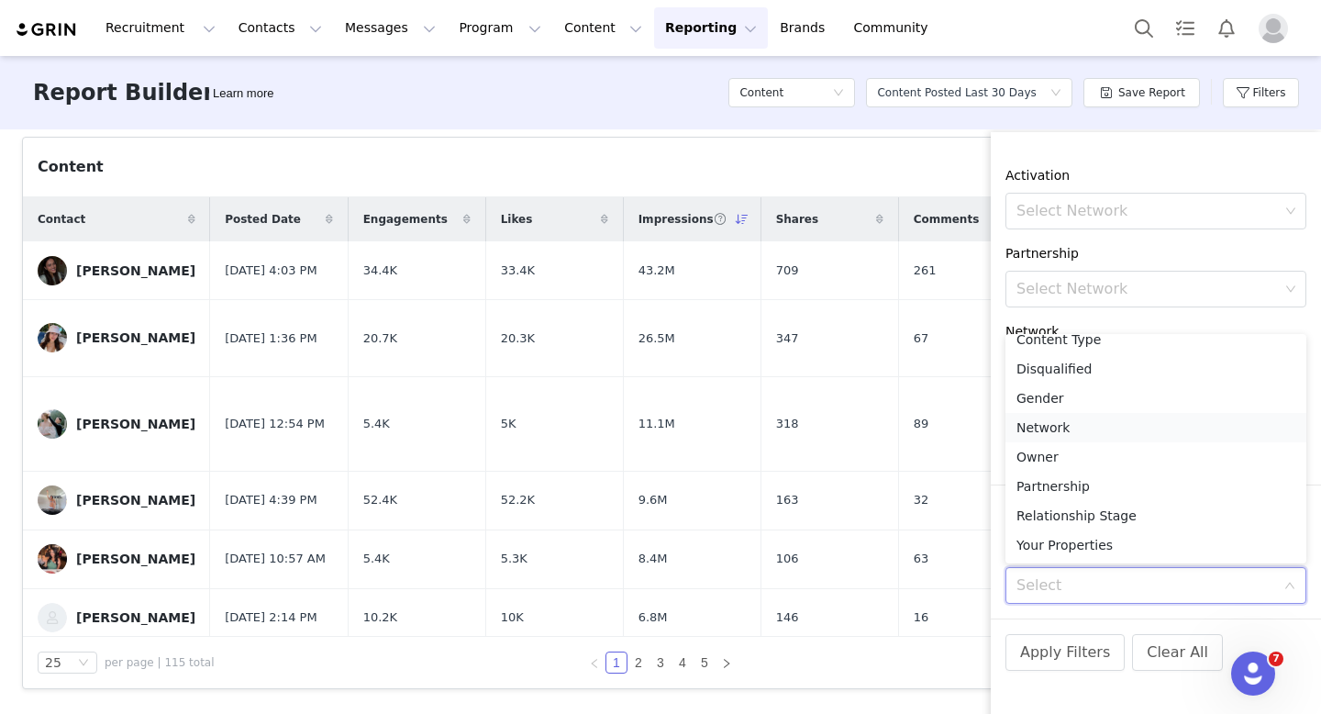
click at [1106, 435] on li "Network" at bounding box center [1156, 427] width 301 height 29
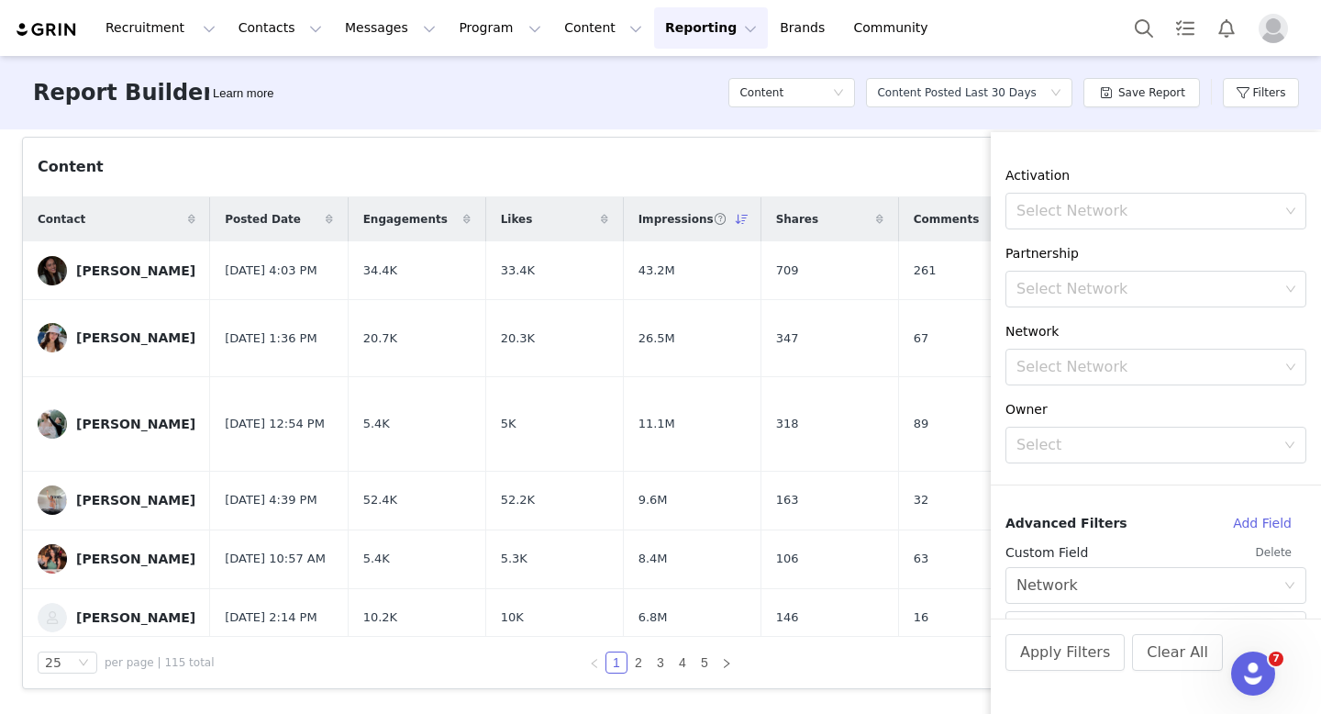
scroll to position [293, 0]
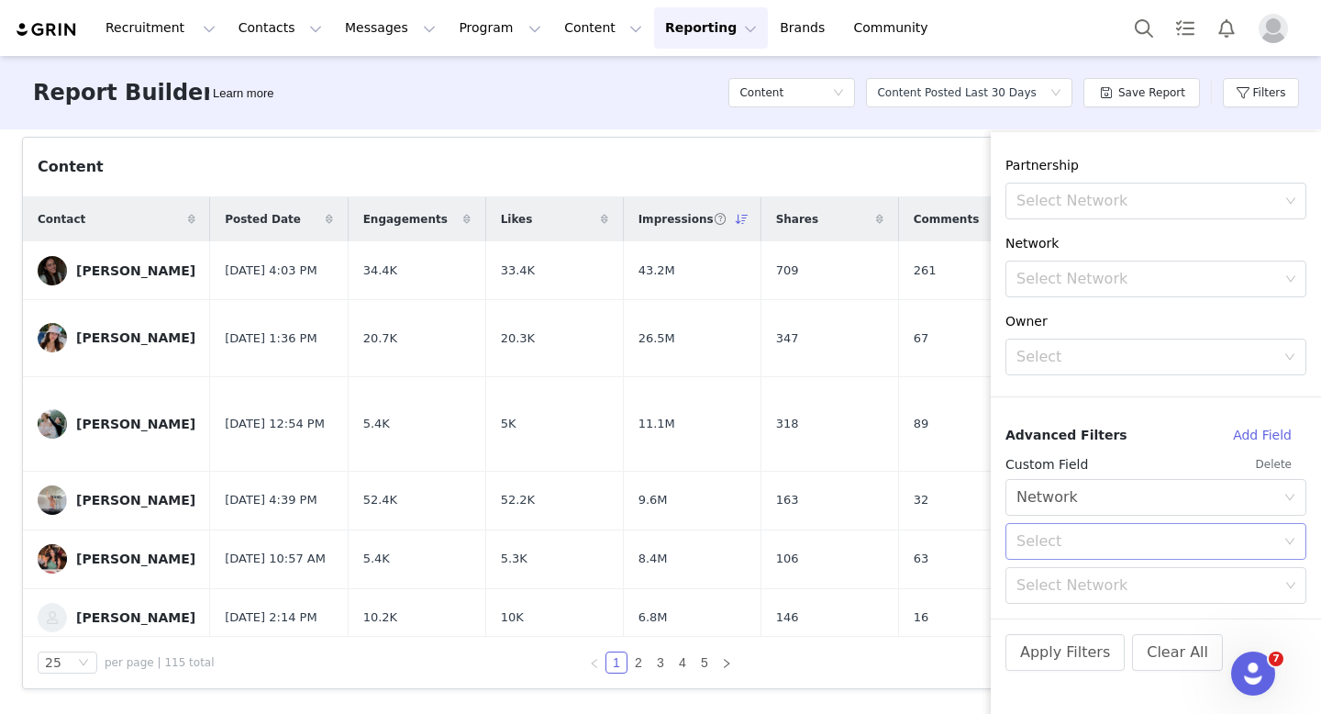
click at [1086, 538] on div "Select" at bounding box center [1146, 541] width 259 height 18
click at [1061, 589] on li "In" at bounding box center [1156, 581] width 301 height 29
click at [1102, 584] on div "Select Network" at bounding box center [1148, 585] width 262 height 18
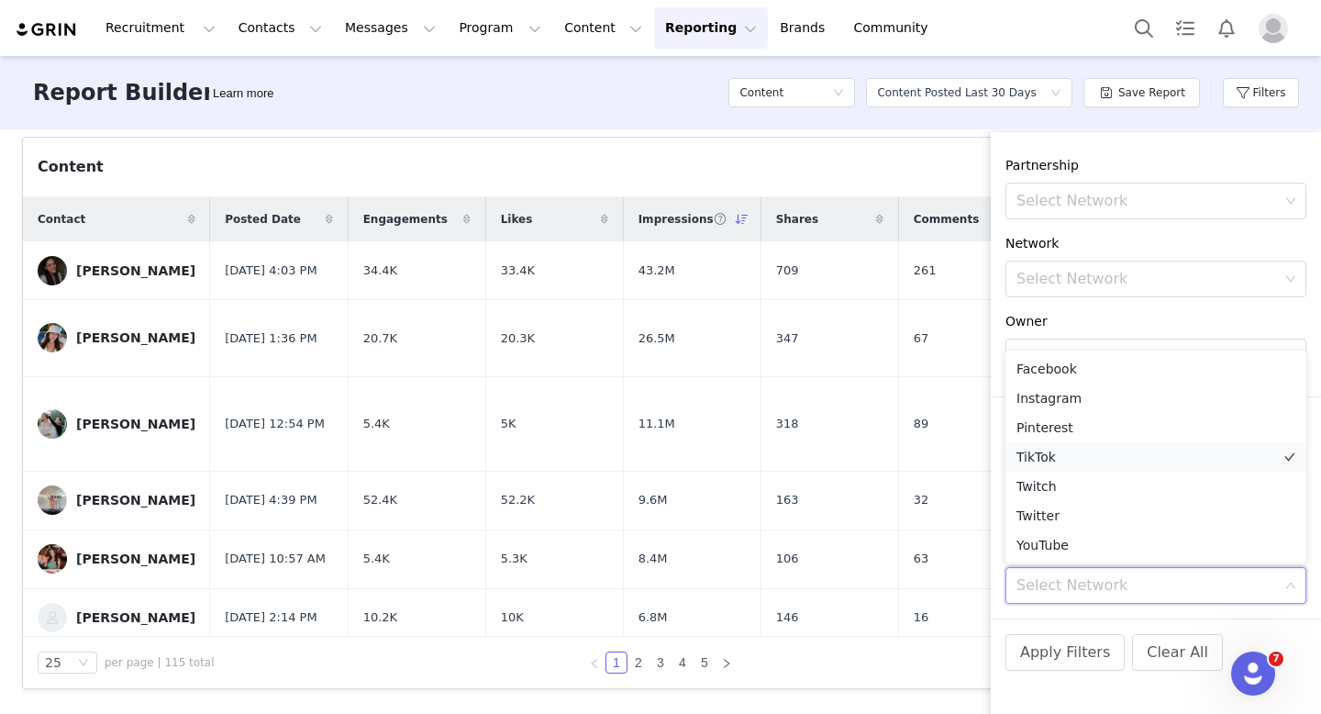
click at [1075, 455] on li "TikTok" at bounding box center [1156, 456] width 301 height 29
click at [1074, 656] on button "Apply Filters" at bounding box center [1065, 652] width 119 height 37
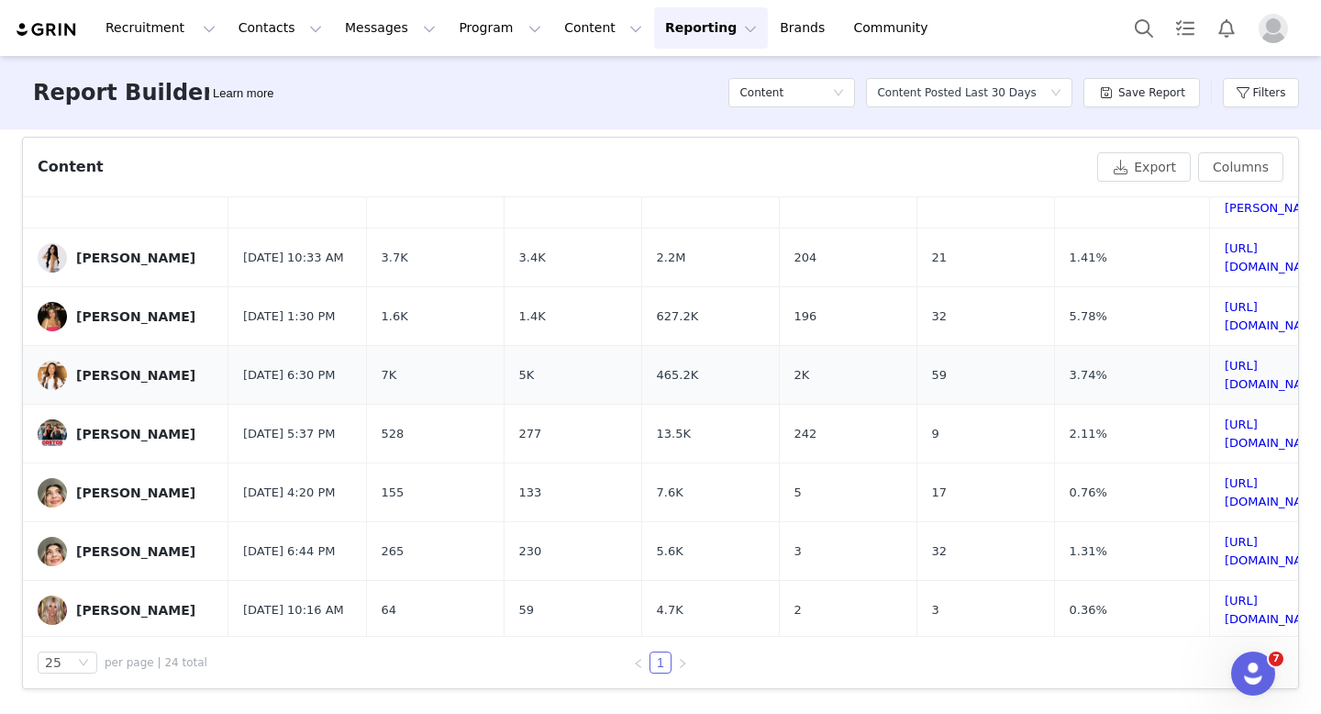
scroll to position [171, 0]
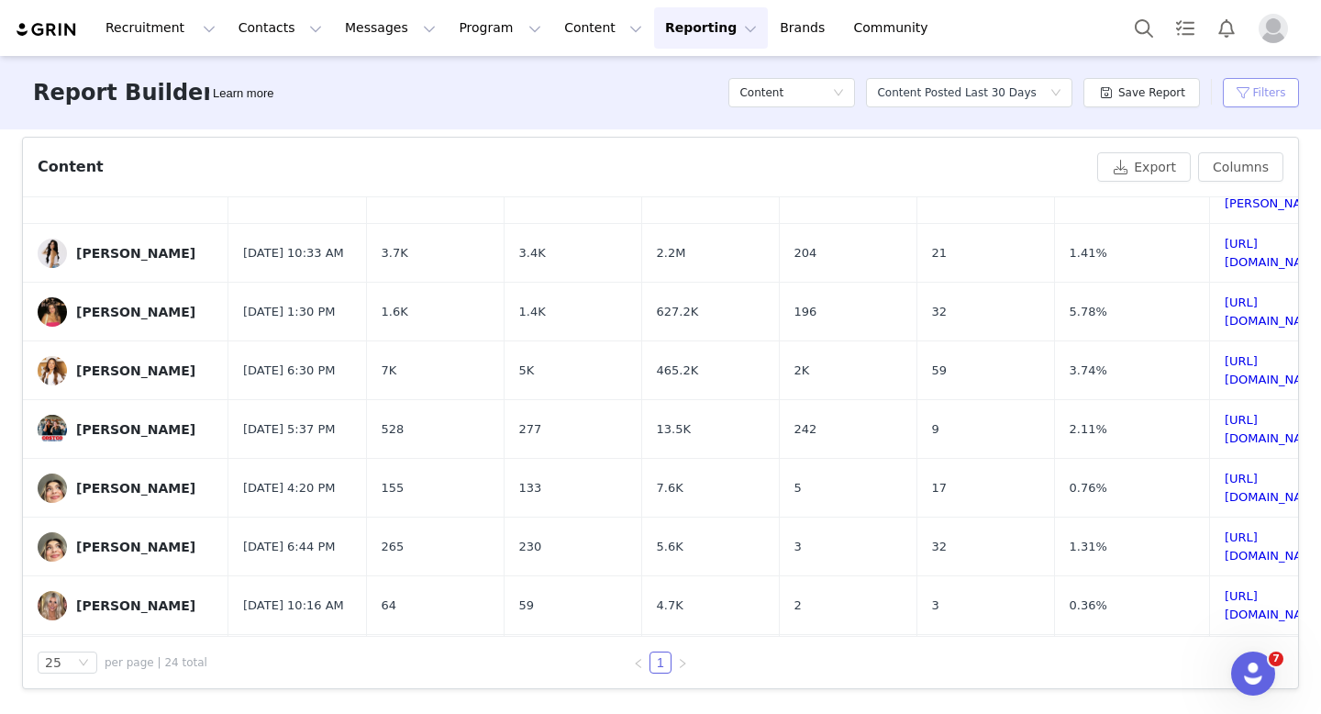
click at [1266, 95] on button "Filters" at bounding box center [1261, 92] width 76 height 29
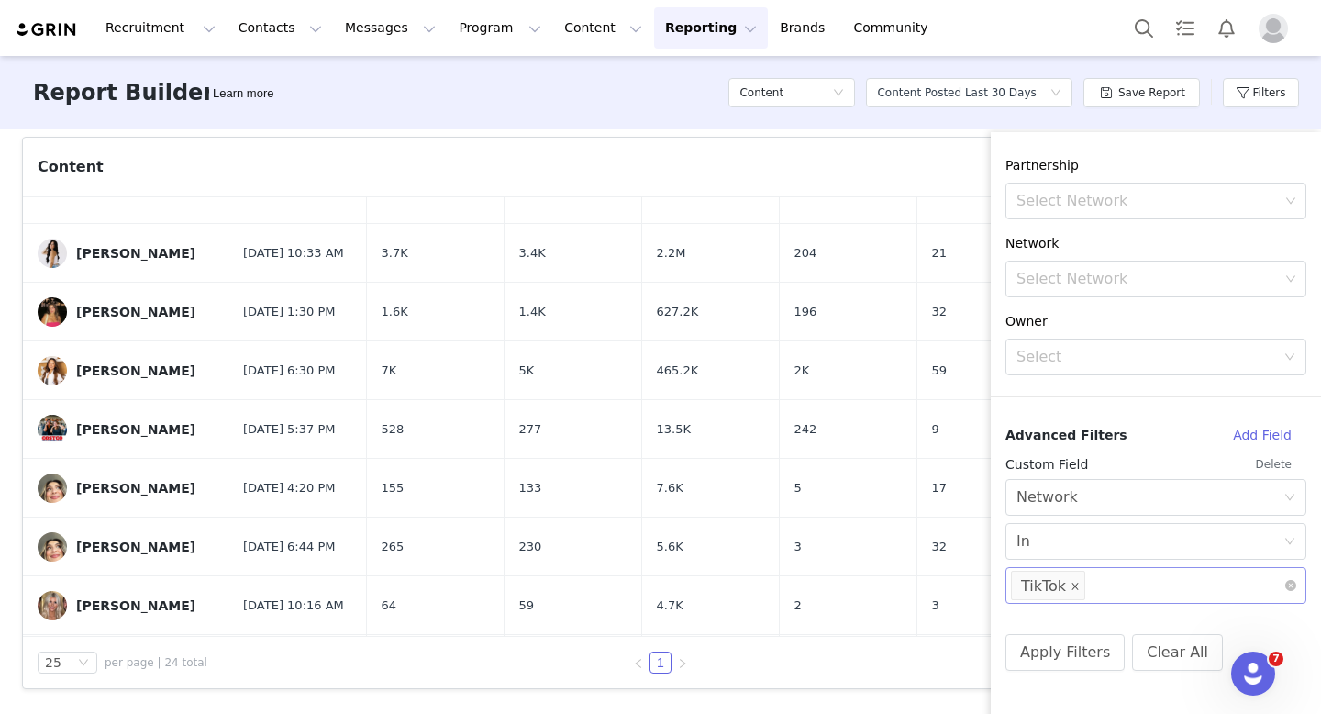
click at [1075, 586] on icon "icon: close" at bounding box center [1075, 586] width 9 height 9
click at [1075, 586] on div "Select Network" at bounding box center [1148, 585] width 262 height 18
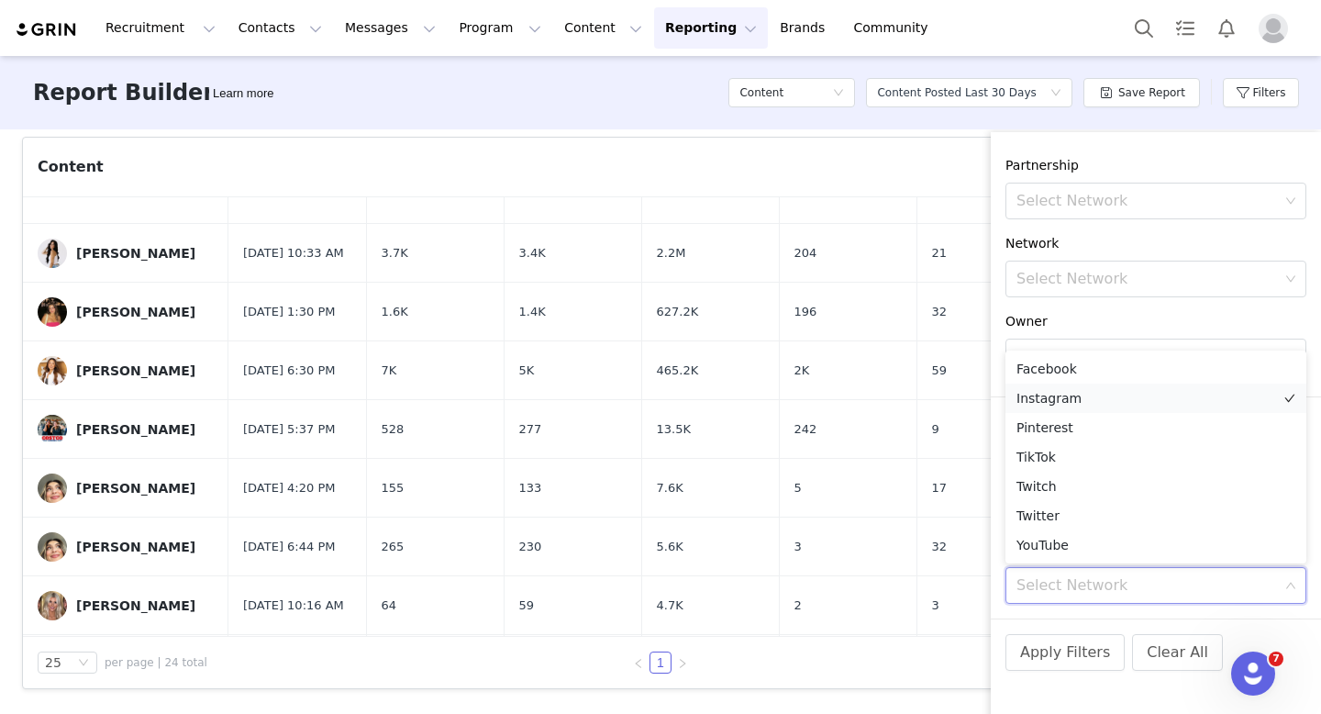
click at [1076, 400] on li "Instagram" at bounding box center [1156, 398] width 301 height 29
click at [1033, 651] on button "Apply Filters" at bounding box center [1065, 652] width 119 height 37
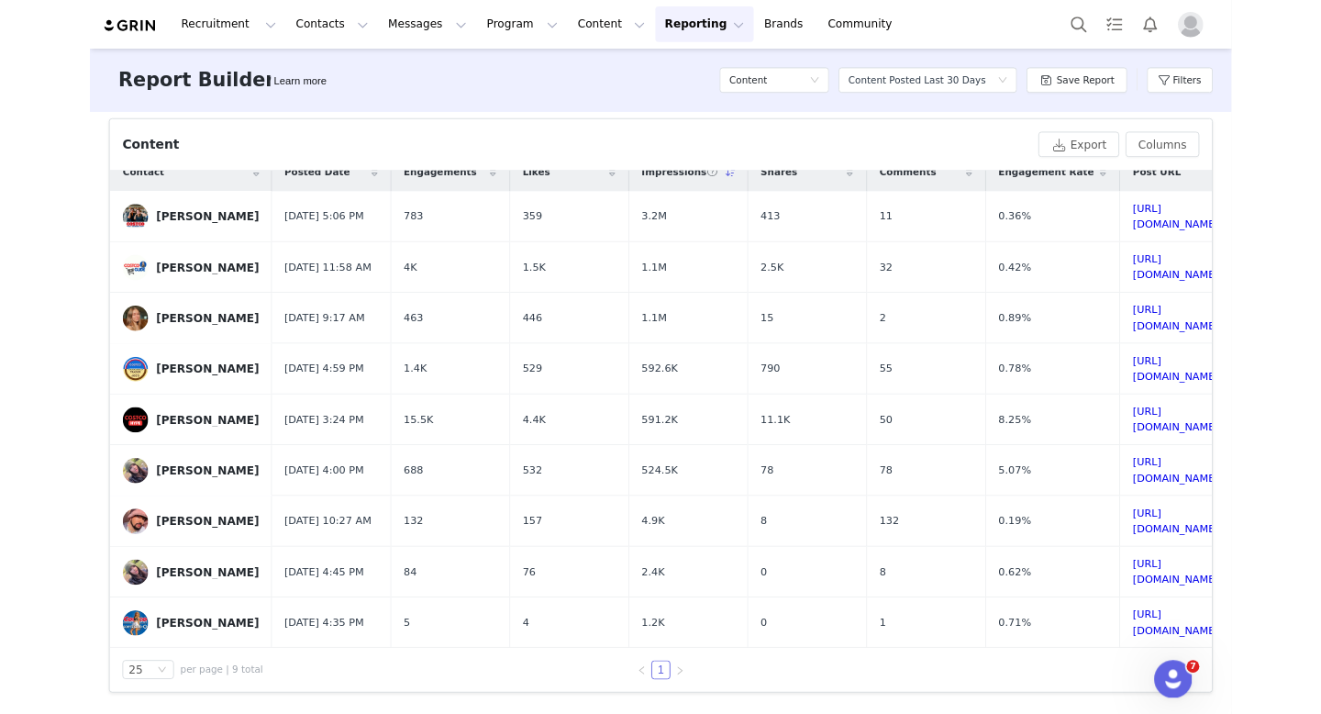
scroll to position [588, 0]
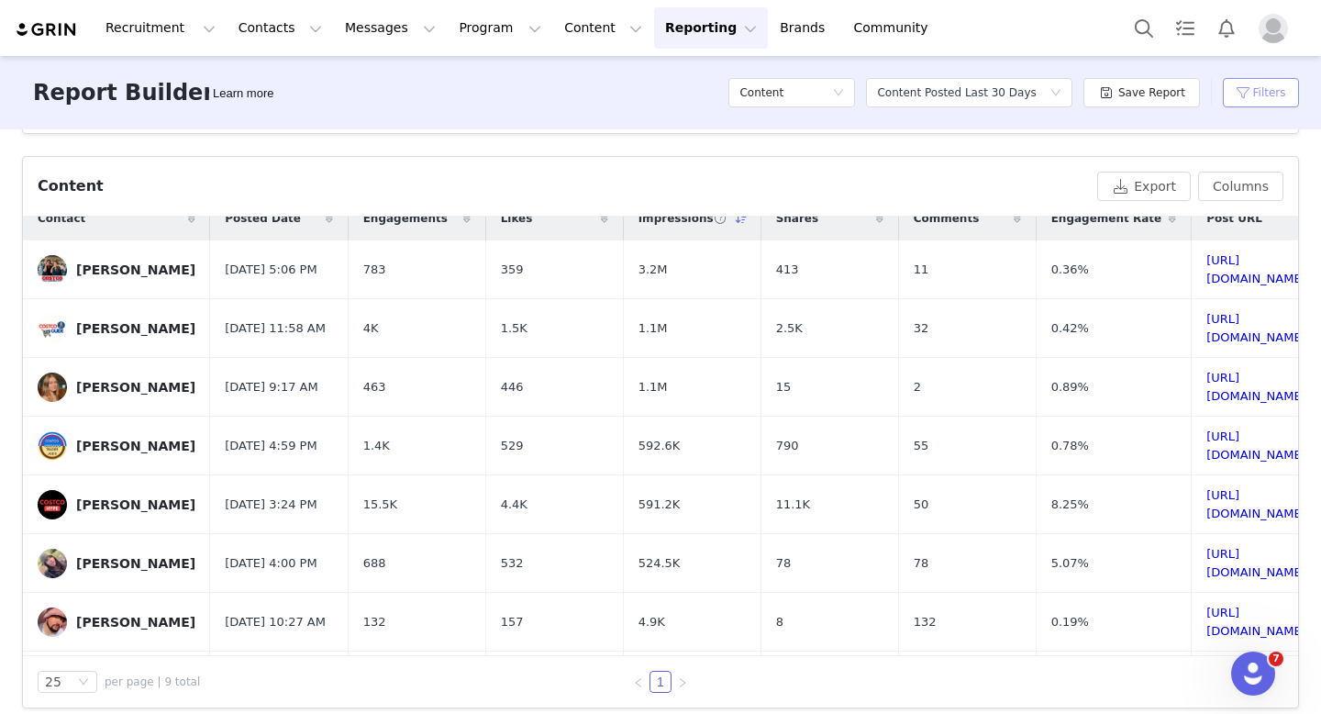
click at [1262, 92] on button "Filters" at bounding box center [1261, 92] width 76 height 29
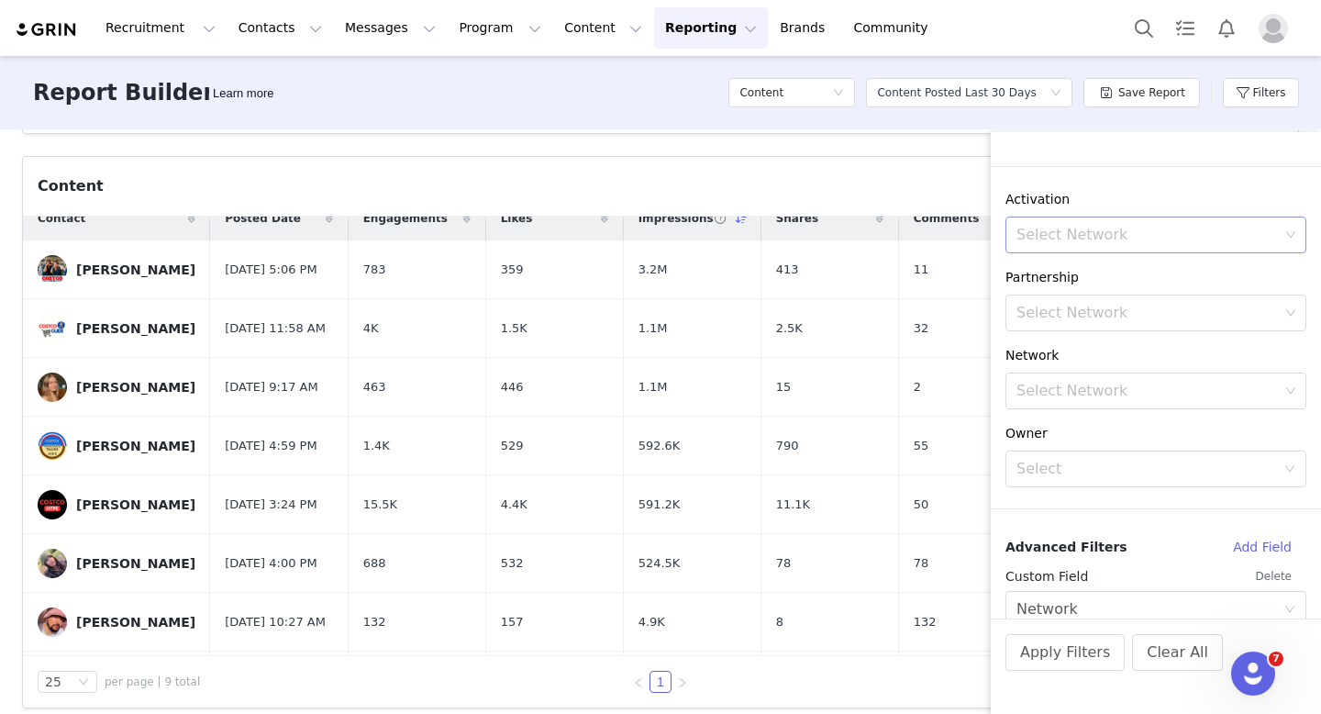
click at [1165, 230] on div "Select Network" at bounding box center [1148, 235] width 262 height 18
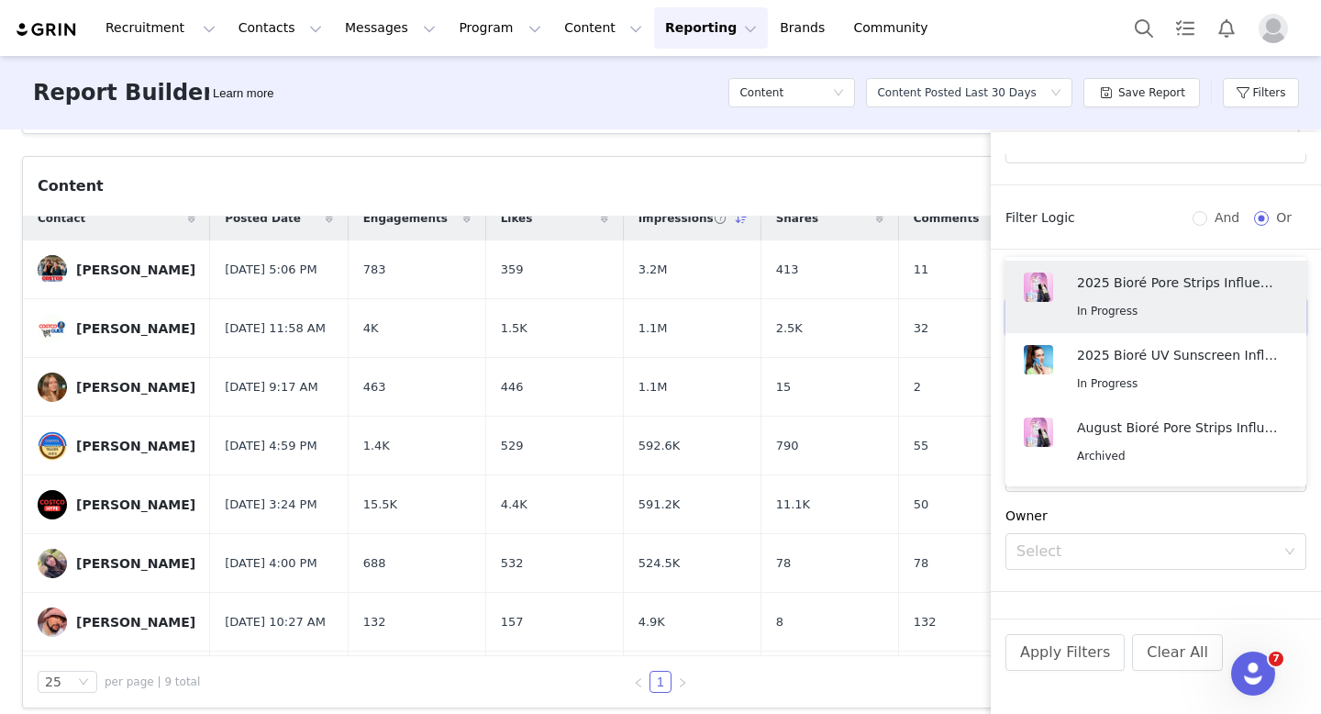
scroll to position [0, 0]
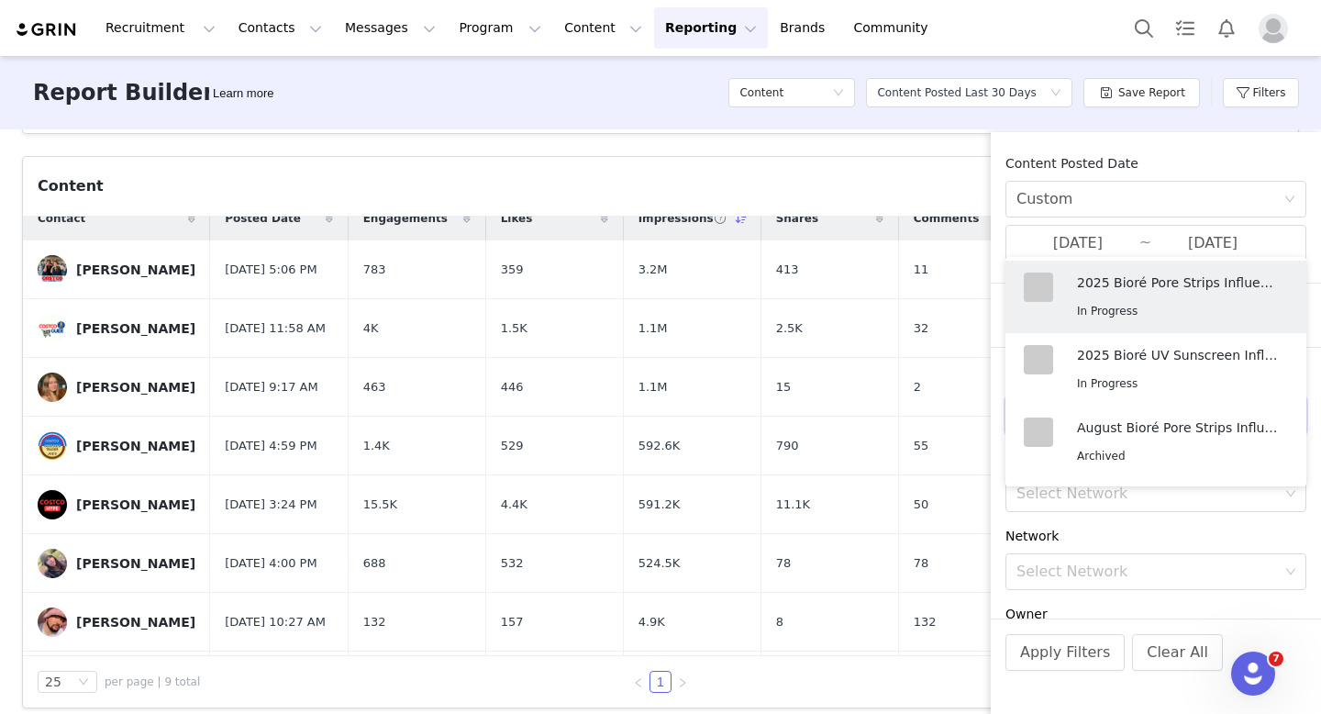
click at [1277, 21] on img "Profile" at bounding box center [1273, 28] width 29 height 29
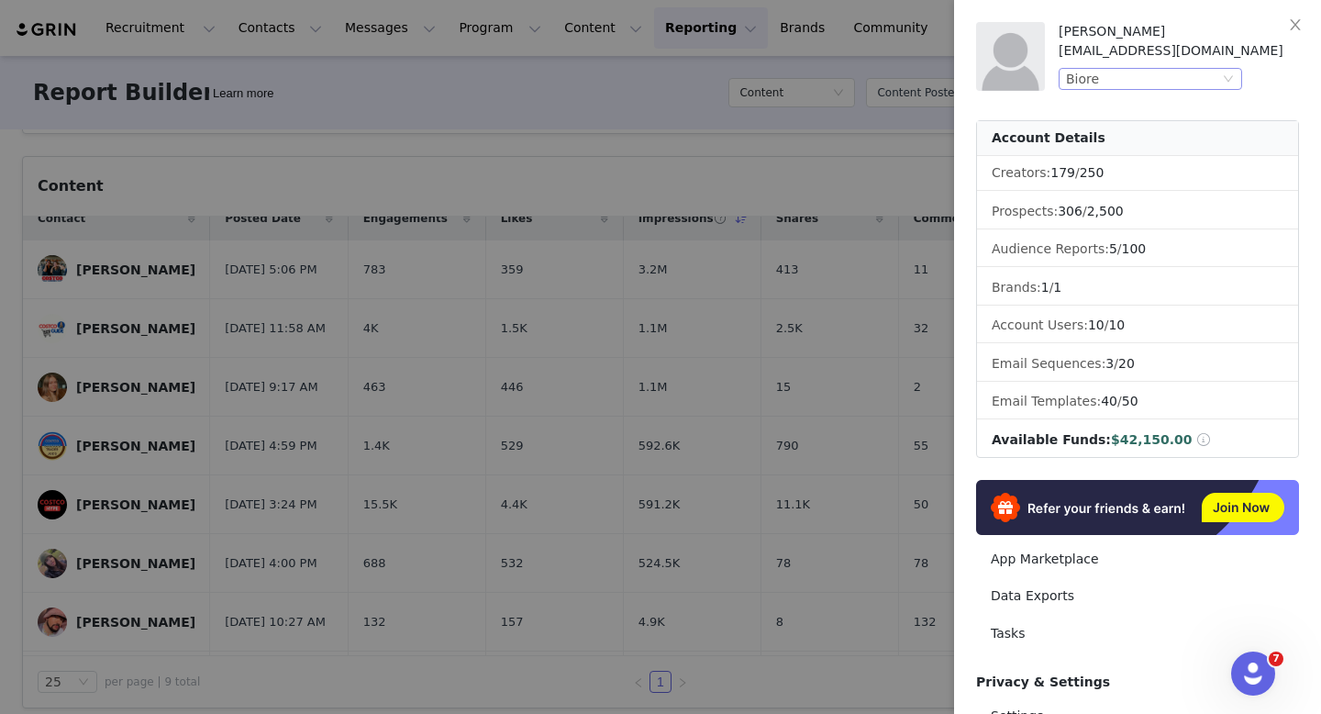
click at [1184, 75] on div "Biore" at bounding box center [1142, 79] width 153 height 20
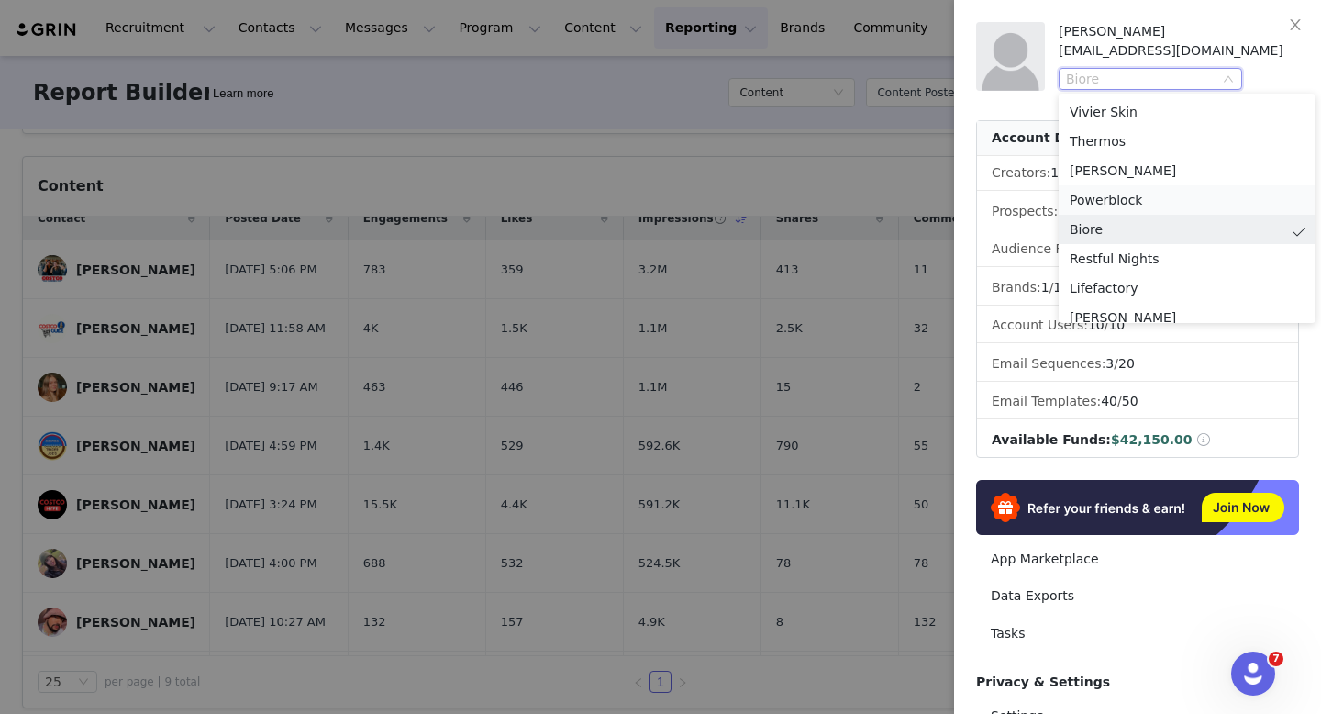
click at [1110, 201] on li "Powerblock" at bounding box center [1187, 199] width 257 height 29
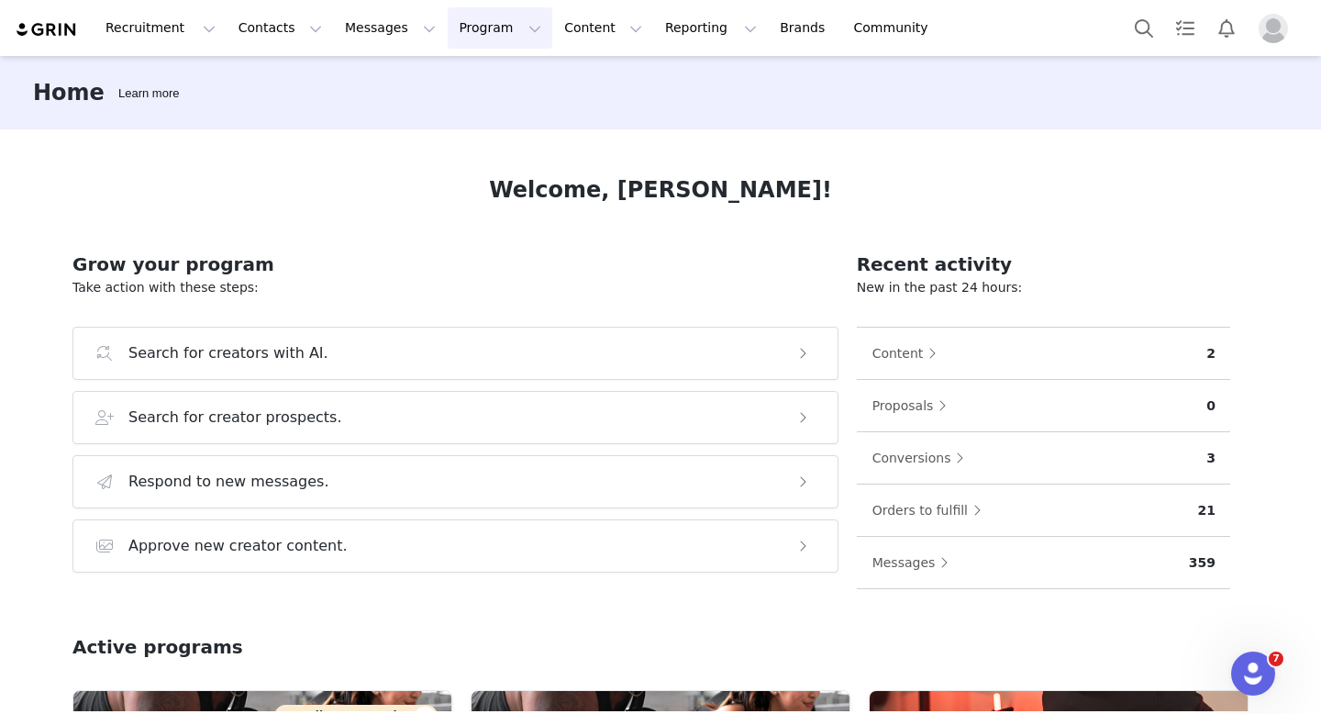
click at [448, 38] on button "Program Program" at bounding box center [500, 27] width 105 height 41
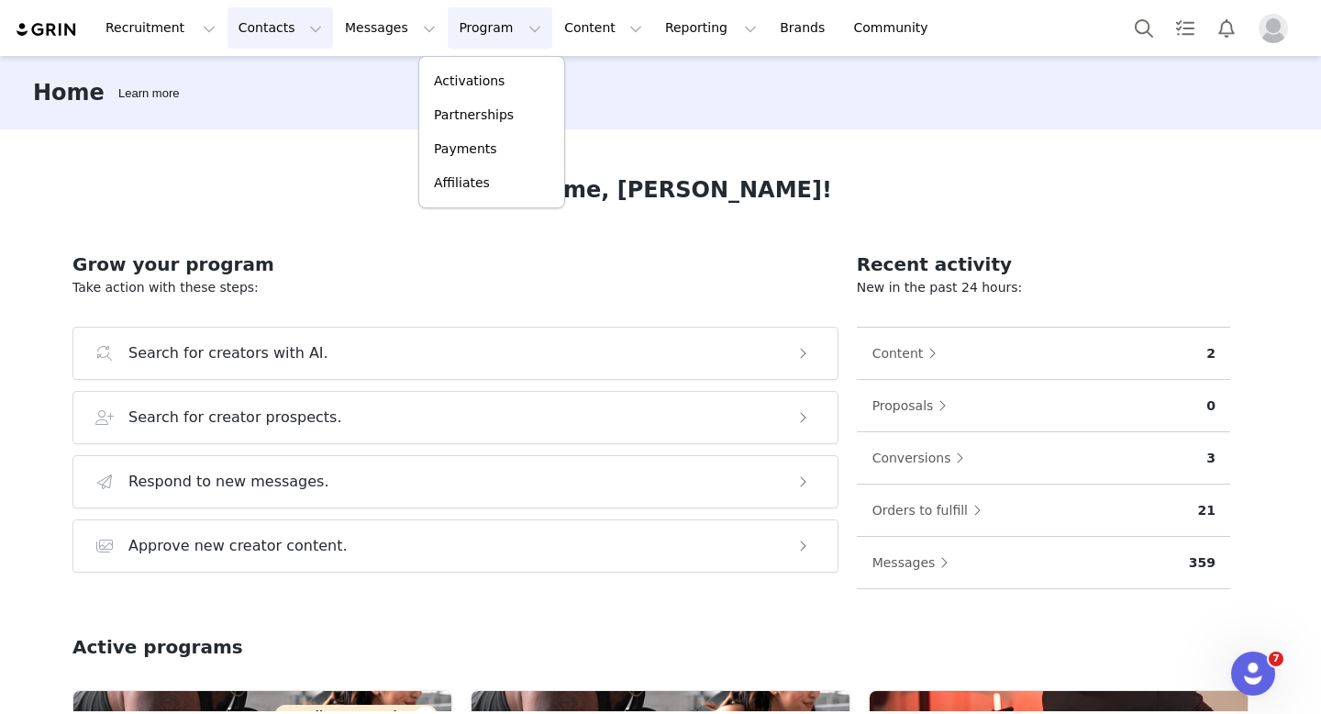
click at [246, 19] on button "Contacts Contacts" at bounding box center [281, 27] width 106 height 41
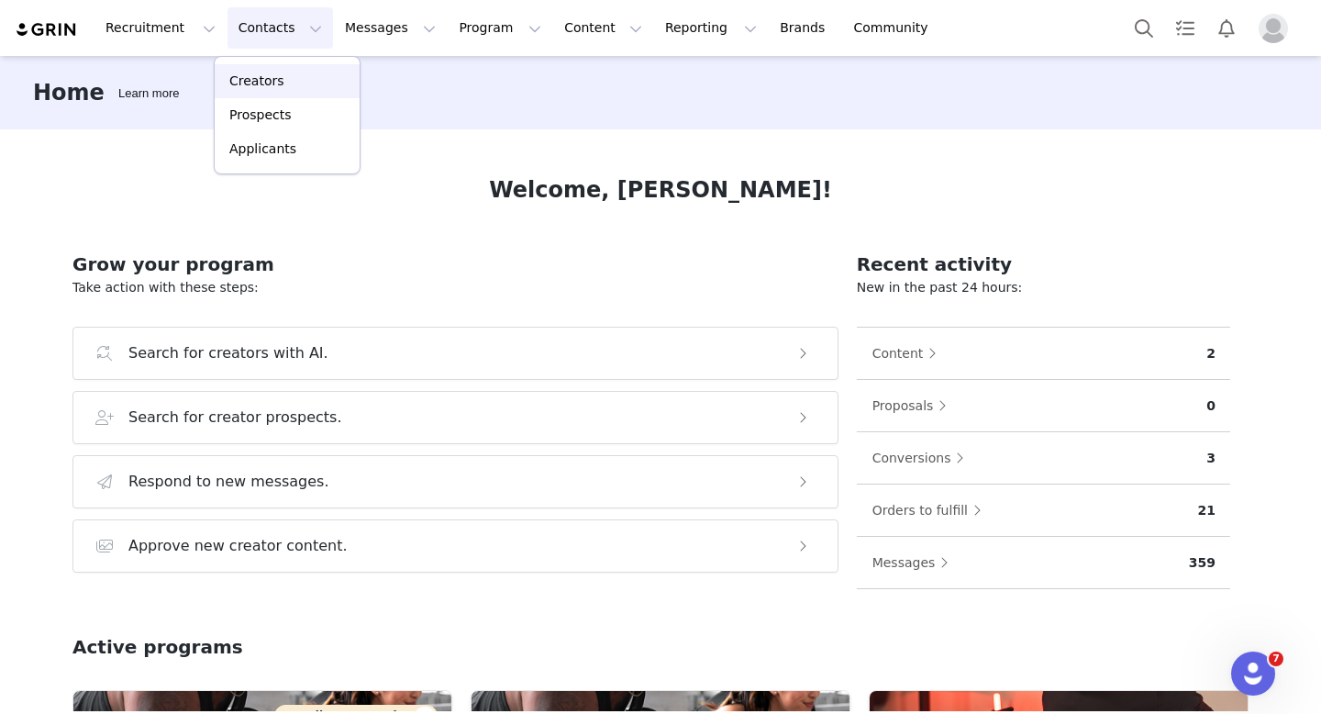
click at [257, 77] on p "Creators" at bounding box center [256, 81] width 55 height 19
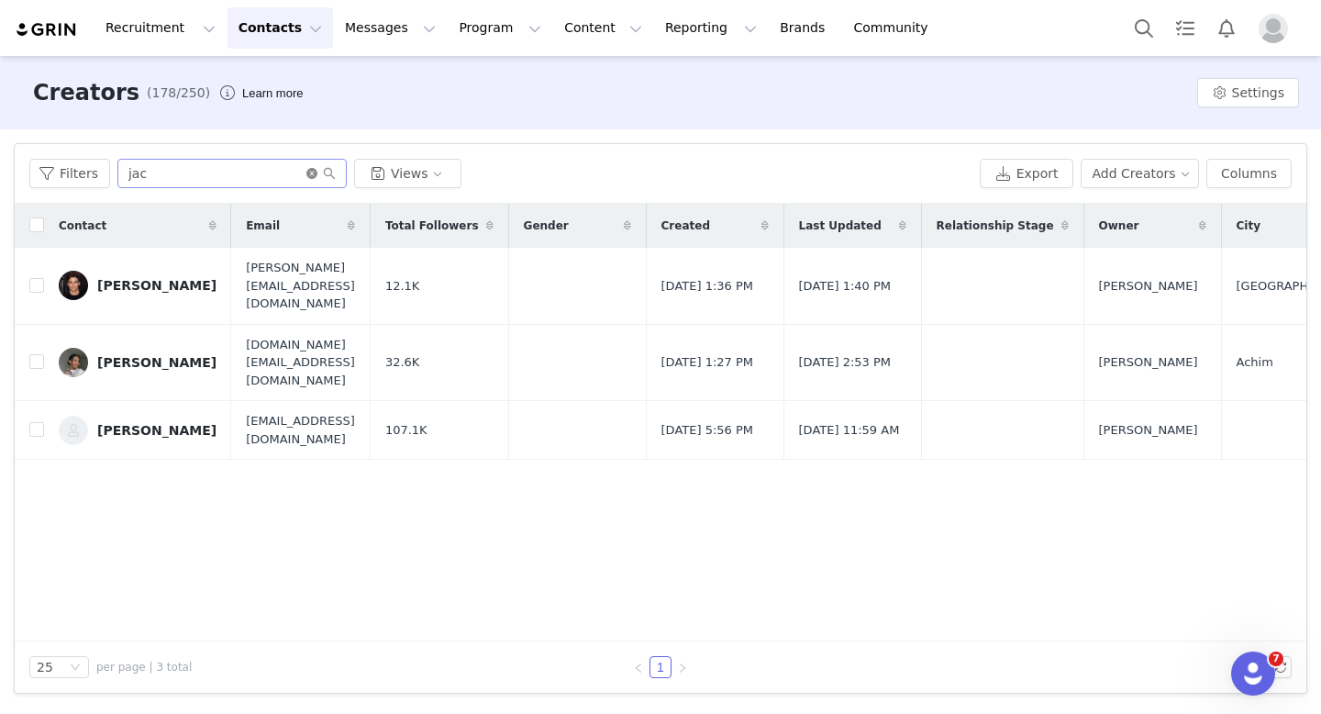
click at [314, 176] on icon "icon: close-circle" at bounding box center [311, 173] width 11 height 11
click at [266, 179] on input "text" at bounding box center [231, 173] width 229 height 29
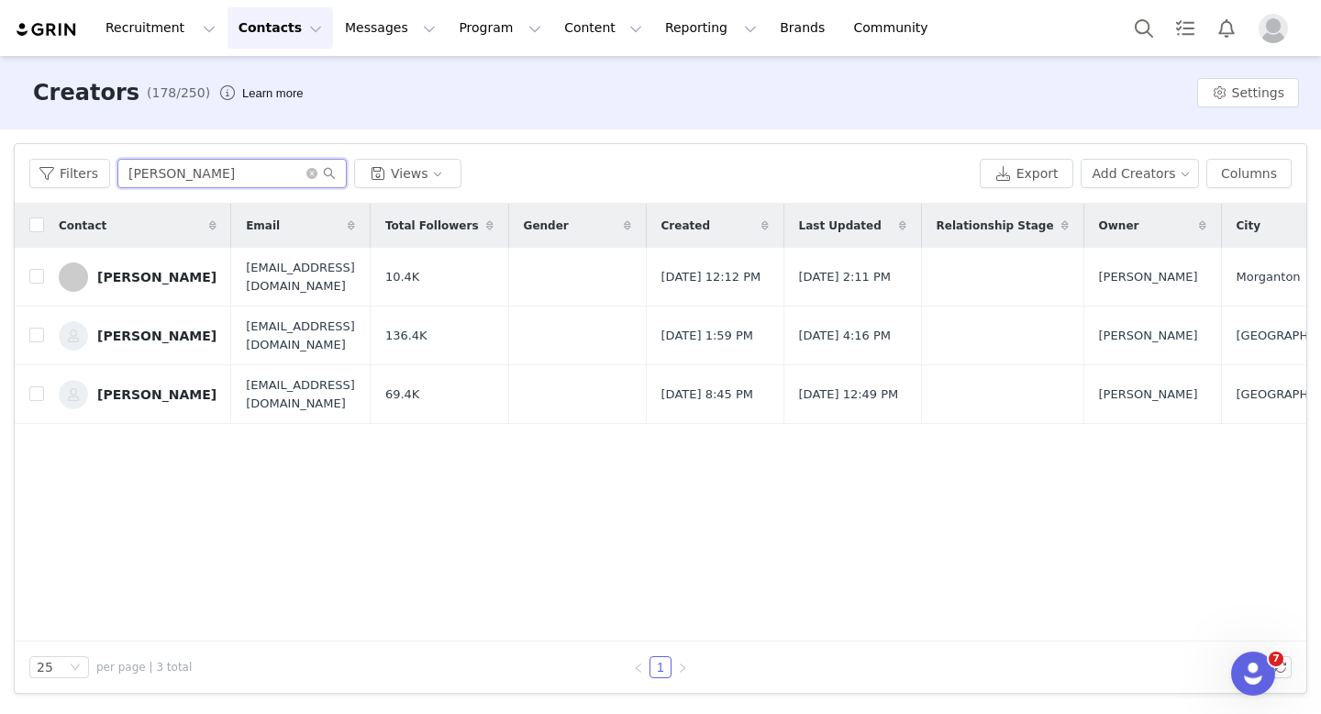
type input "jess"
click at [272, 28] on button "Contacts Contacts" at bounding box center [281, 27] width 106 height 41
click at [247, 92] on link "Creators" at bounding box center [287, 81] width 145 height 34
click at [311, 173] on icon "icon: close-circle" at bounding box center [311, 173] width 11 height 11
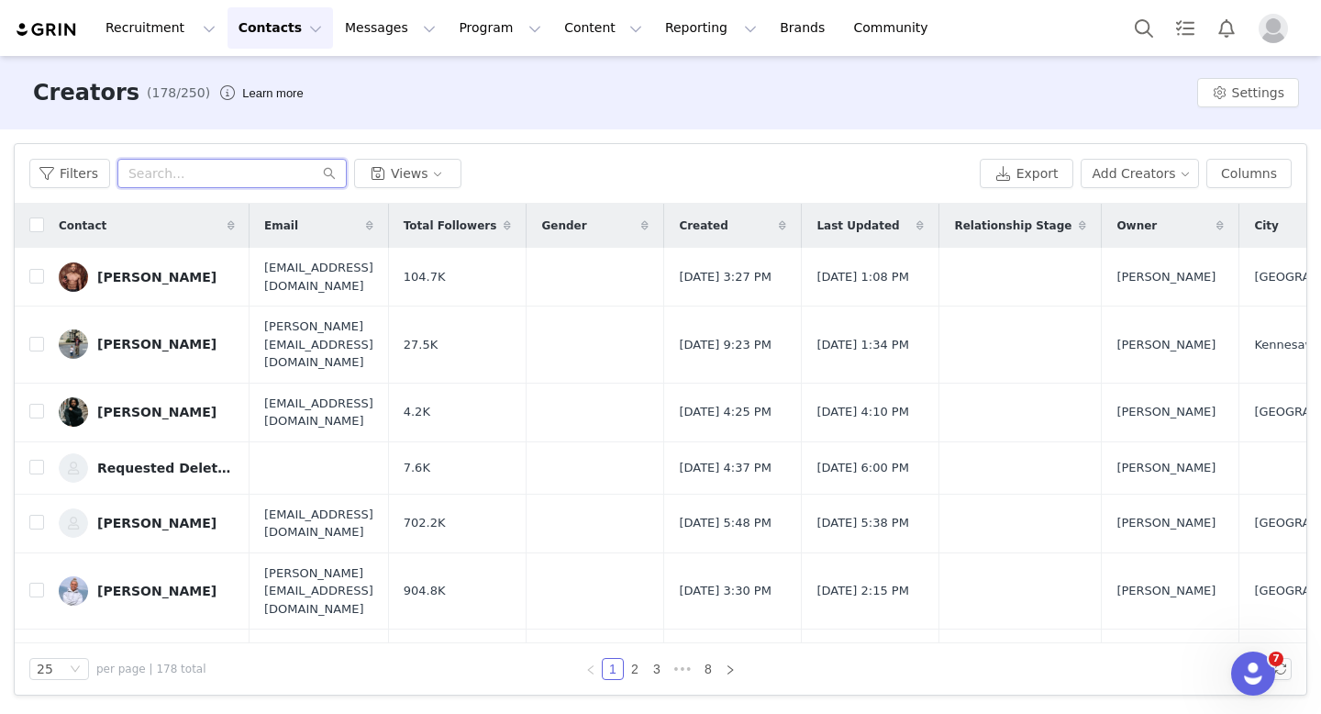
click at [311, 173] on input "text" at bounding box center [231, 173] width 229 height 29
type input "jes"
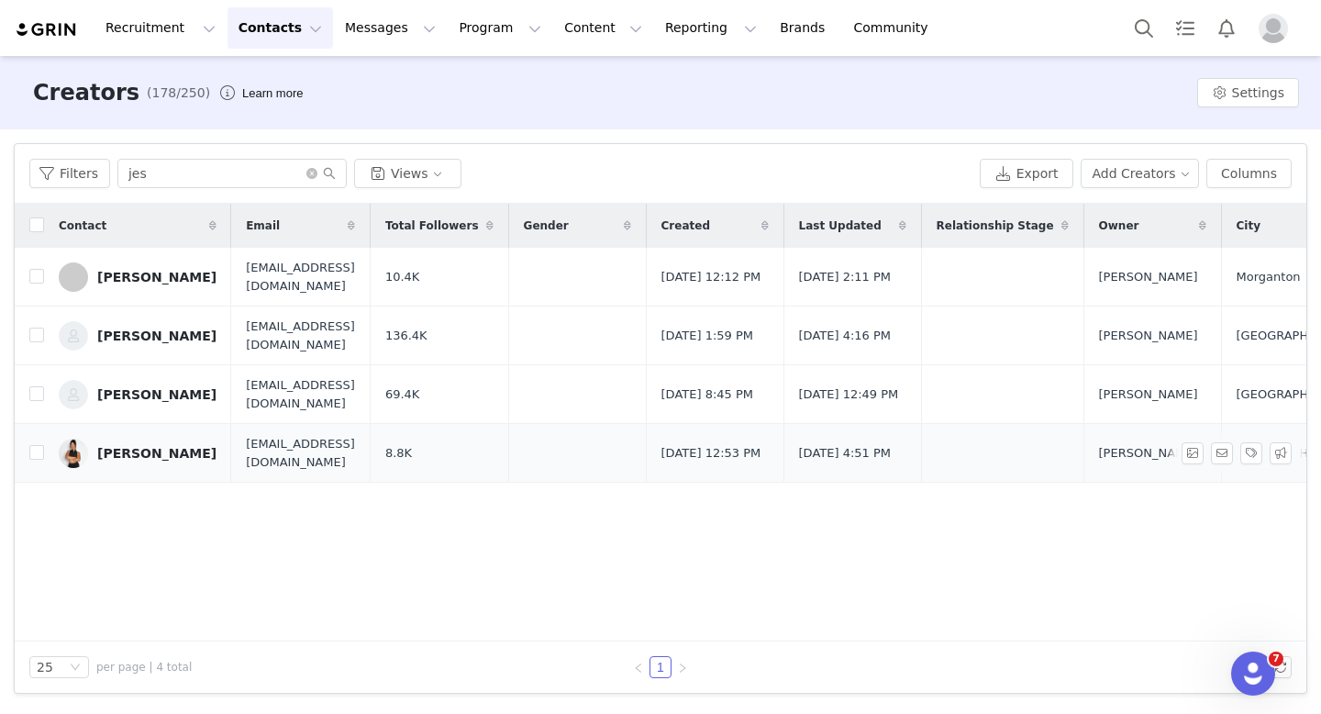
click at [117, 464] on link "Jesell Gastelum" at bounding box center [138, 453] width 158 height 29
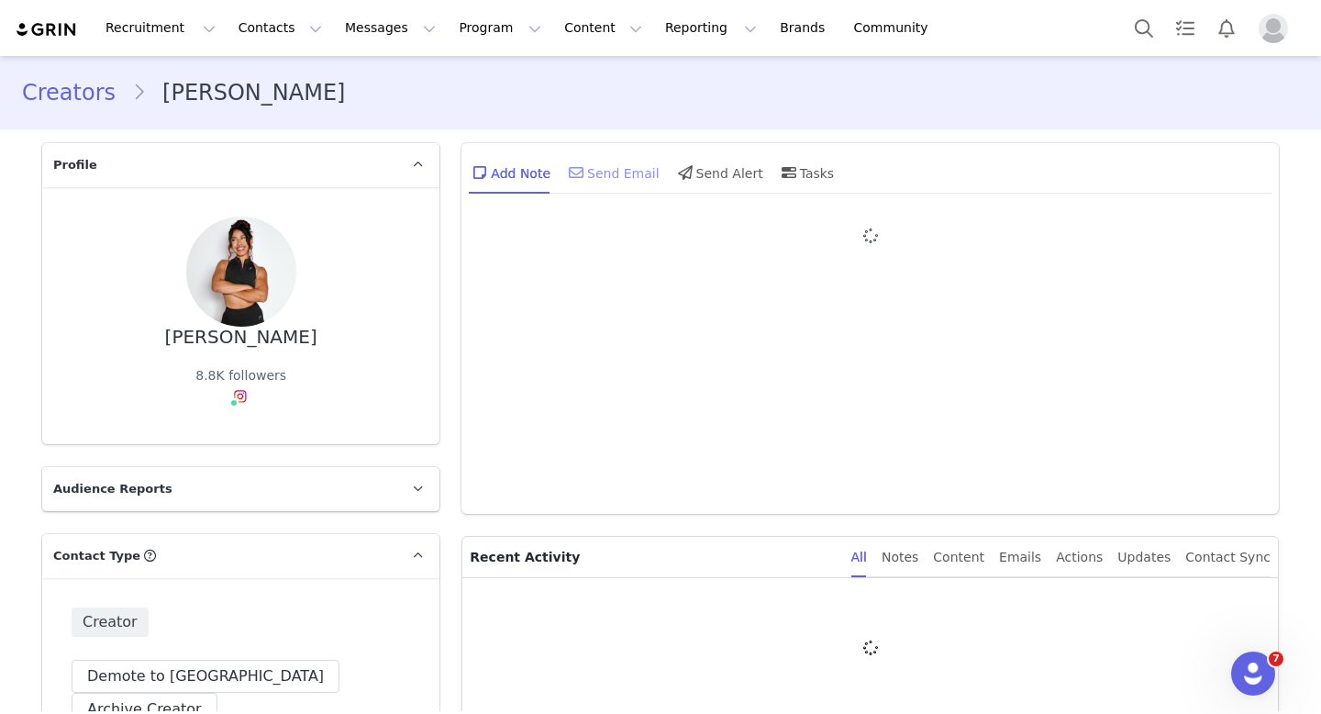
click at [609, 165] on div "Send Email" at bounding box center [612, 172] width 95 height 44
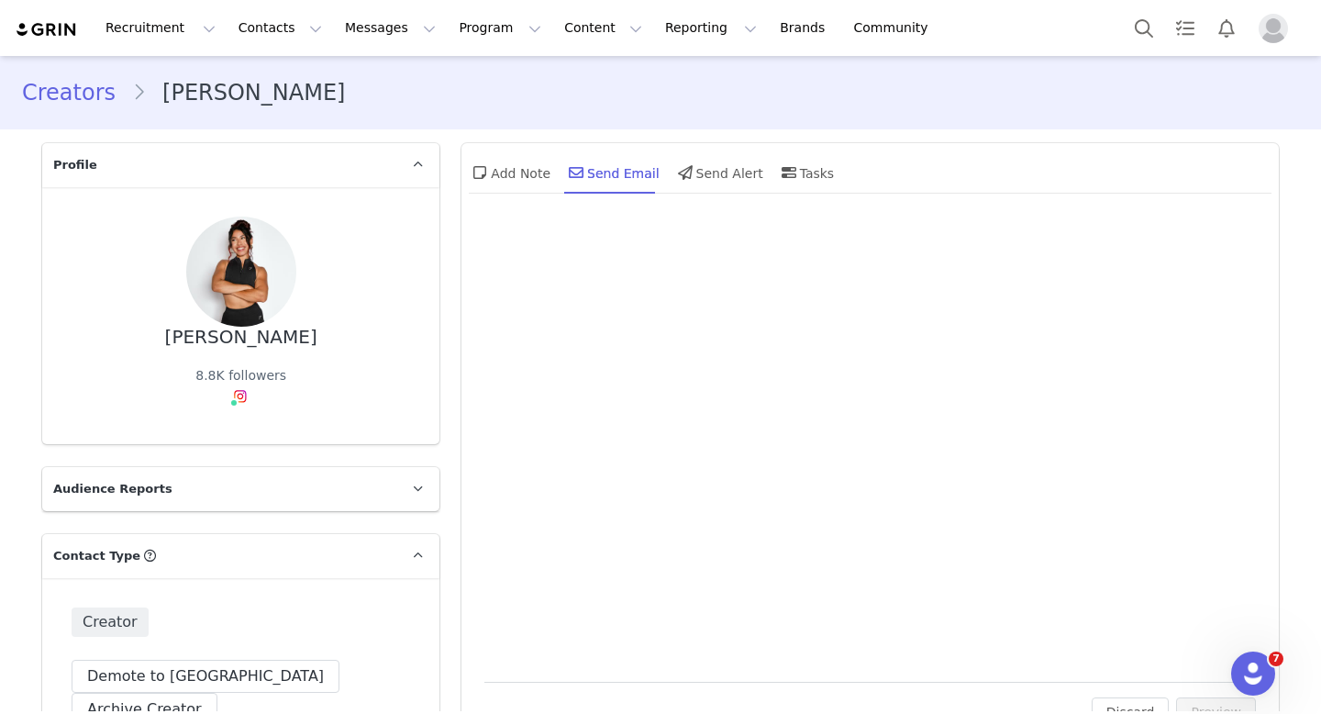
type input "+1 (United States)"
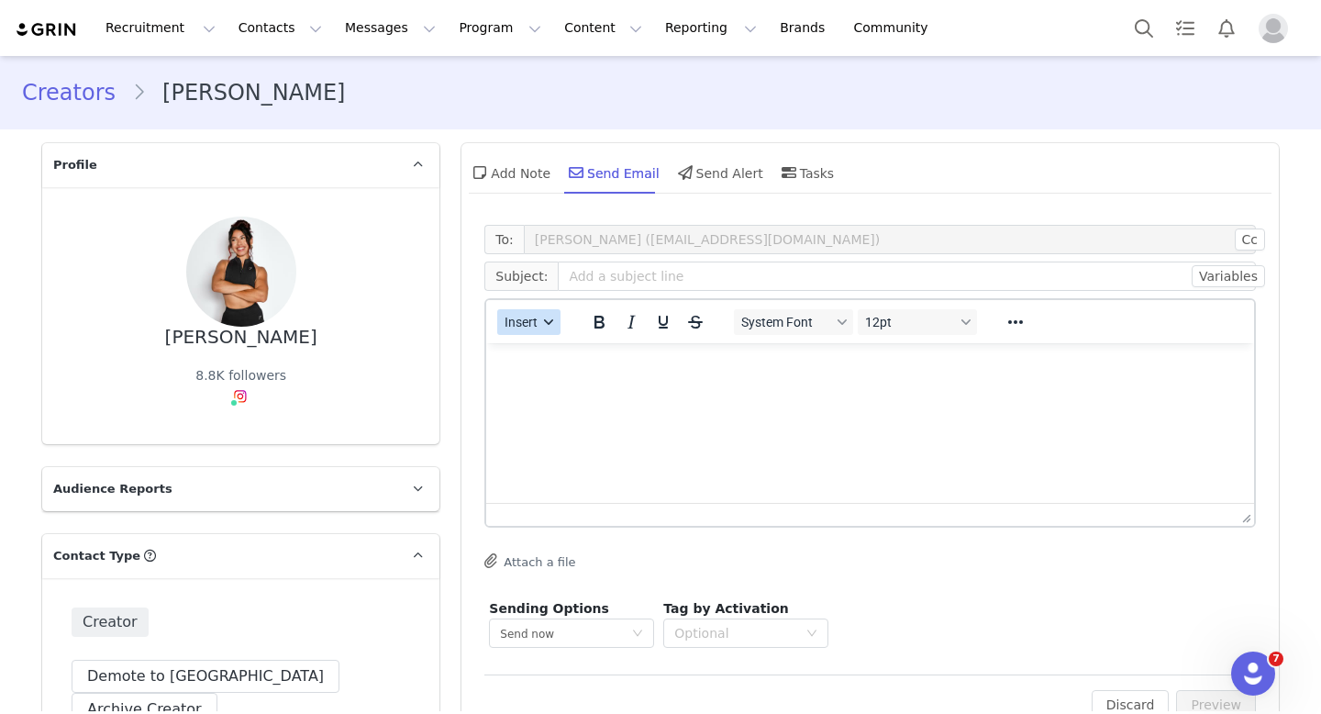
click at [530, 326] on span "Insert" at bounding box center [522, 322] width 33 height 15
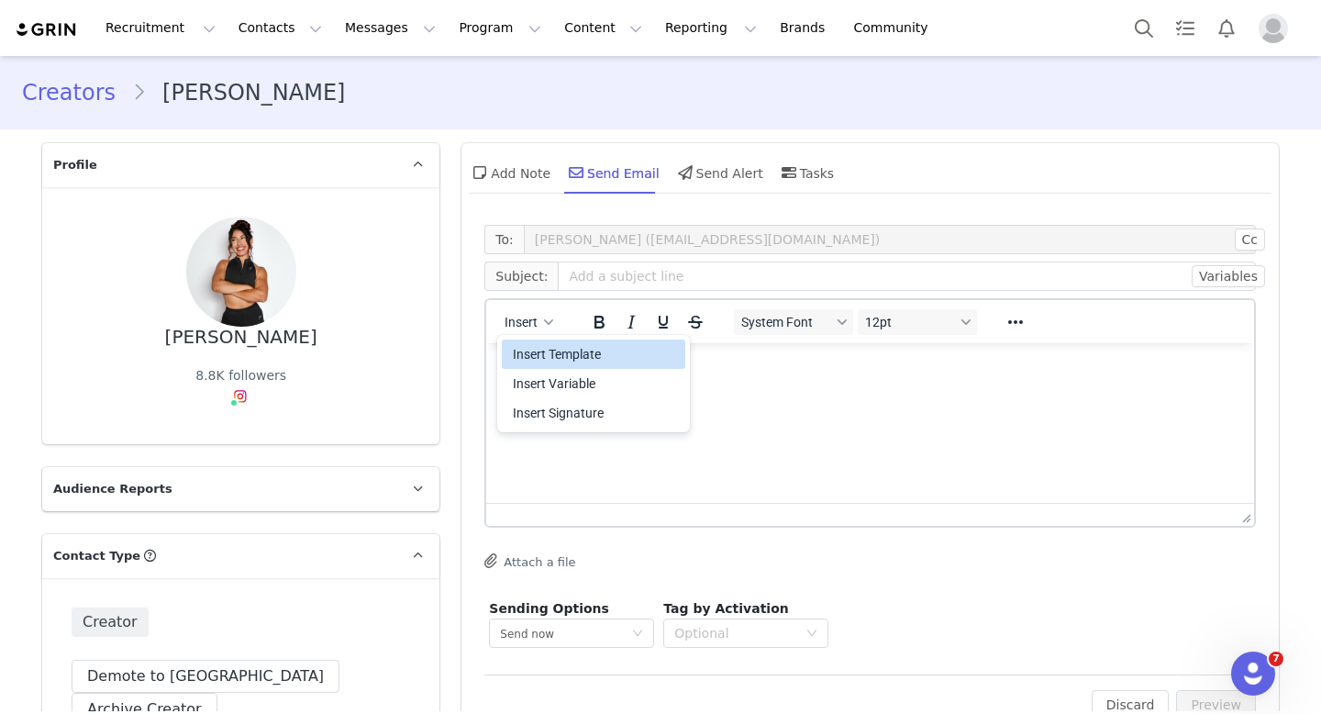
click at [552, 348] on div "Insert Template" at bounding box center [595, 354] width 165 height 22
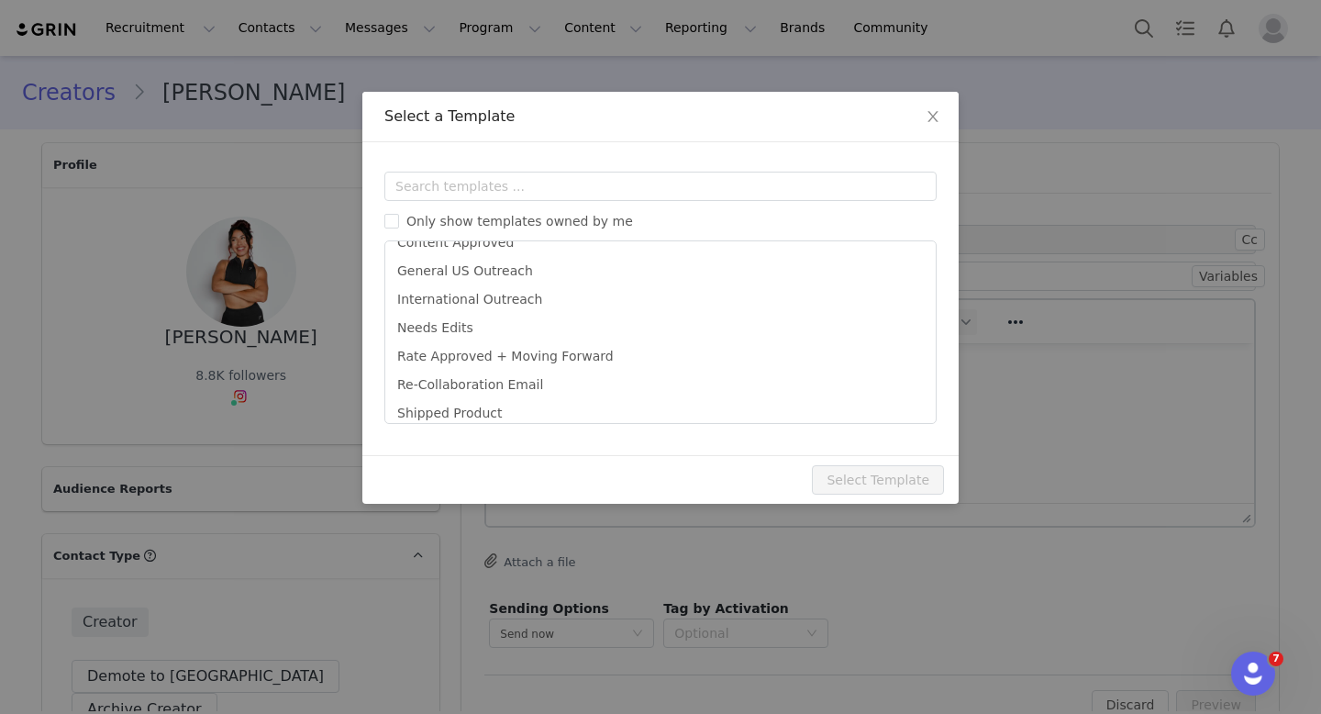
scroll to position [119, 0]
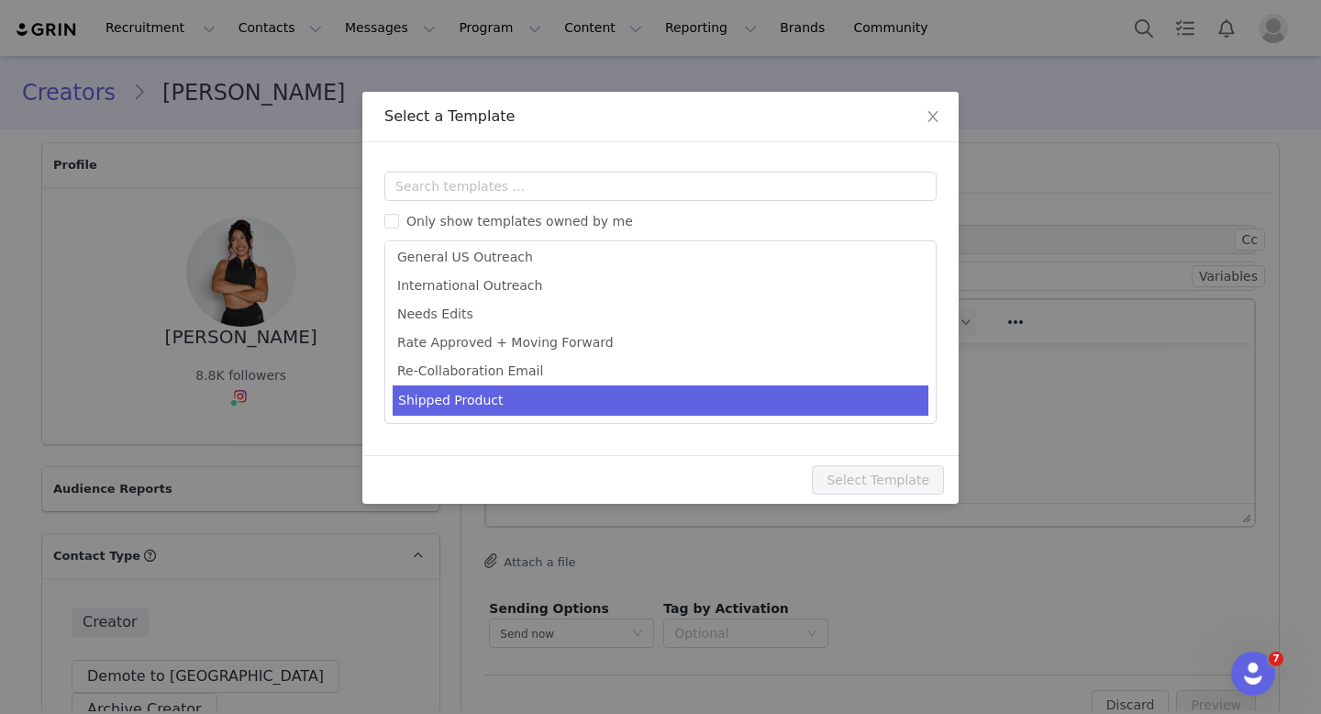
click at [506, 398] on li "Shipped Product" at bounding box center [661, 400] width 536 height 30
type input "[first_name], You're PowerBlock Shipped!"
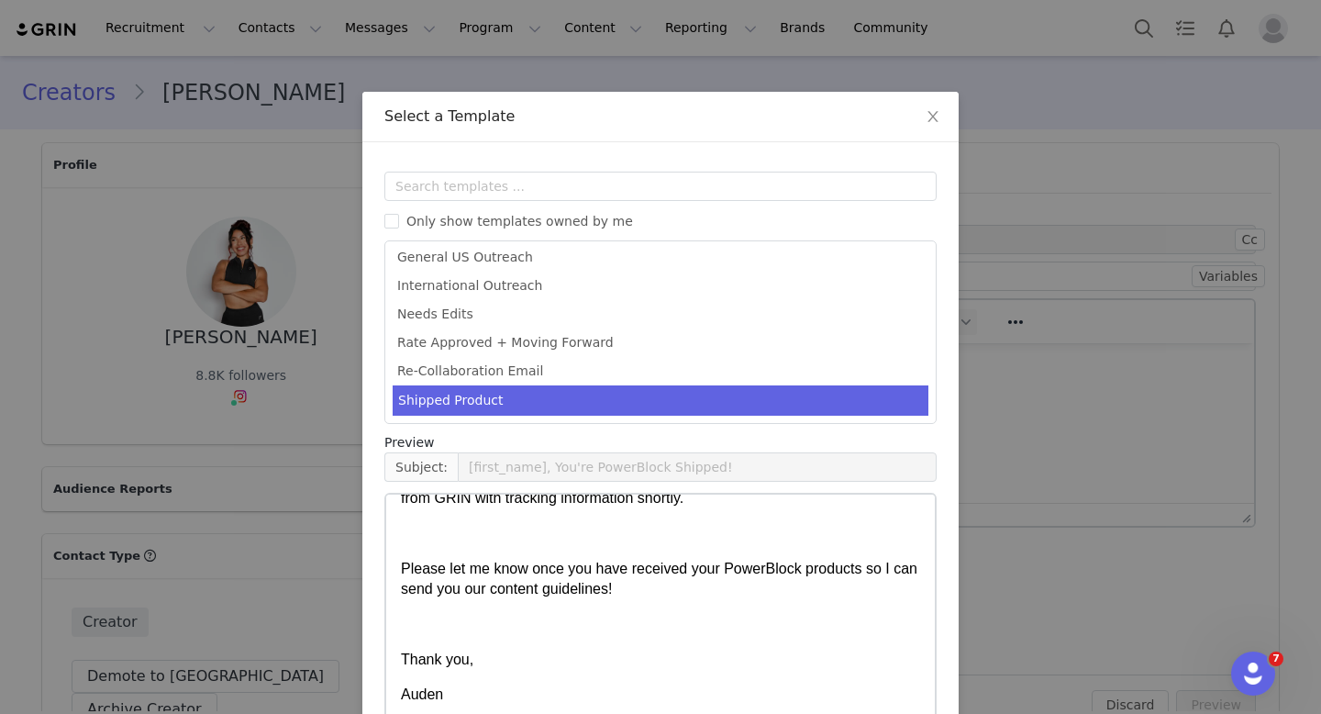
scroll to position [101, 0]
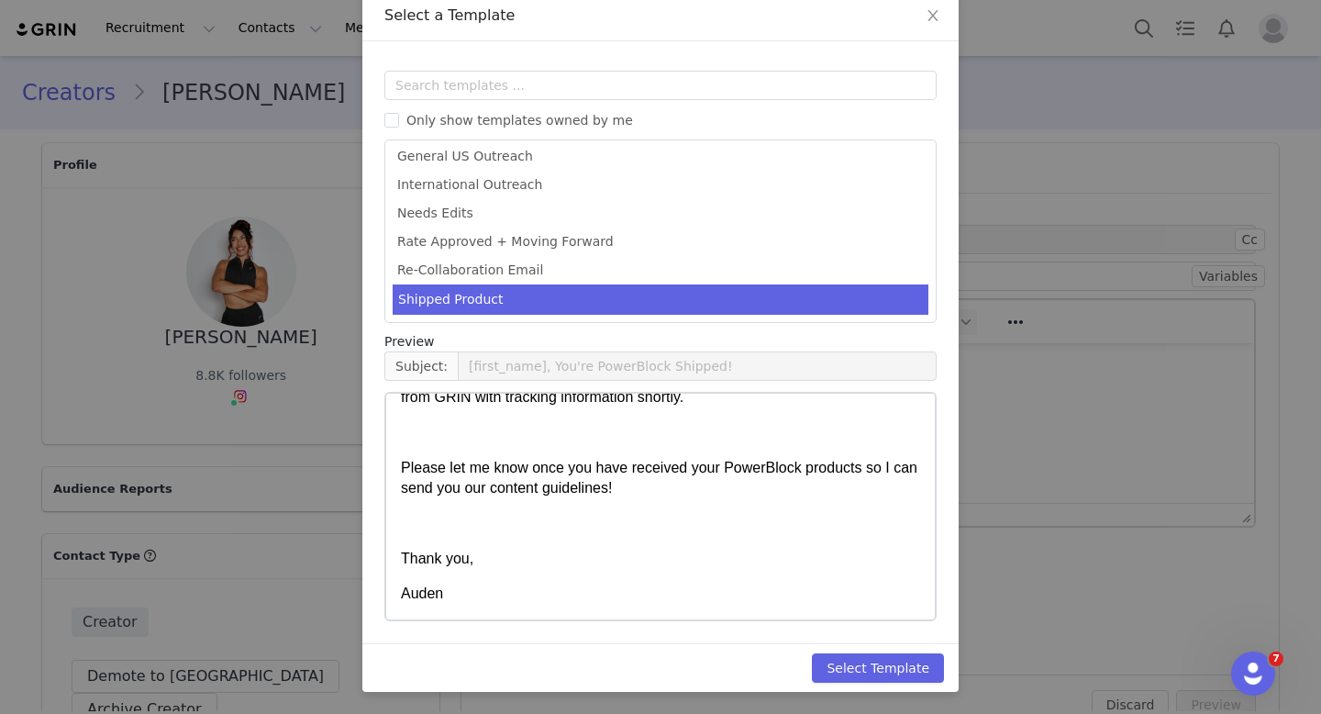
click at [331, 72] on div "Select a Template Templates Only show templates owned by me After Influencer Po…" at bounding box center [660, 357] width 1321 height 714
click at [932, 20] on icon "icon: close" at bounding box center [933, 15] width 15 height 15
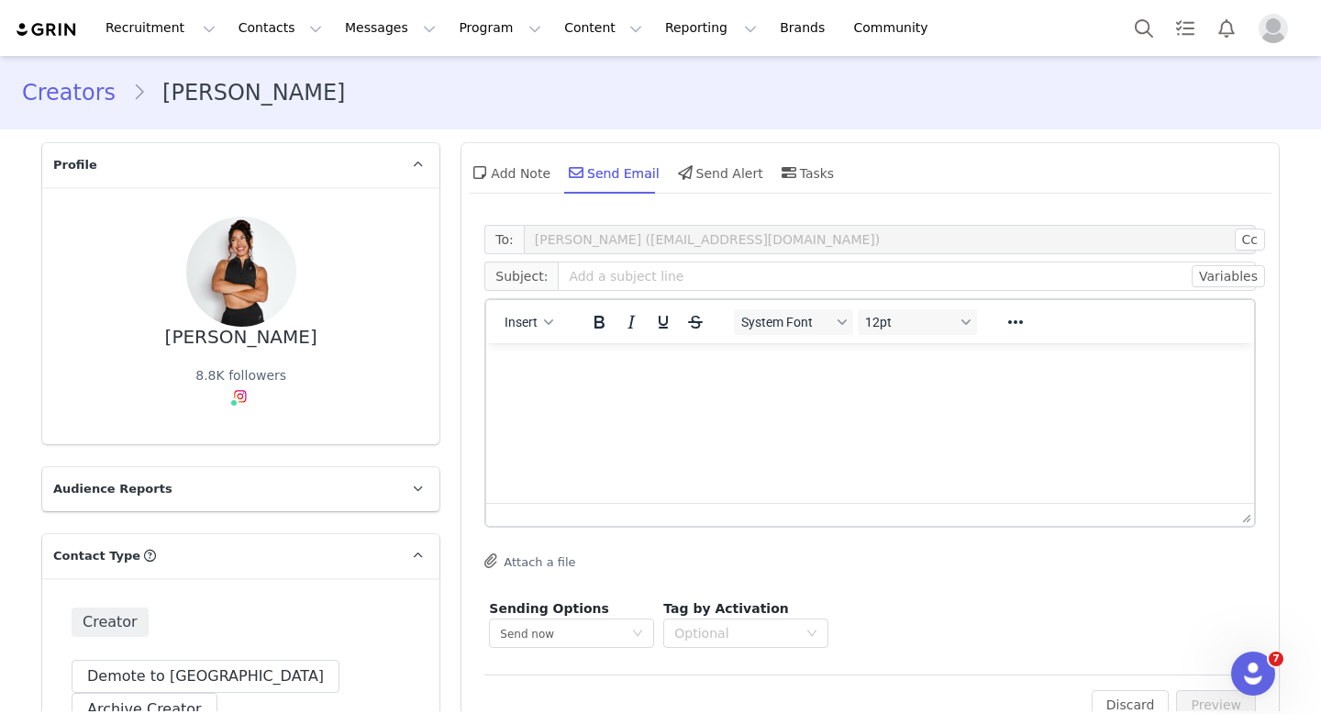
scroll to position [0, 0]
click at [269, 42] on button "Contacts Contacts" at bounding box center [281, 27] width 106 height 41
click at [246, 98] on link "Prospects" at bounding box center [287, 115] width 145 height 34
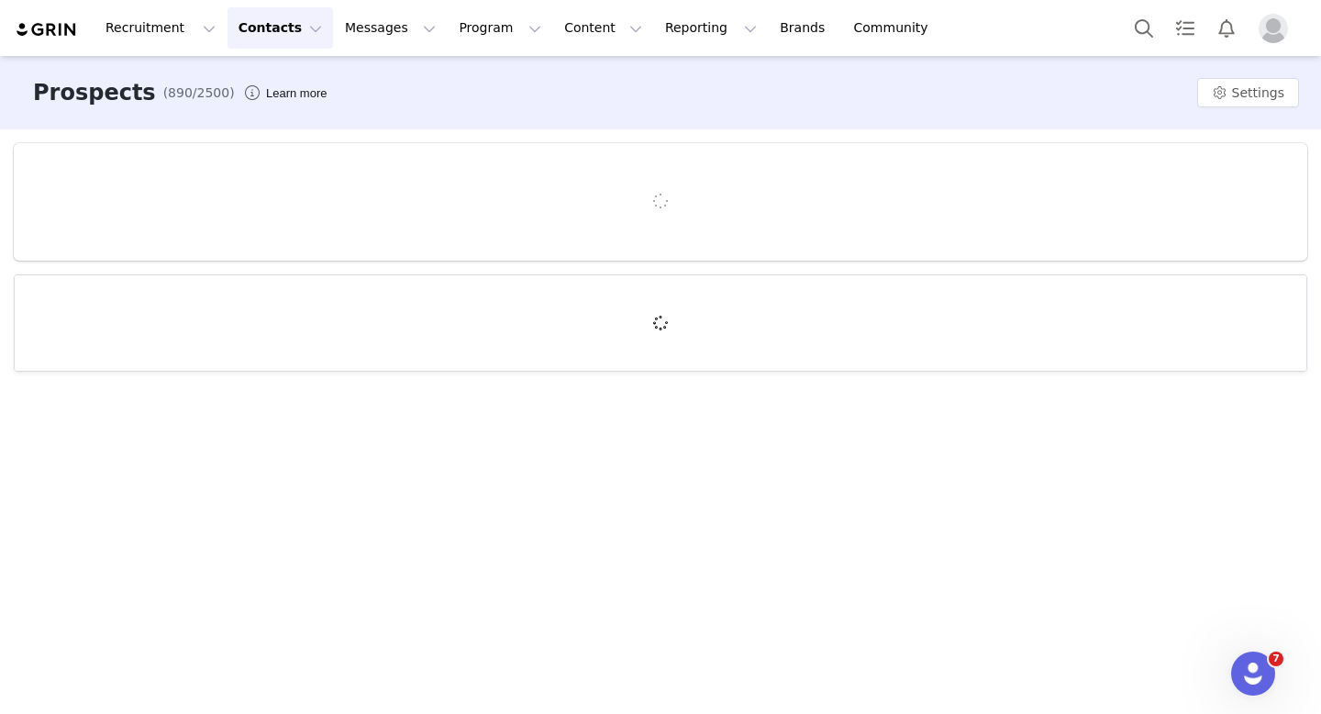
click at [258, 21] on button "Contacts Contacts" at bounding box center [281, 27] width 106 height 41
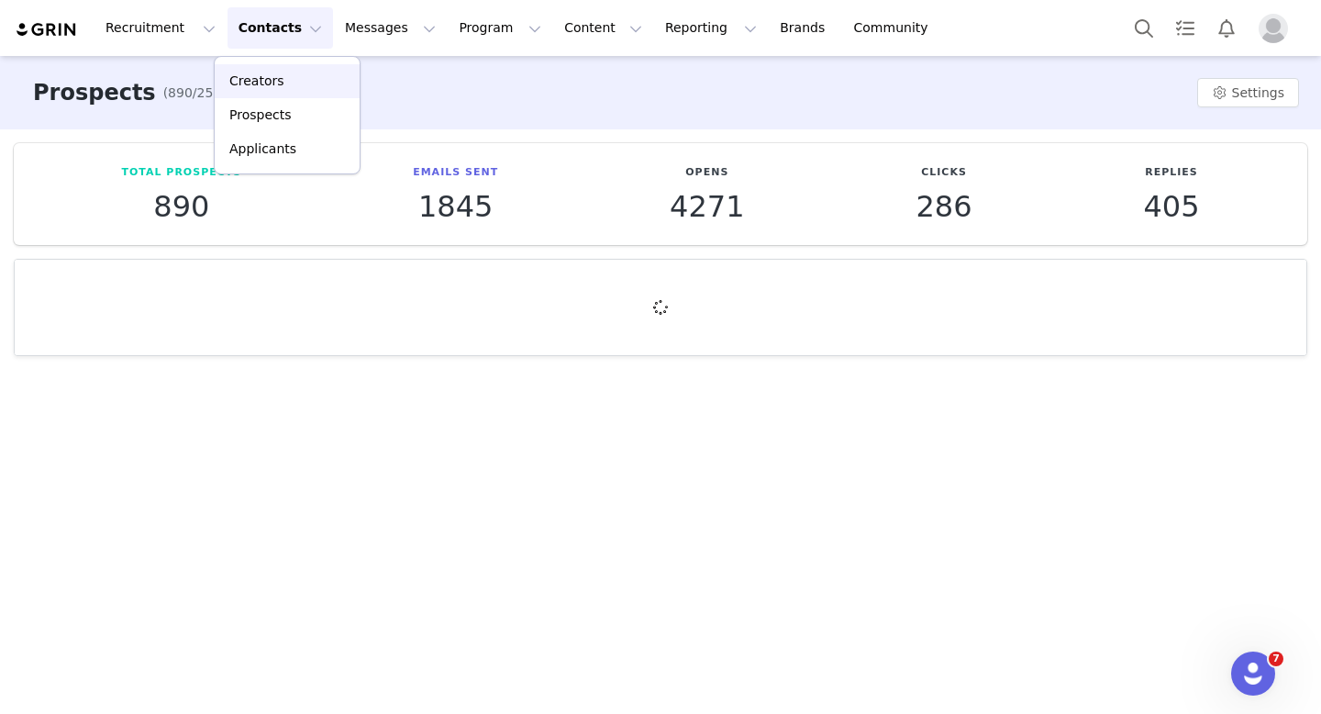
click at [256, 81] on p "Creators" at bounding box center [256, 81] width 55 height 19
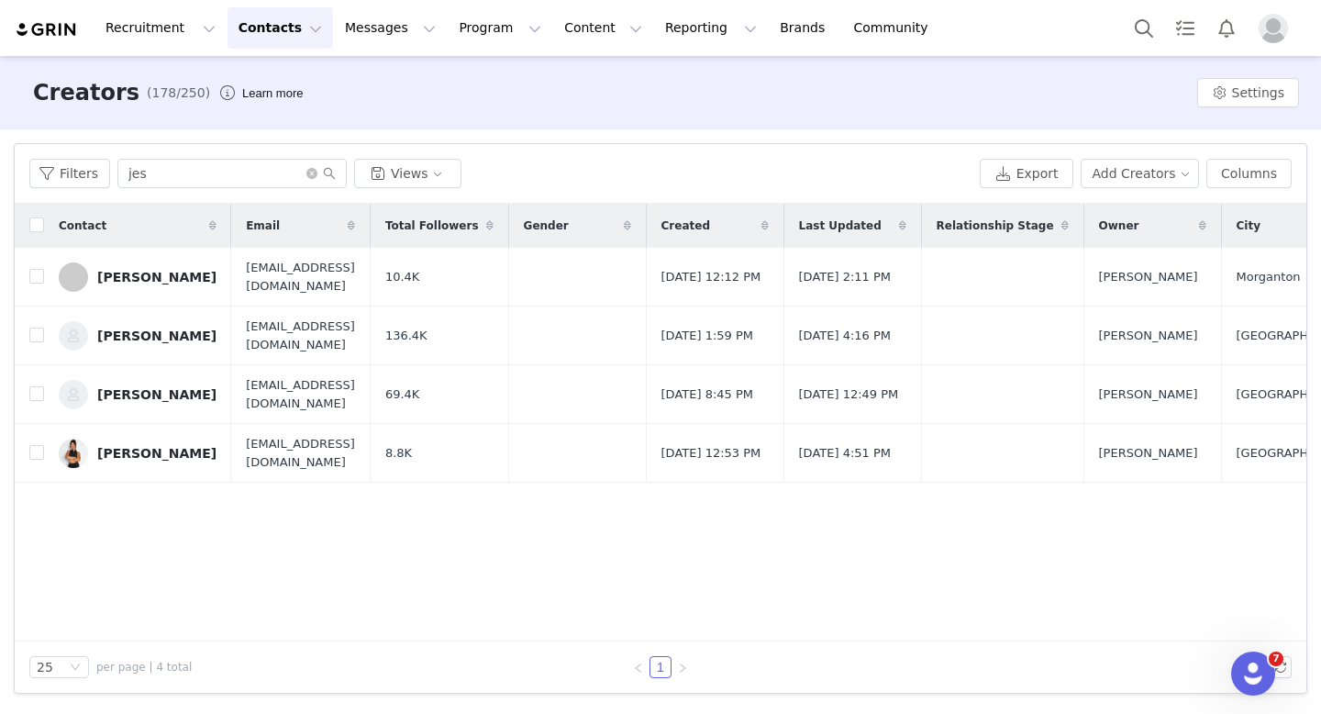
click at [291, 16] on button "Contacts Contacts" at bounding box center [281, 27] width 106 height 41
click at [179, 167] on input "jes" at bounding box center [231, 173] width 229 height 29
type input "j"
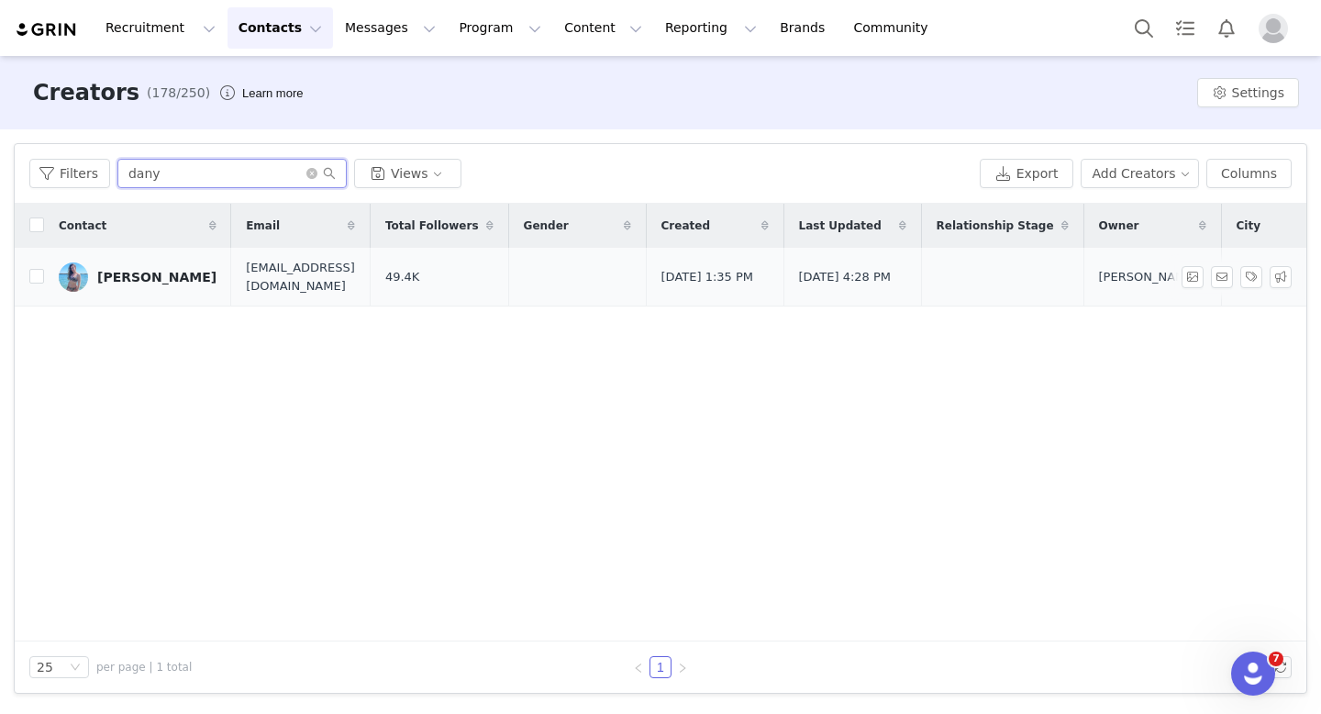
type input "dany"
click at [118, 293] on td "Dany Kahl" at bounding box center [137, 277] width 187 height 59
click at [123, 290] on link "Dany Kahl" at bounding box center [138, 276] width 158 height 29
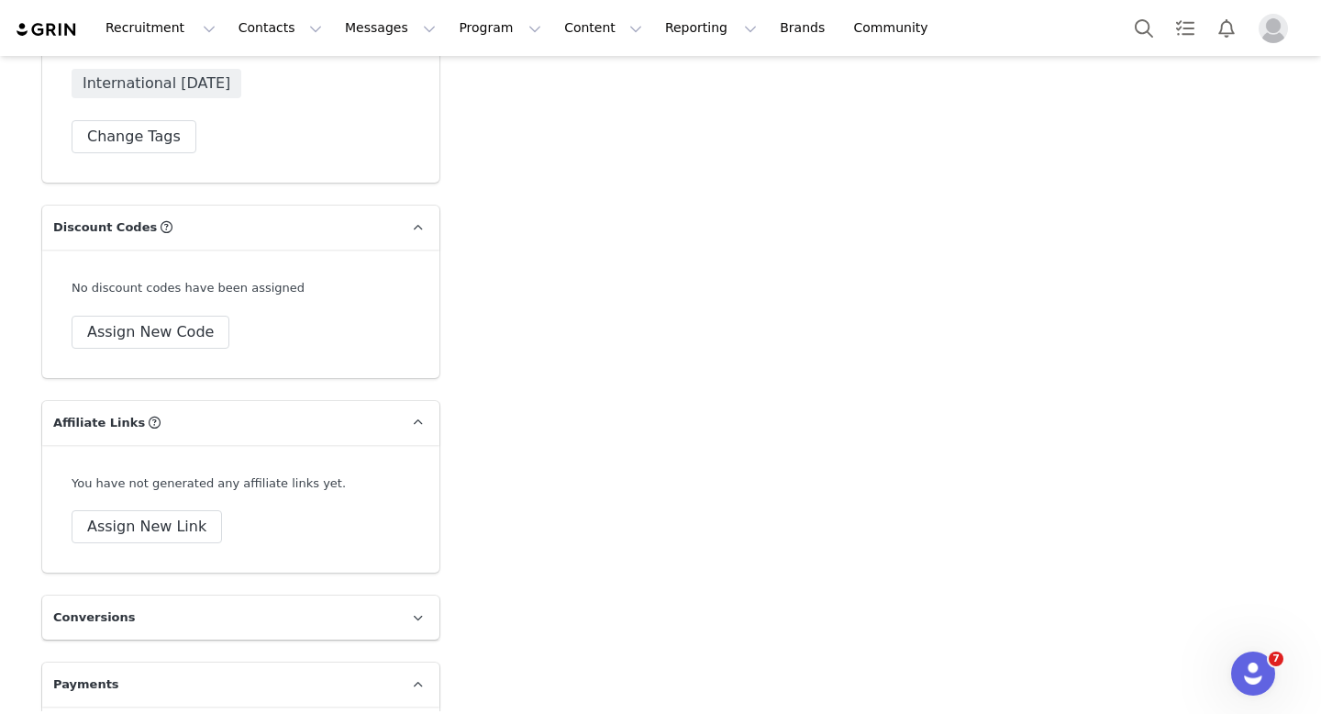
scroll to position [4258, 0]
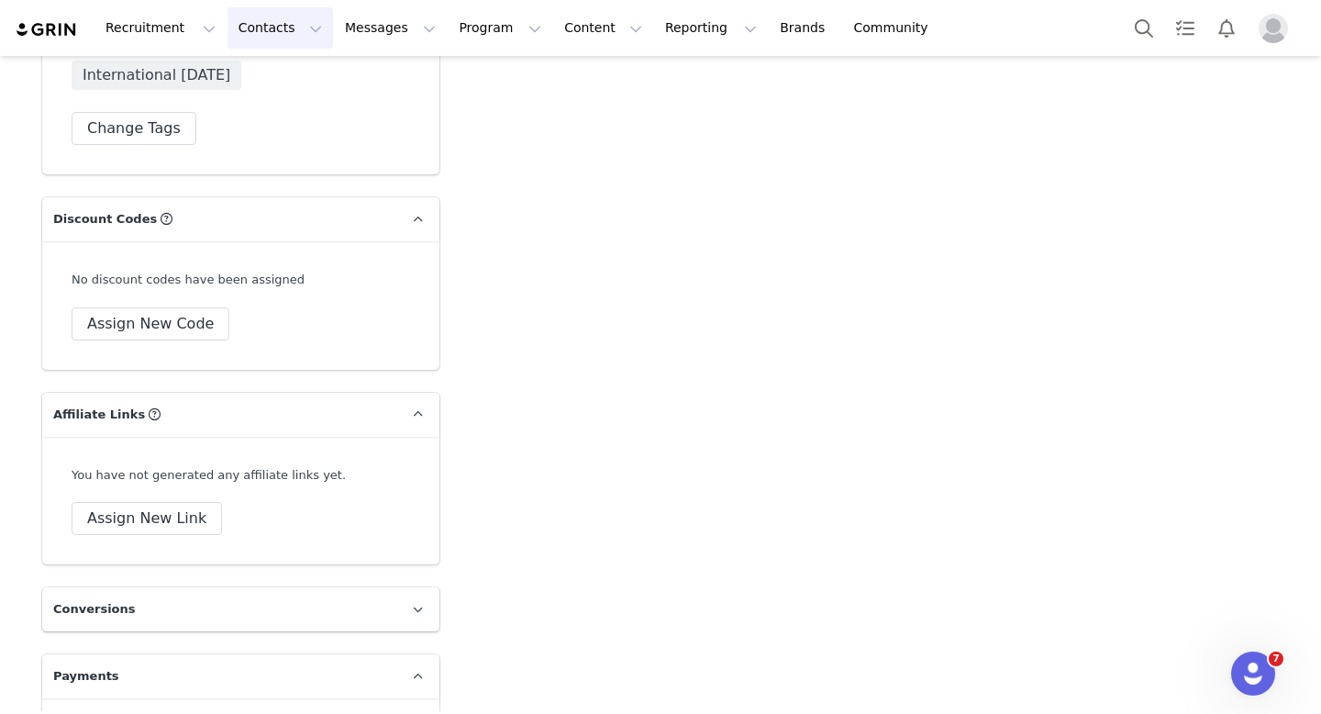
click at [285, 11] on button "Contacts Contacts" at bounding box center [281, 27] width 106 height 41
click at [273, 71] on link "Creators" at bounding box center [287, 81] width 145 height 34
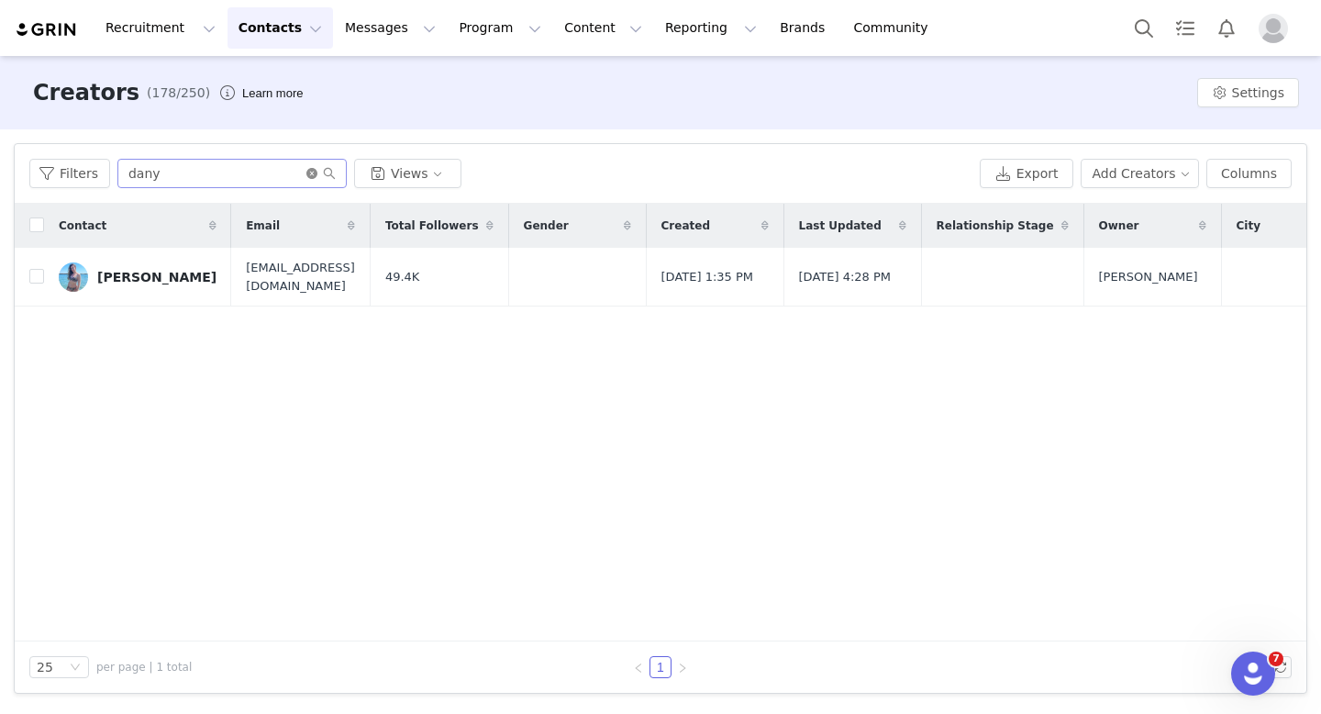
click at [306, 170] on icon "icon: close-circle" at bounding box center [311, 173] width 11 height 11
click at [262, 172] on input "text" at bounding box center [231, 173] width 229 height 29
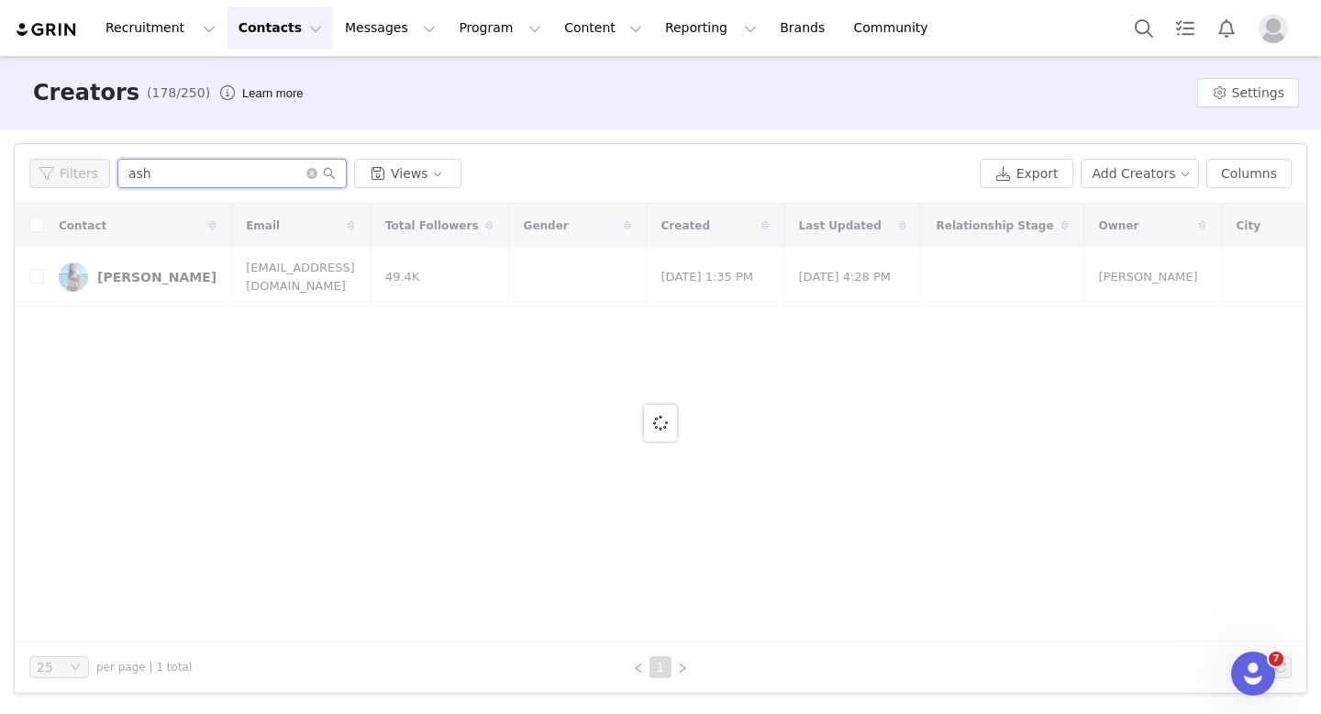
type input "ashl"
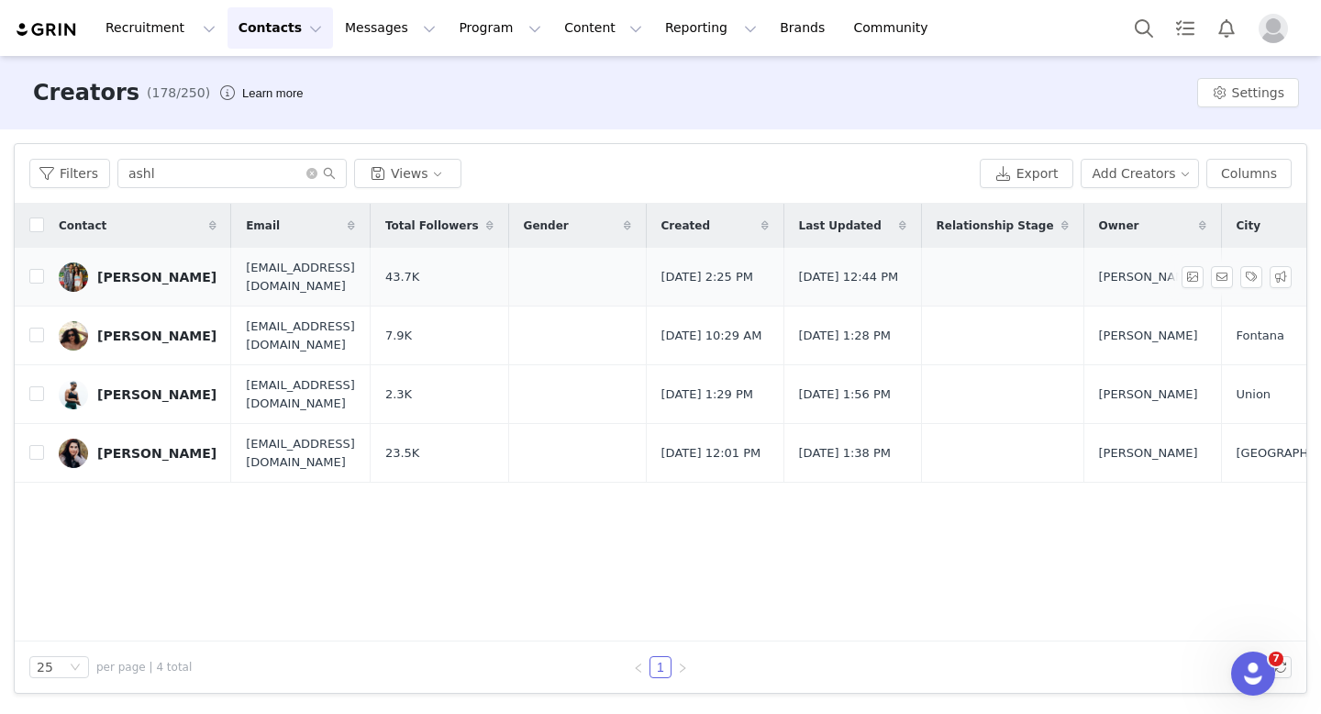
click at [148, 287] on link "Ashley Wheetley" at bounding box center [138, 276] width 158 height 29
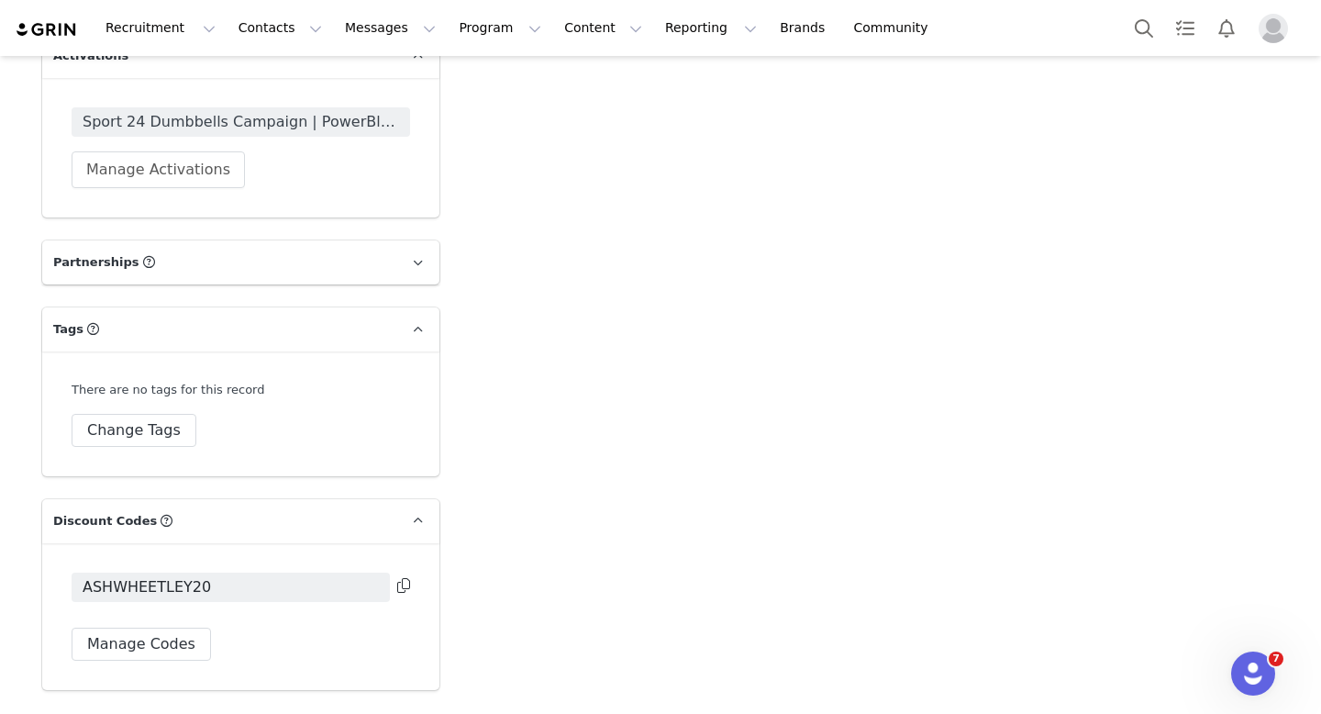
scroll to position [4016, 0]
click at [401, 577] on icon at bounding box center [403, 584] width 13 height 15
click at [466, 24] on button "Program Program" at bounding box center [500, 27] width 105 height 41
click at [460, 79] on p "Activations" at bounding box center [469, 81] width 71 height 19
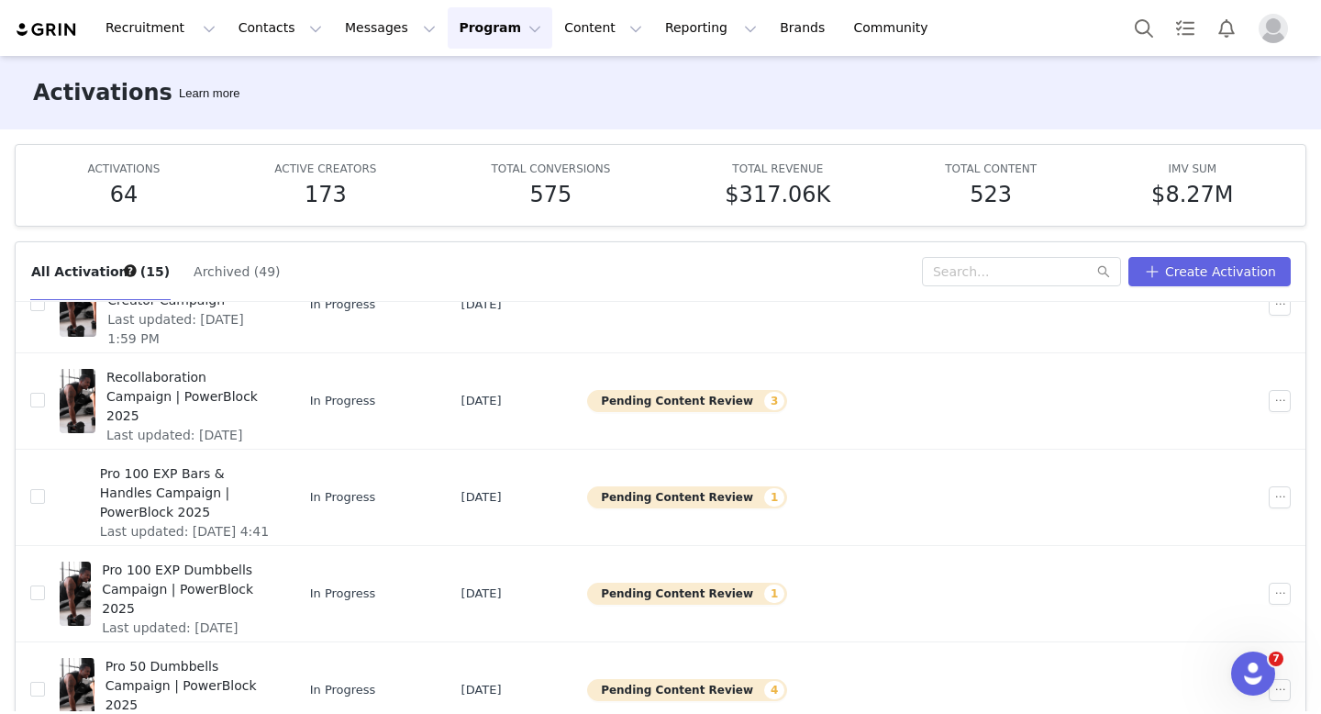
scroll to position [292, 0]
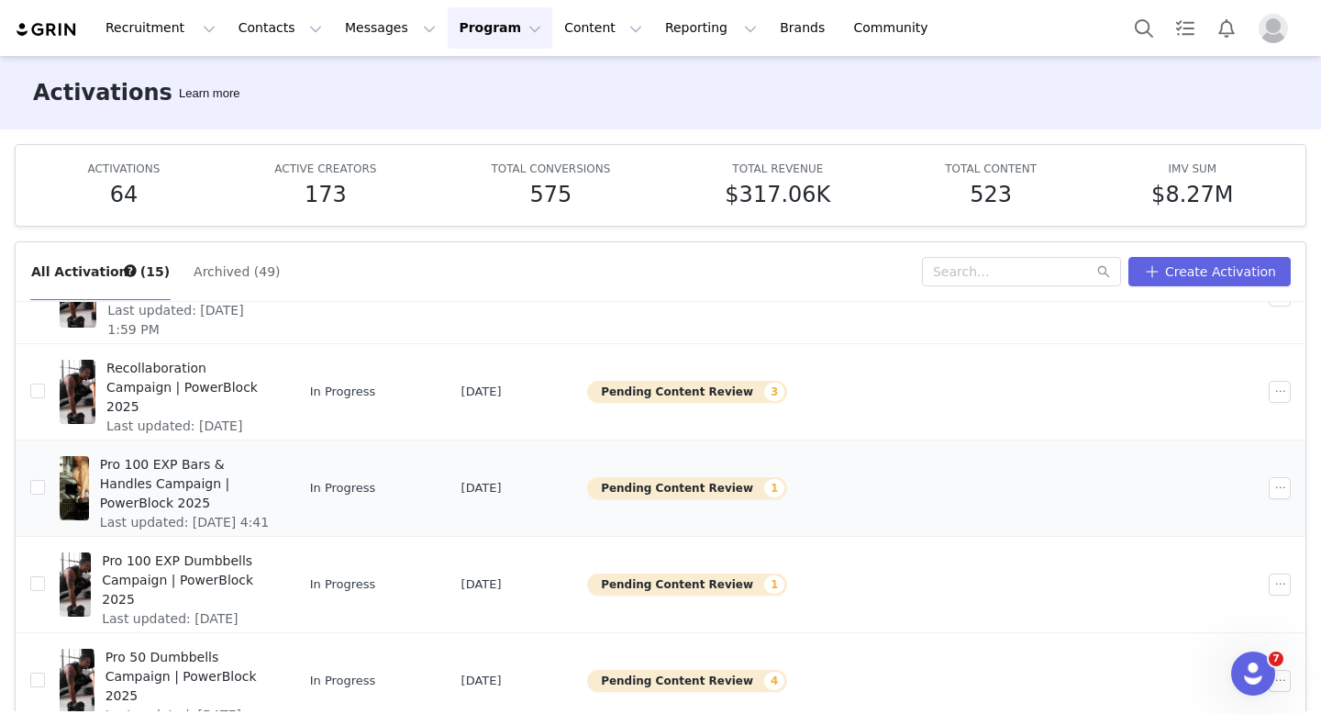
click at [264, 488] on span "Pro 100 EXP Bars & Handles Campaign | PowerBlock 2025" at bounding box center [185, 484] width 170 height 58
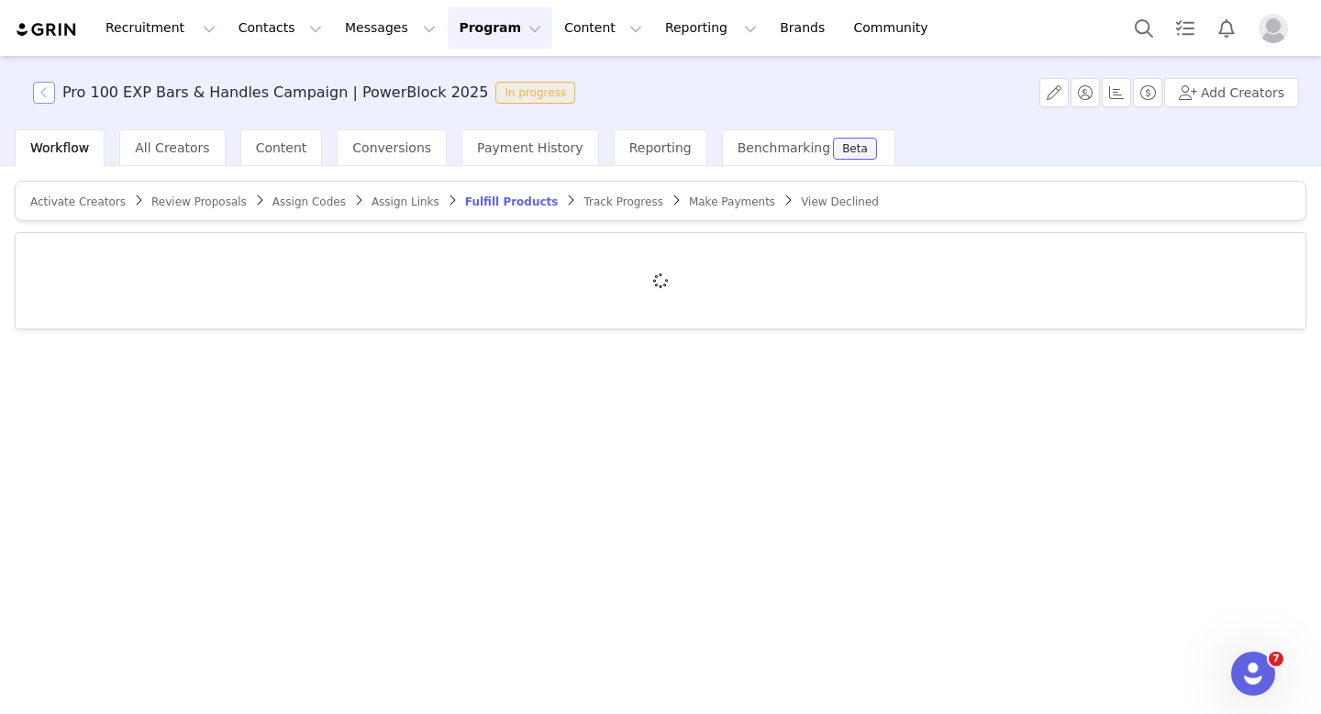
click at [37, 96] on button "button" at bounding box center [44, 93] width 22 height 22
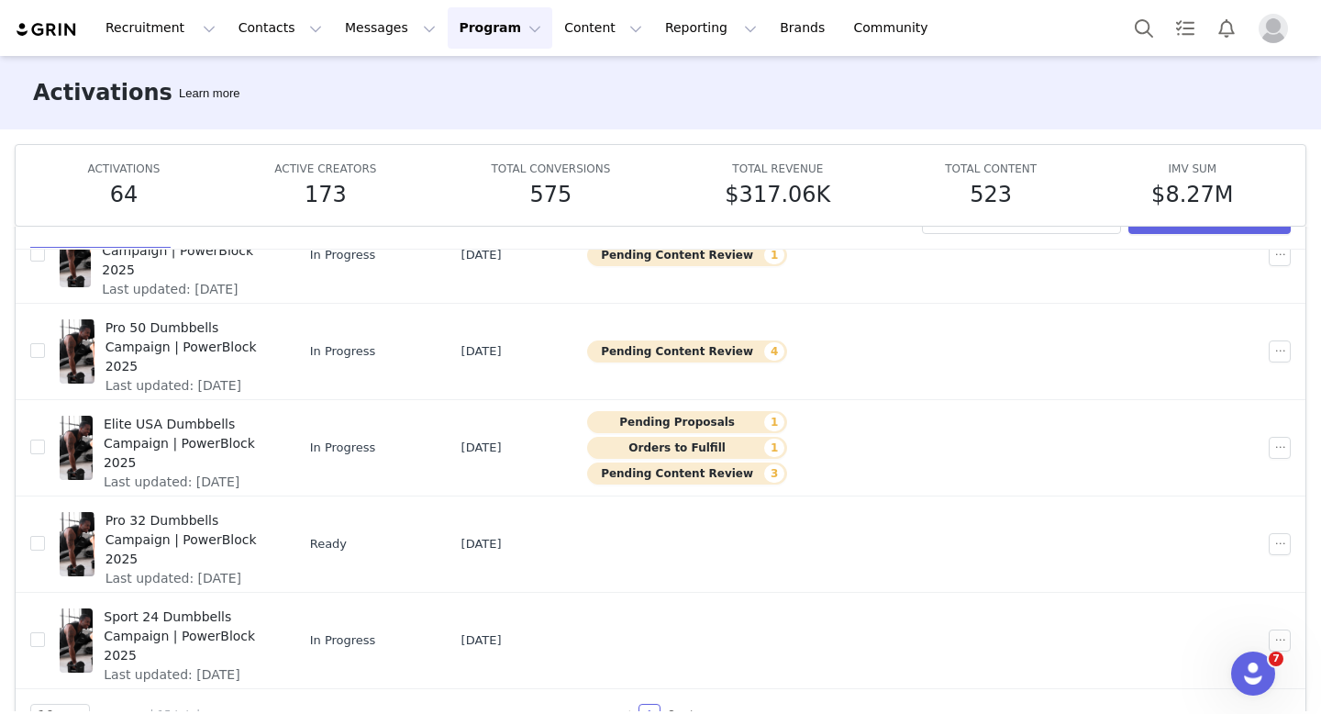
scroll to position [96, 0]
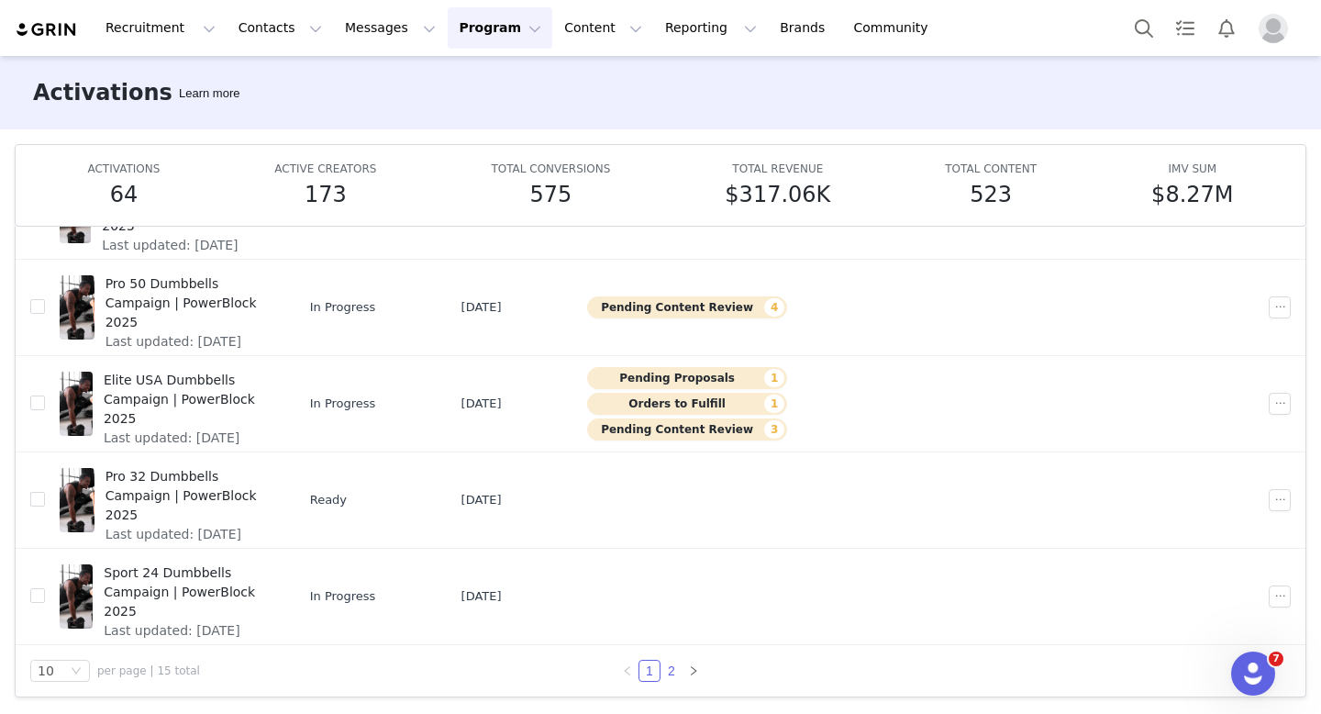
click at [674, 675] on link "2" at bounding box center [672, 671] width 20 height 20
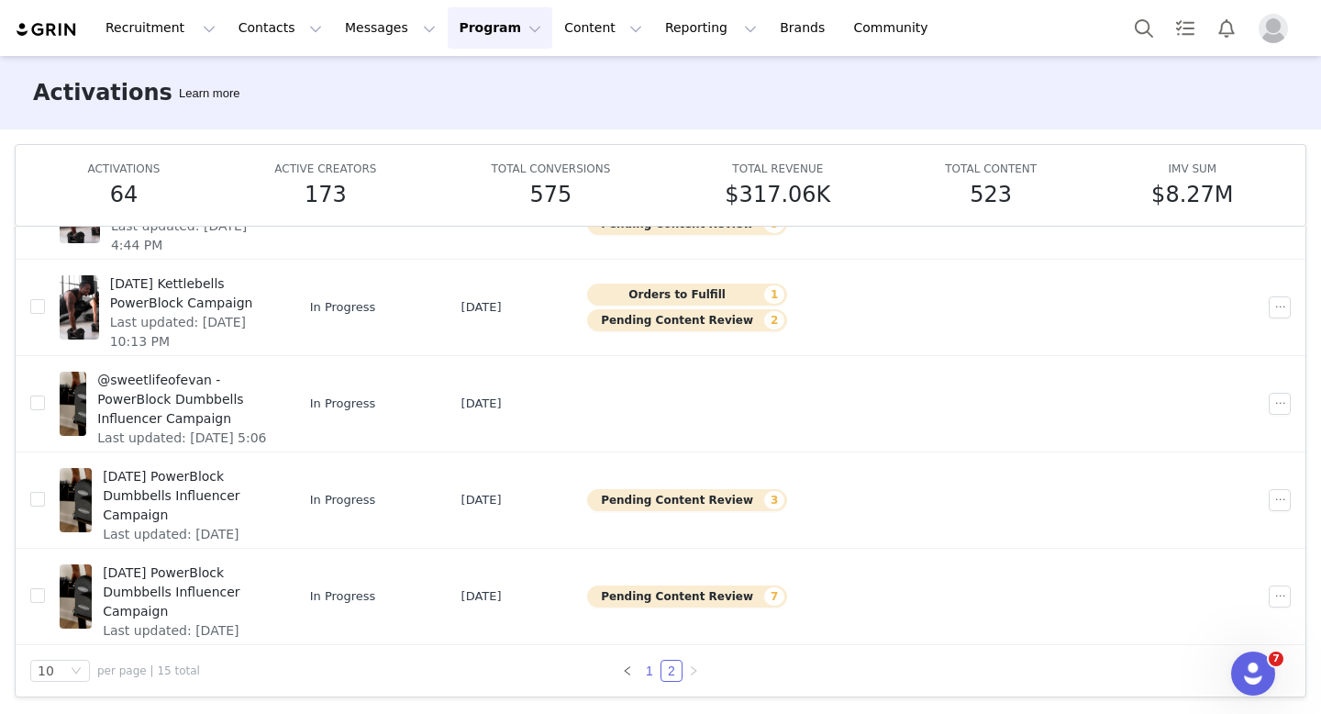
click at [651, 669] on link "1" at bounding box center [650, 671] width 20 height 20
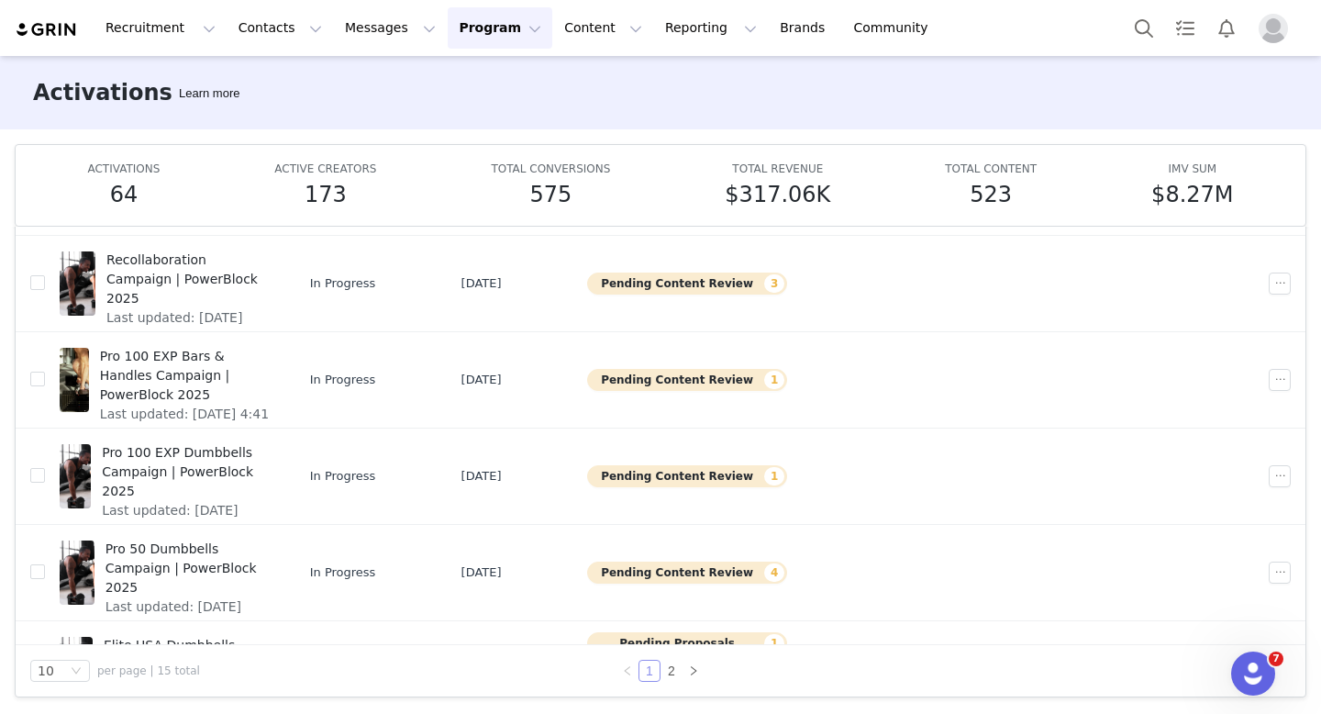
scroll to position [289, 0]
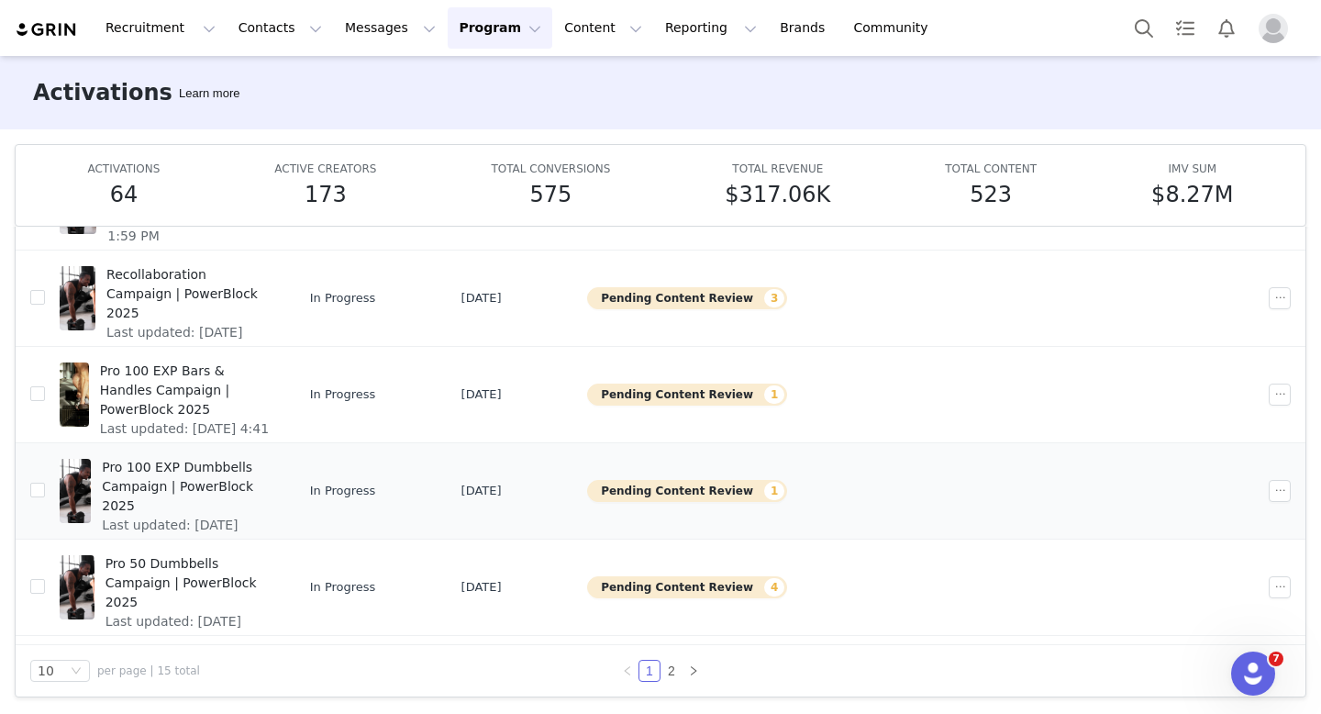
click at [254, 516] on span "Last updated: Jun 3, 2025 3:55 PM" at bounding box center [185, 535] width 167 height 39
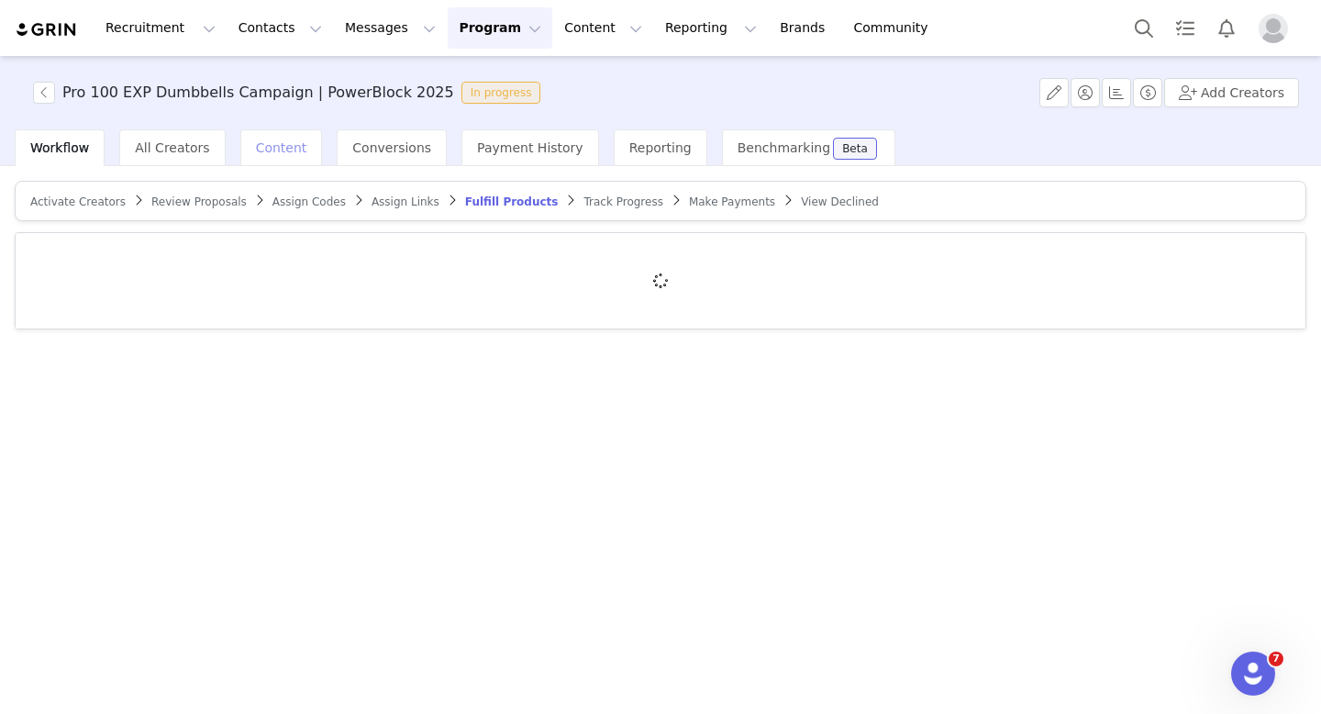
click at [269, 137] on div "Content" at bounding box center [281, 147] width 83 height 37
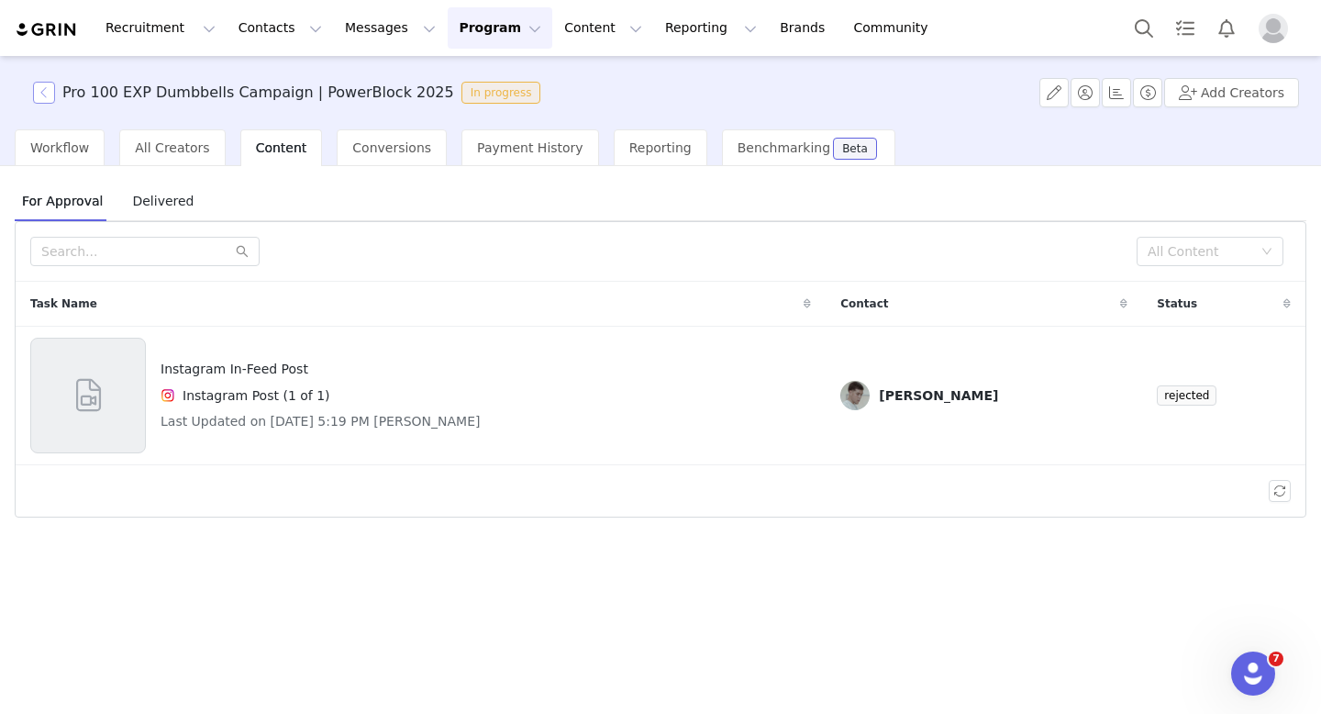
click at [42, 90] on button "button" at bounding box center [44, 93] width 22 height 22
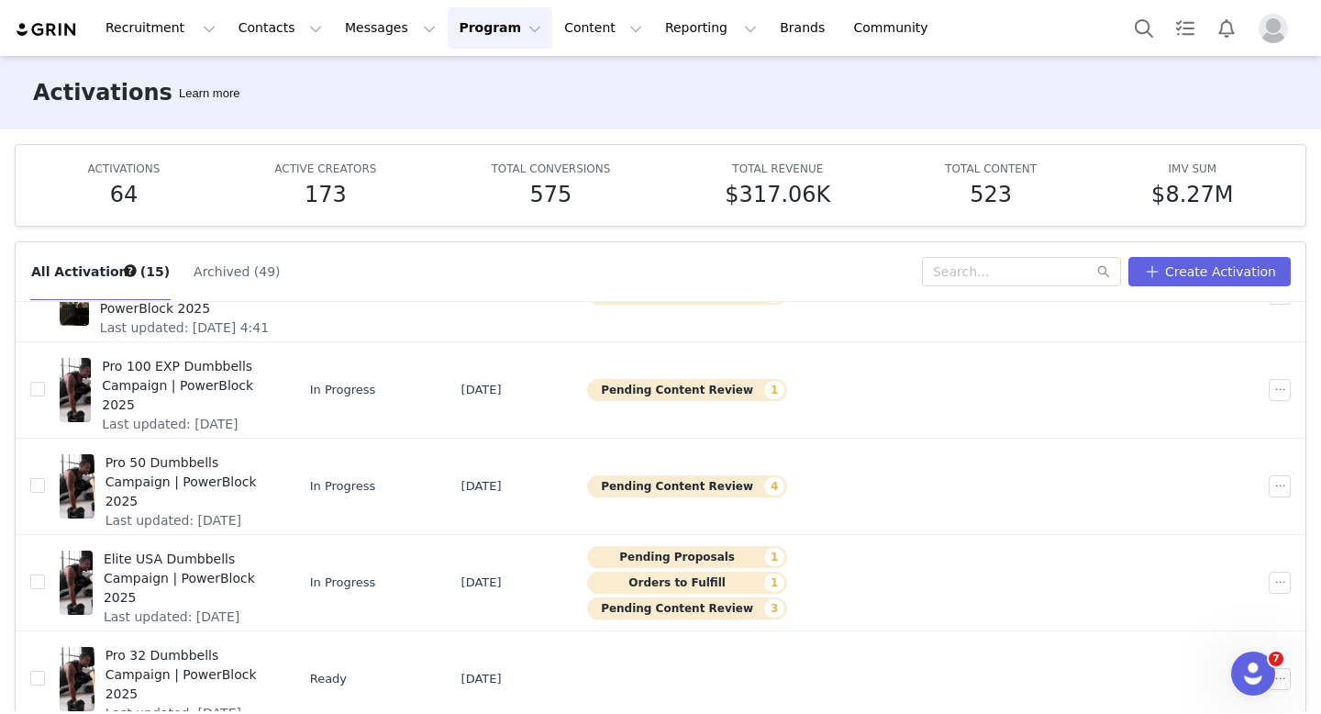
scroll to position [484, 0]
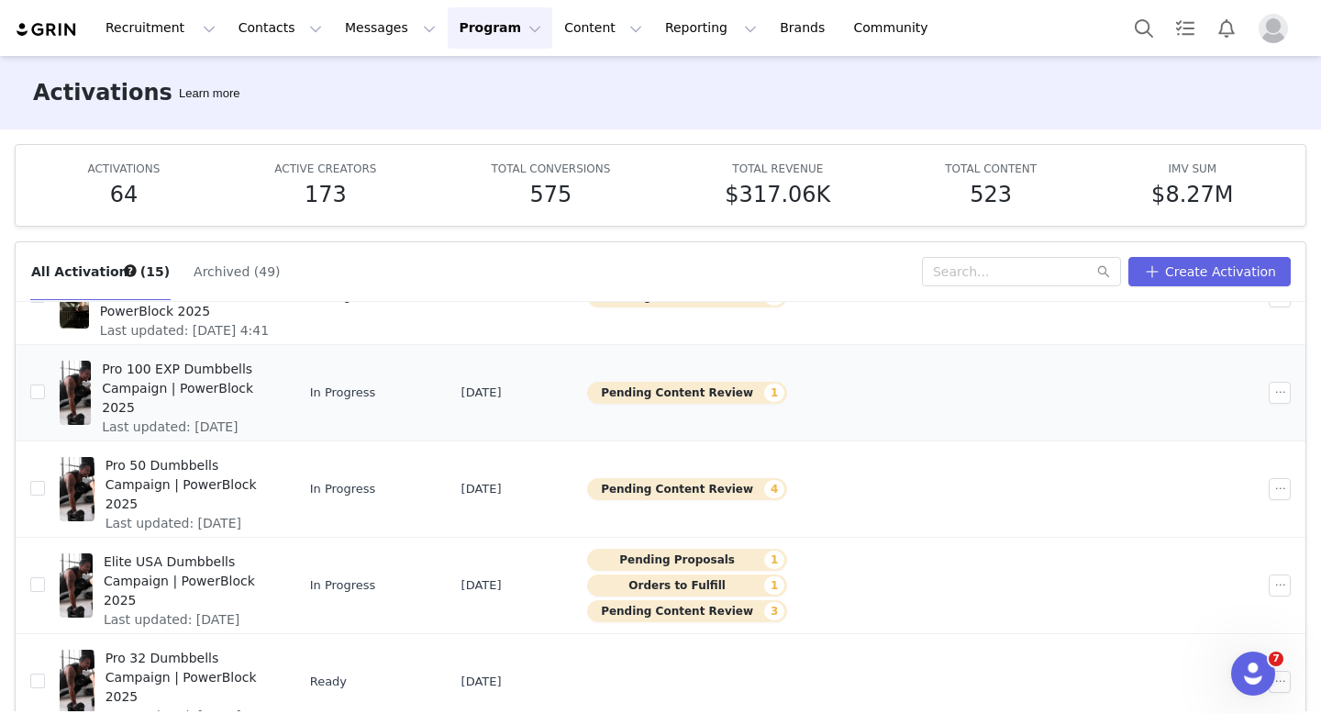
click at [256, 418] on span "Last updated: Jun 3, 2025 3:55 PM" at bounding box center [185, 437] width 167 height 39
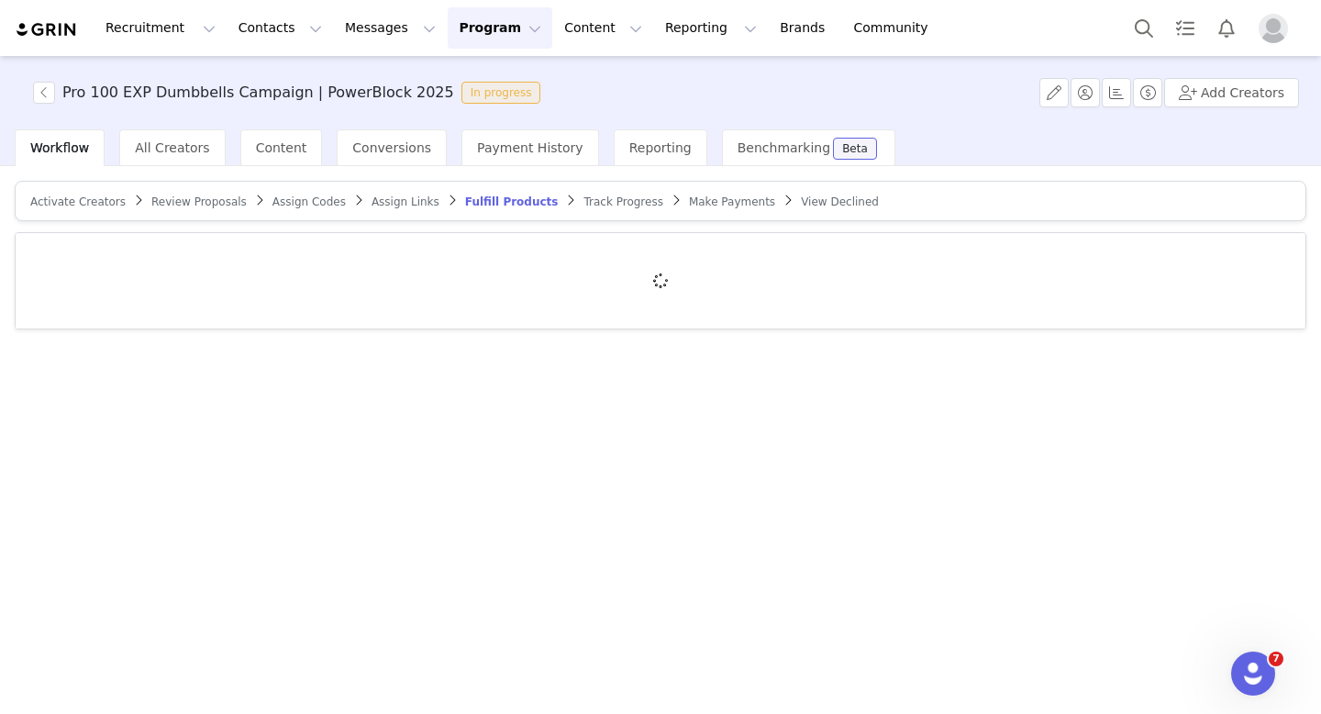
click at [177, 206] on span "Review Proposals" at bounding box center [198, 201] width 95 height 13
